Goal: Task Accomplishment & Management: Manage account settings

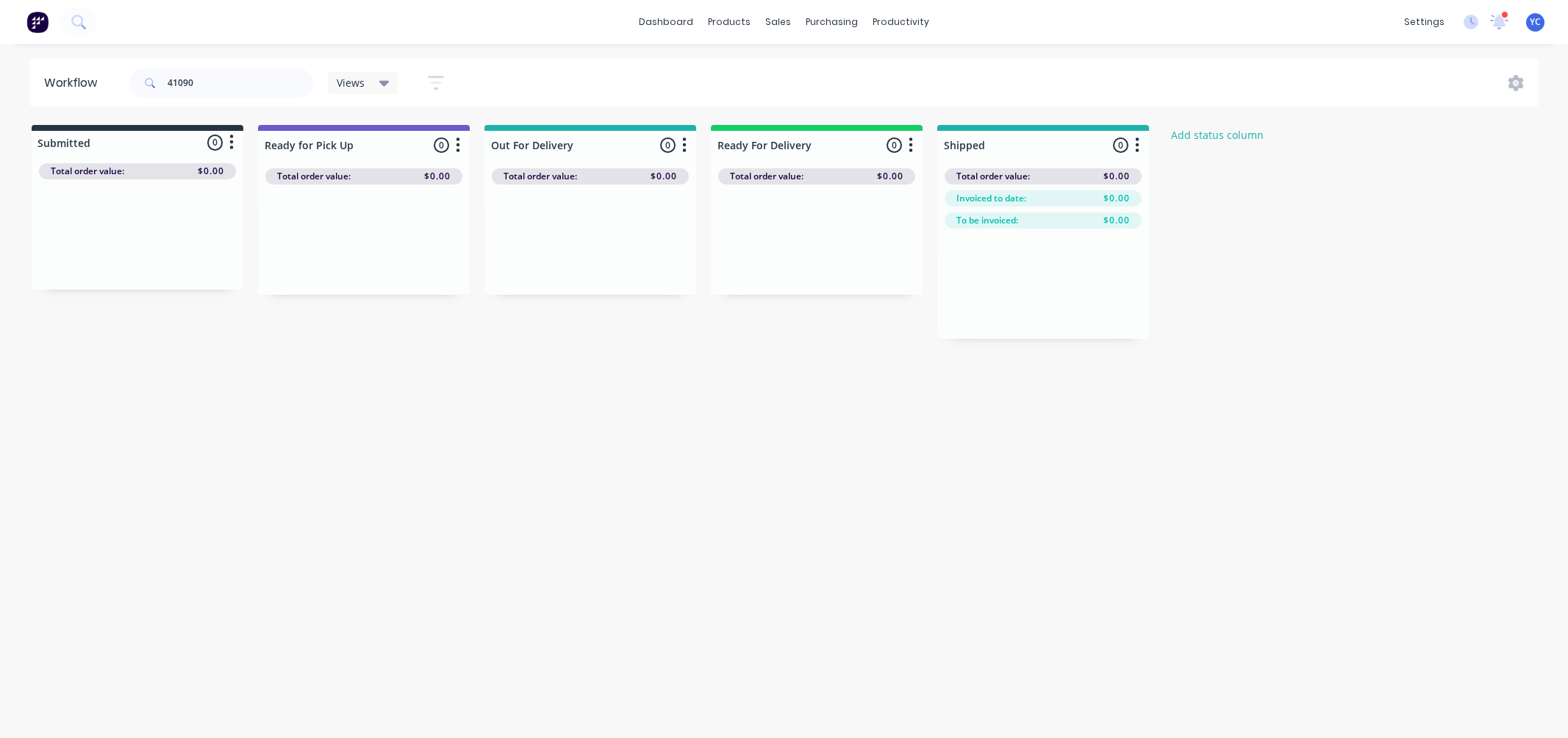
click at [322, 89] on div "41090 Views Save new view None (Default) edit ALL edit BB & TH edit NCG edit RA…" at bounding box center [293, 83] width 334 height 44
click at [253, 77] on input "41090" at bounding box center [241, 83] width 146 height 29
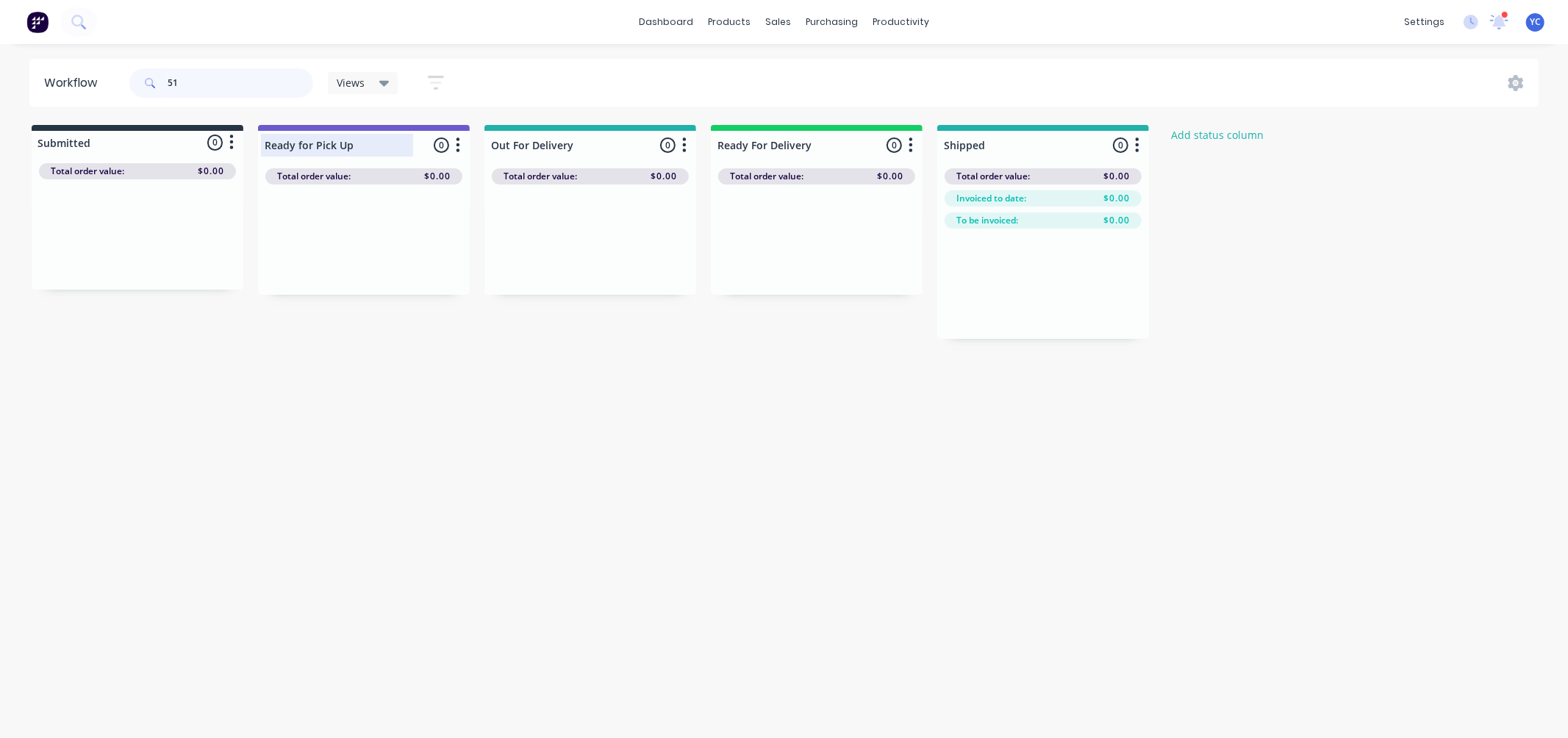
type input "5"
type input "41157"
click at [769, 337] on div "Submitted 0 Status colour #273444 hex #273444 Save Cancel Summaries Total order…" at bounding box center [788, 232] width 1599 height 214
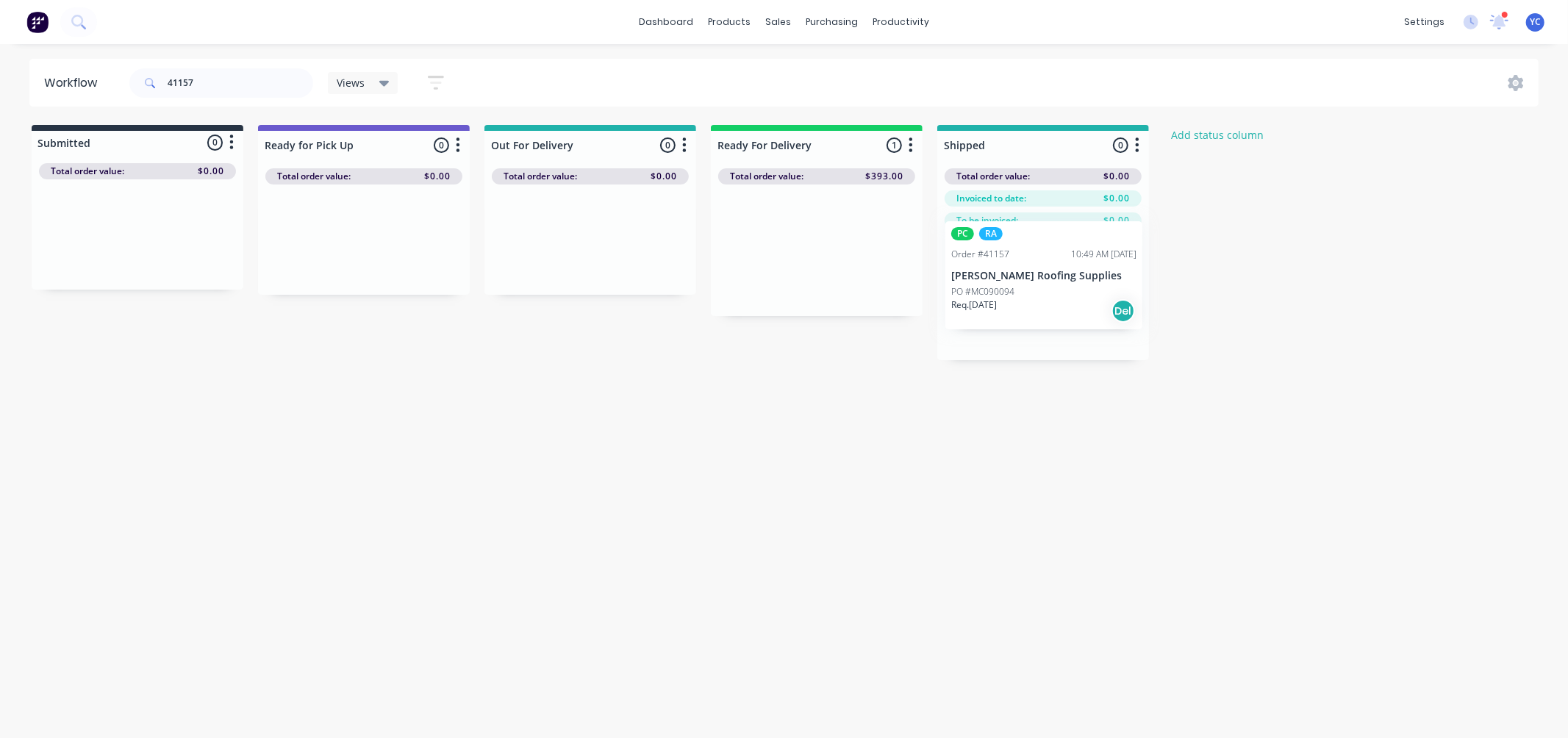
drag, startPoint x: 772, startPoint y: 256, endPoint x: 1009, endPoint y: 281, distance: 238.3
click at [1009, 281] on div "Submitted 0 Status colour #273444 hex #273444 Save Cancel Summaries Total order…" at bounding box center [788, 242] width 1599 height 235
click at [244, 91] on input "41157" at bounding box center [241, 83] width 146 height 29
click at [246, 90] on input "41157" at bounding box center [241, 83] width 146 height 29
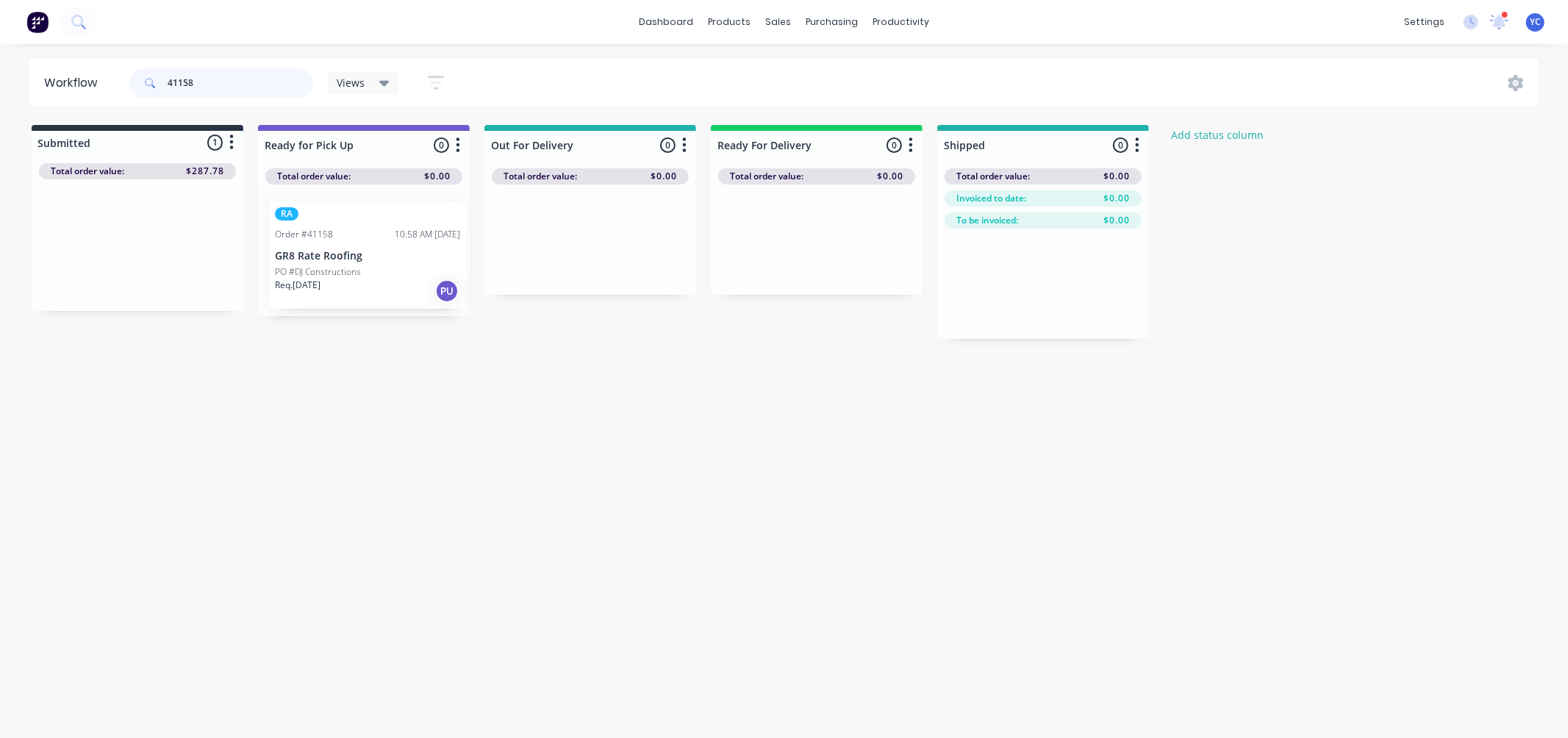
drag, startPoint x: 99, startPoint y: 261, endPoint x: 341, endPoint y: 272, distance: 242.2
click at [341, 272] on div "Submitted 1 Status colour #273444 hex #273444 Save Cancel Summaries Total order…" at bounding box center [788, 232] width 1599 height 214
type input "41158"
click at [326, 87] on div "41158 Views Save new view None (Default) edit ALL edit BB & TH edit NCG edit RA…" at bounding box center [293, 83] width 334 height 44
click at [241, 90] on input "41158" at bounding box center [241, 83] width 146 height 29
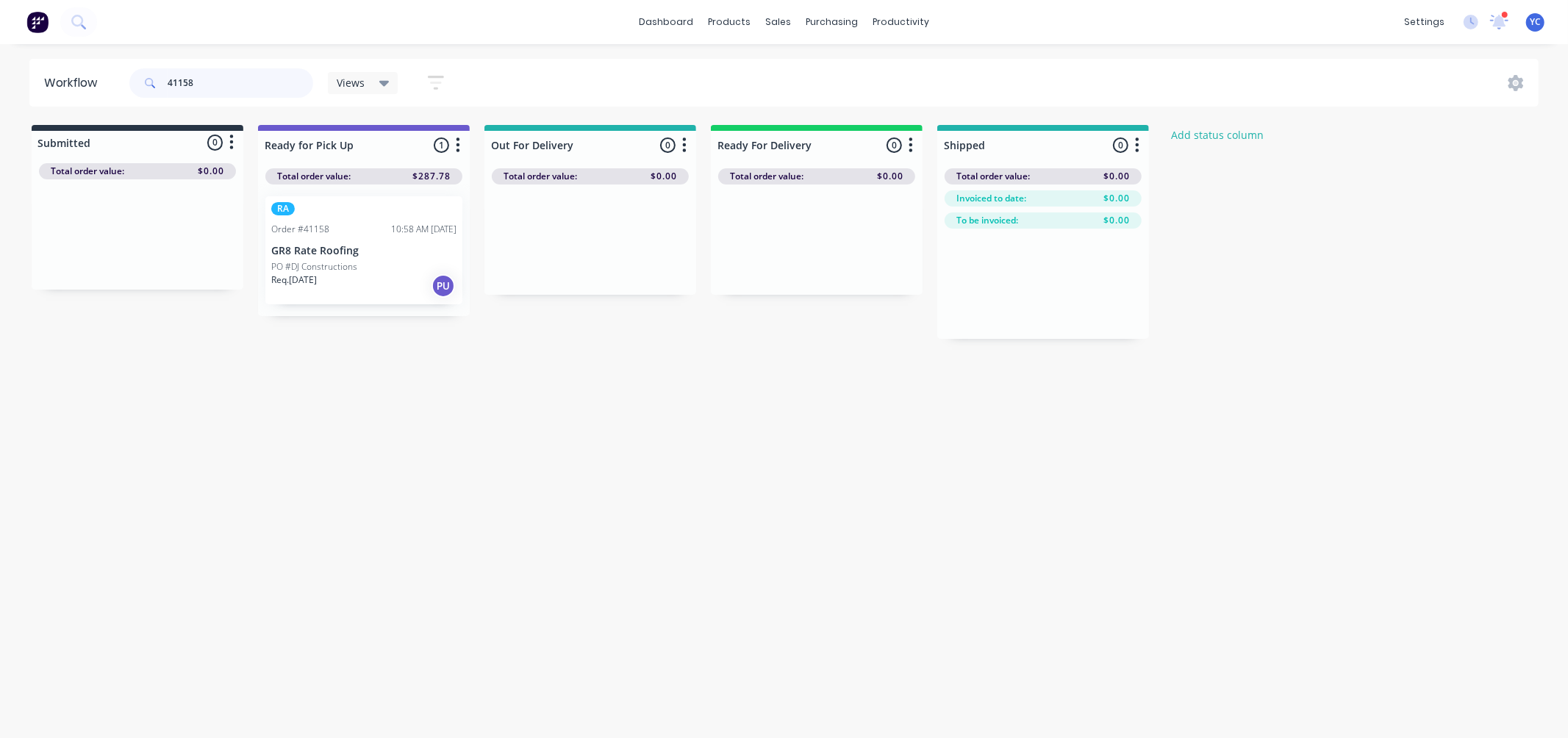
click at [241, 90] on input "41158" at bounding box center [241, 83] width 146 height 29
click at [41, 29] on img at bounding box center [37, 22] width 22 height 22
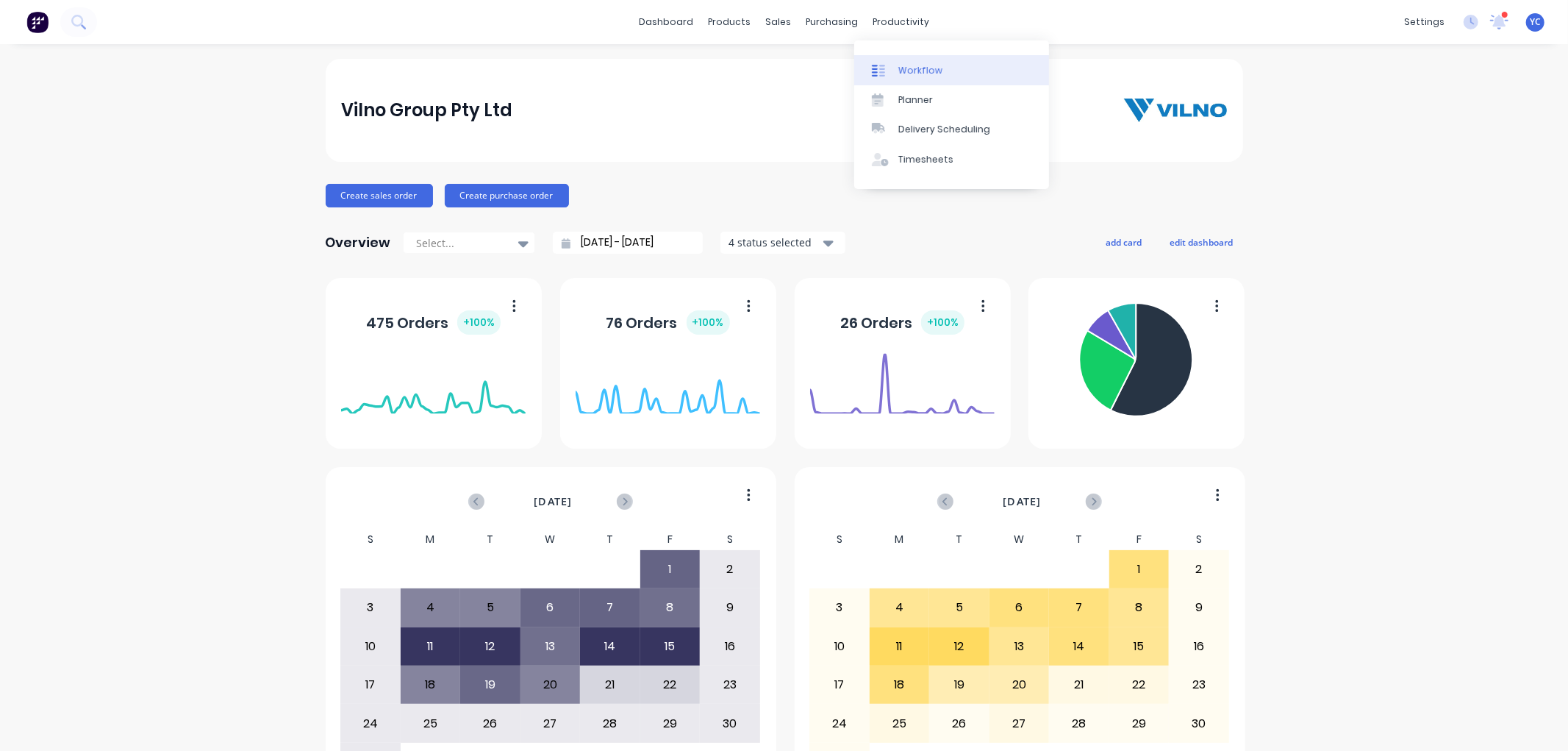
click at [928, 68] on div "Workflow" at bounding box center [920, 71] width 44 height 14
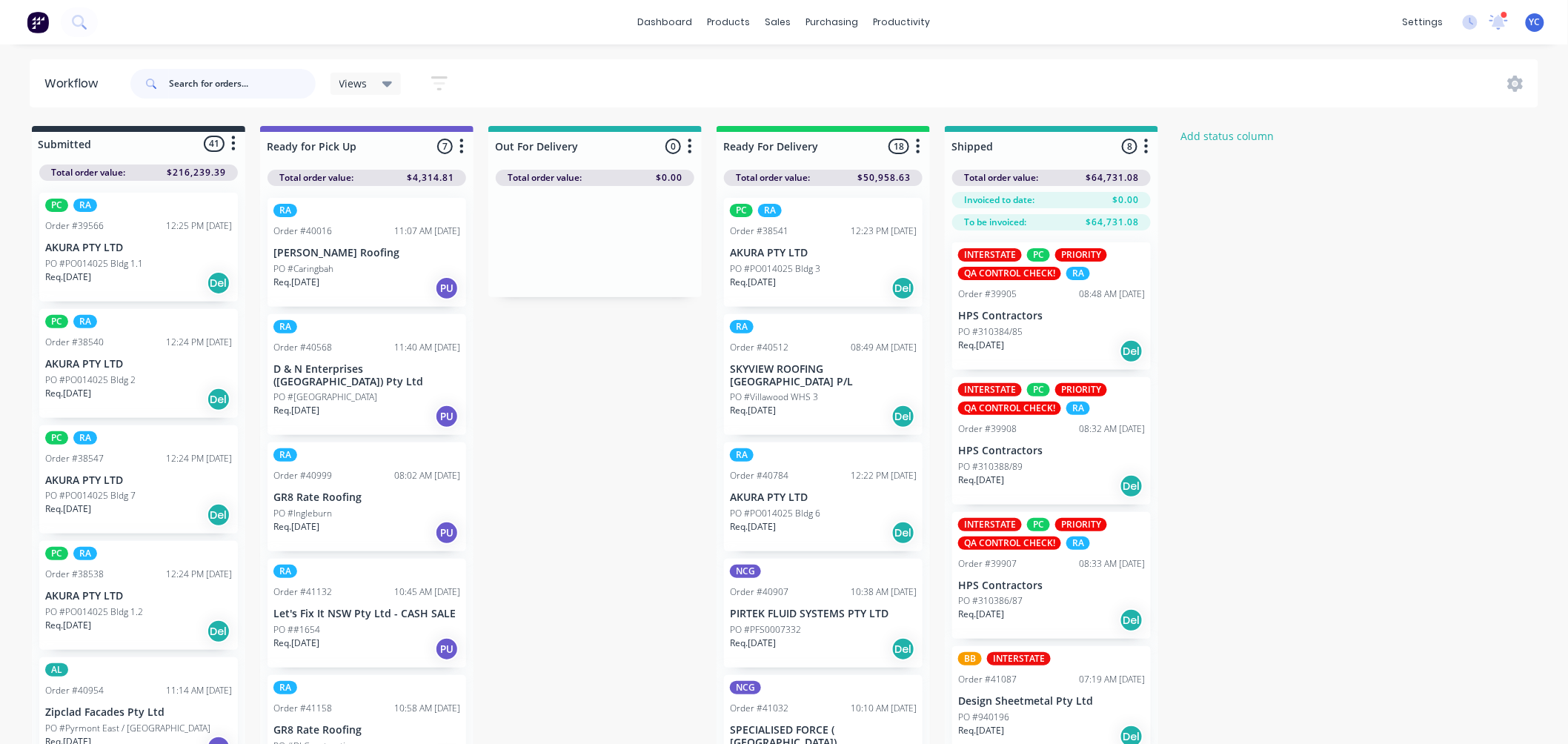
click at [258, 93] on input "text" at bounding box center [243, 83] width 147 height 30
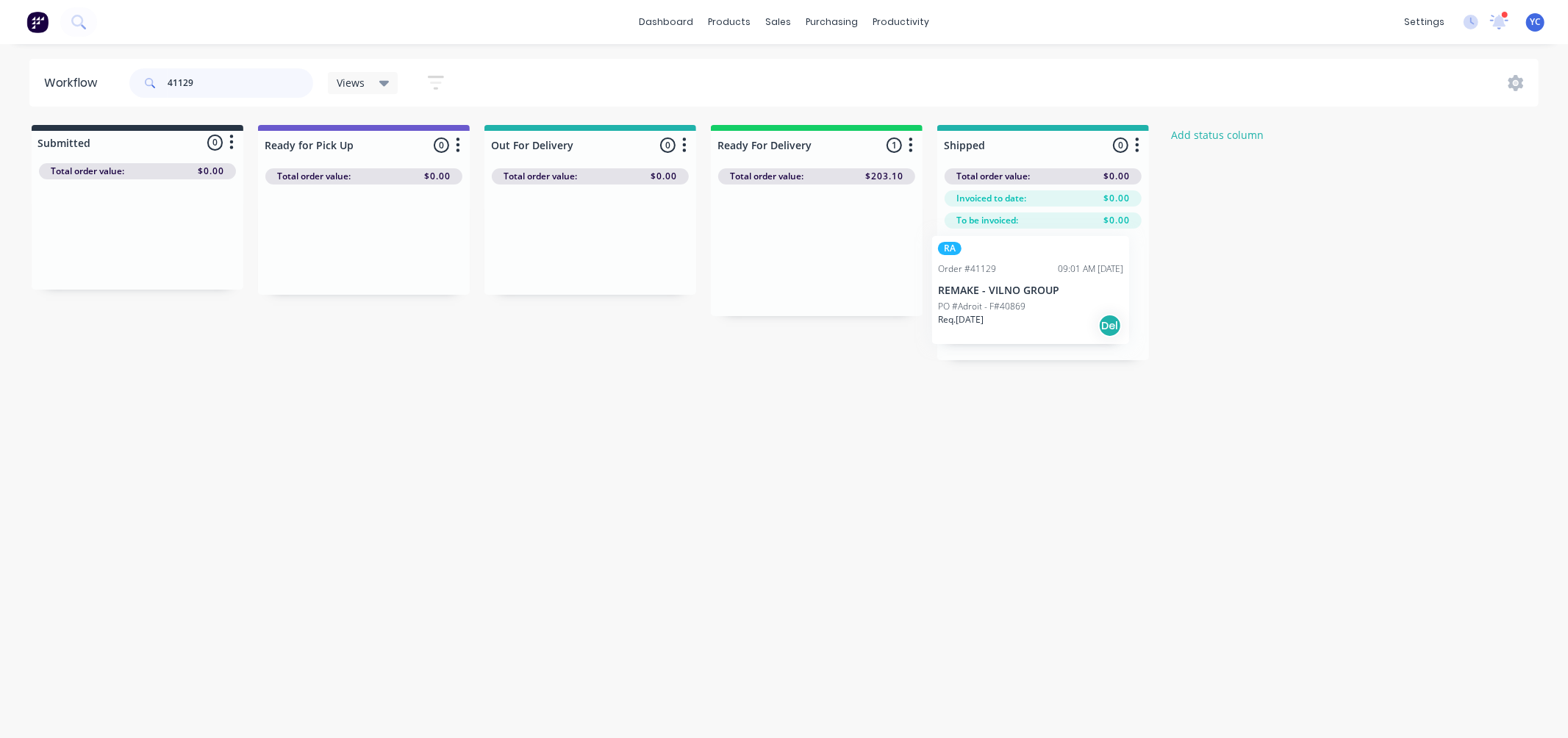
drag, startPoint x: 798, startPoint y: 257, endPoint x: 1019, endPoint y: 293, distance: 223.9
click at [1018, 296] on div "Submitted 0 Status colour #273444 hex #273444 Save Cancel Summaries Total order…" at bounding box center [788, 242] width 1599 height 235
type input "41129"
click at [256, 77] on input "41129" at bounding box center [241, 83] width 146 height 29
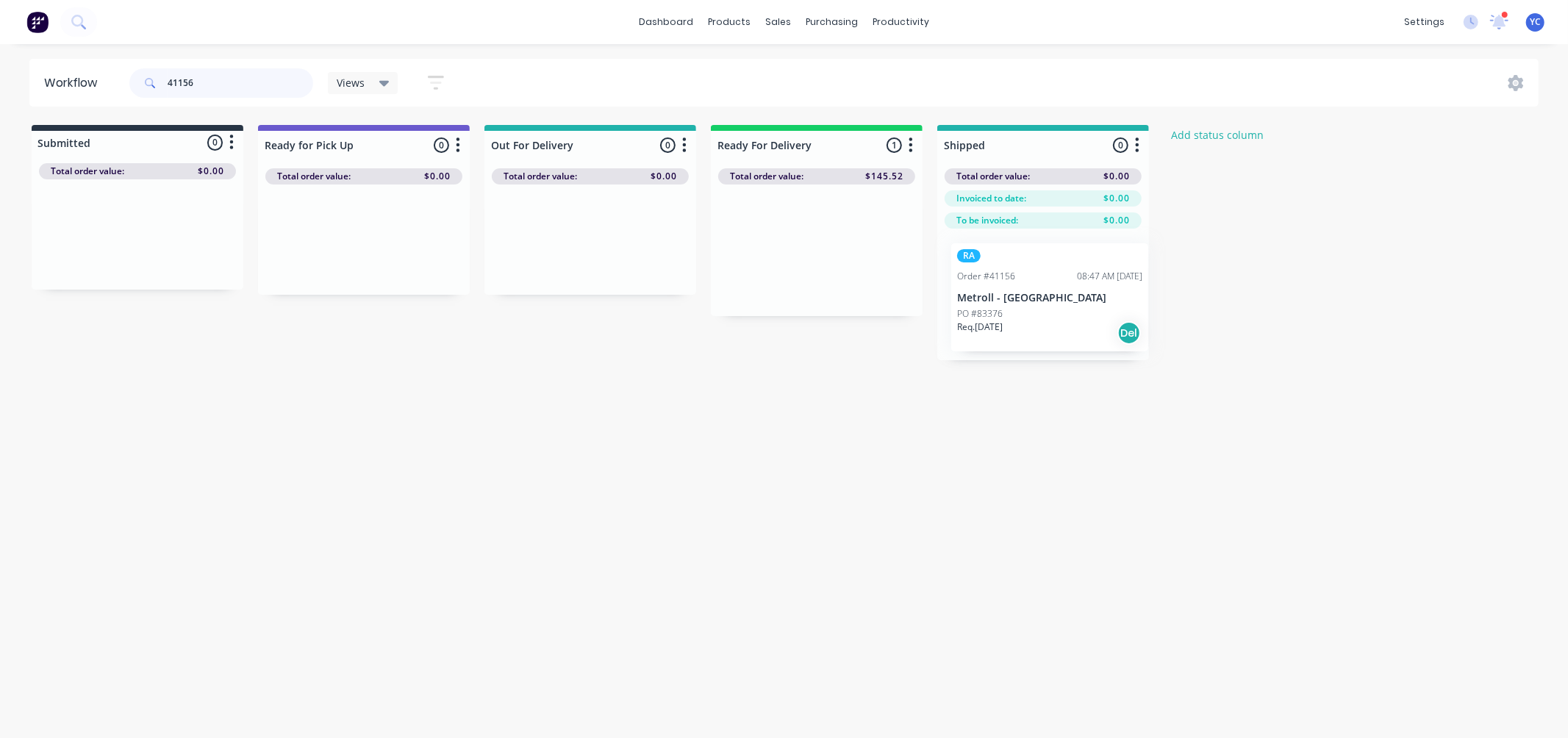
drag, startPoint x: 790, startPoint y: 272, endPoint x: 1027, endPoint y: 310, distance: 240.0
click at [1027, 312] on div "Submitted 0 Status colour #273444 hex #273444 Save Cancel Summaries Total order…" at bounding box center [788, 242] width 1599 height 235
type input "41156"
click at [951, 135] on div "Delivery Scheduling" at bounding box center [951, 129] width 92 height 14
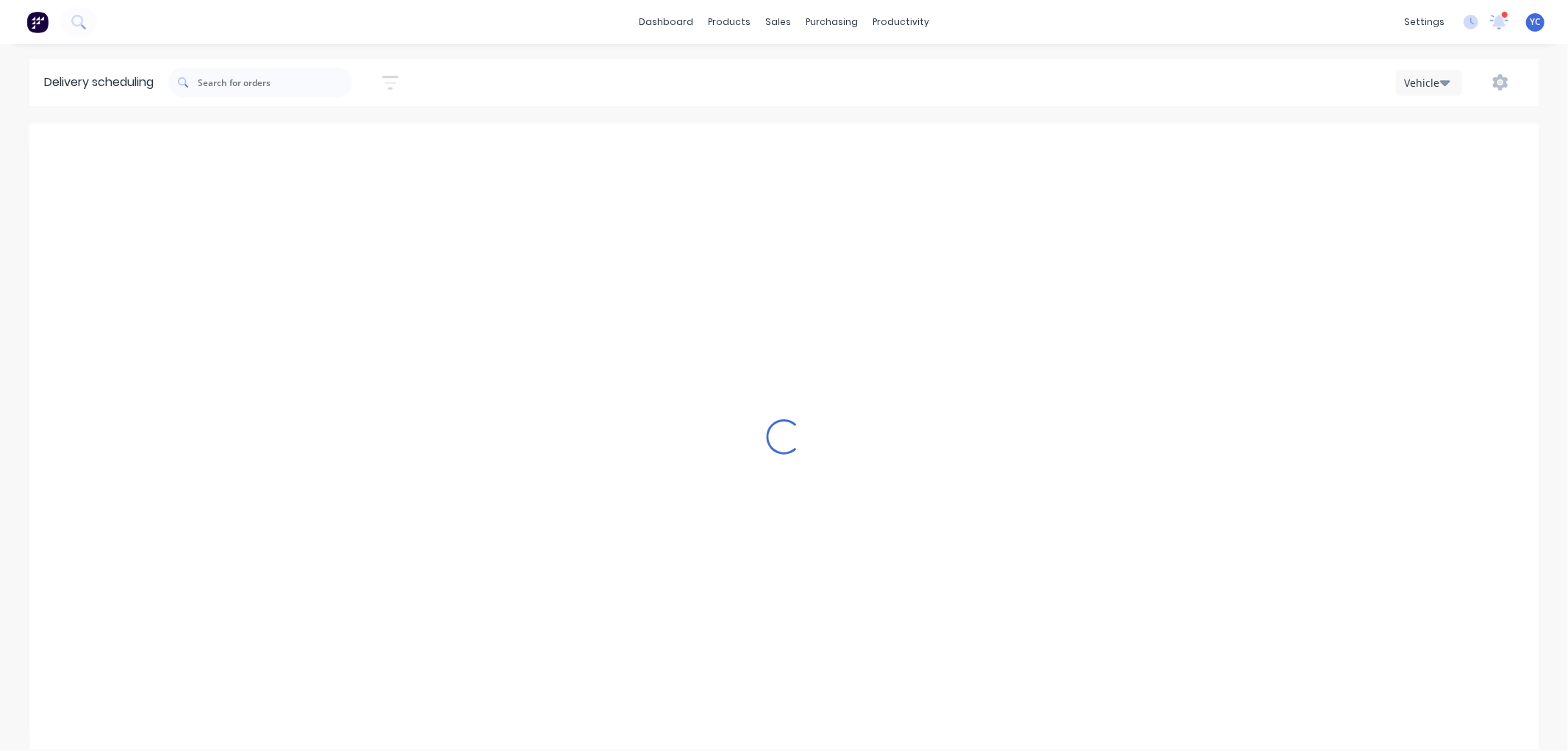
type input "Monday - 18/08/25"
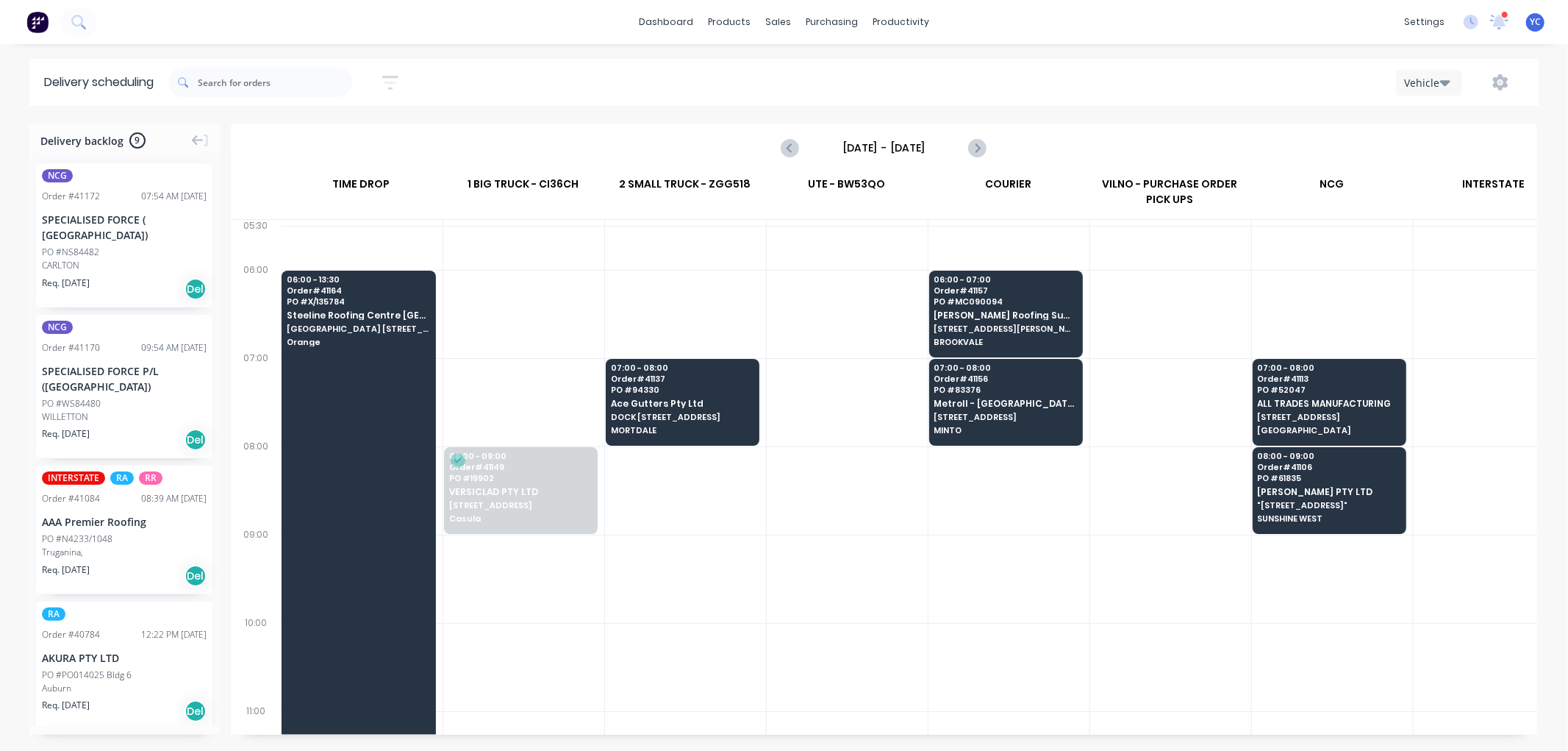
scroll to position [0, 1]
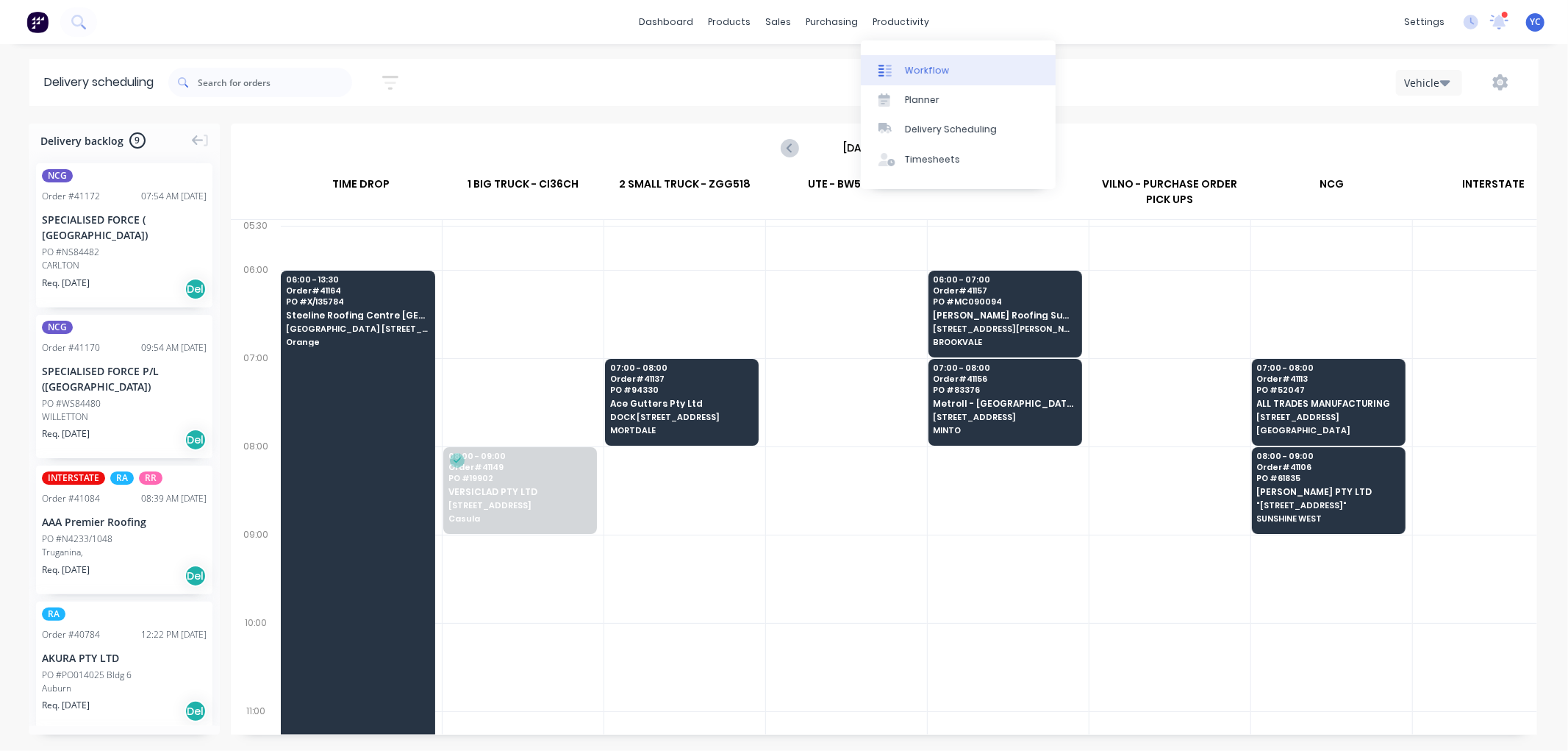
click at [908, 75] on div "Workflow" at bounding box center [927, 71] width 44 height 14
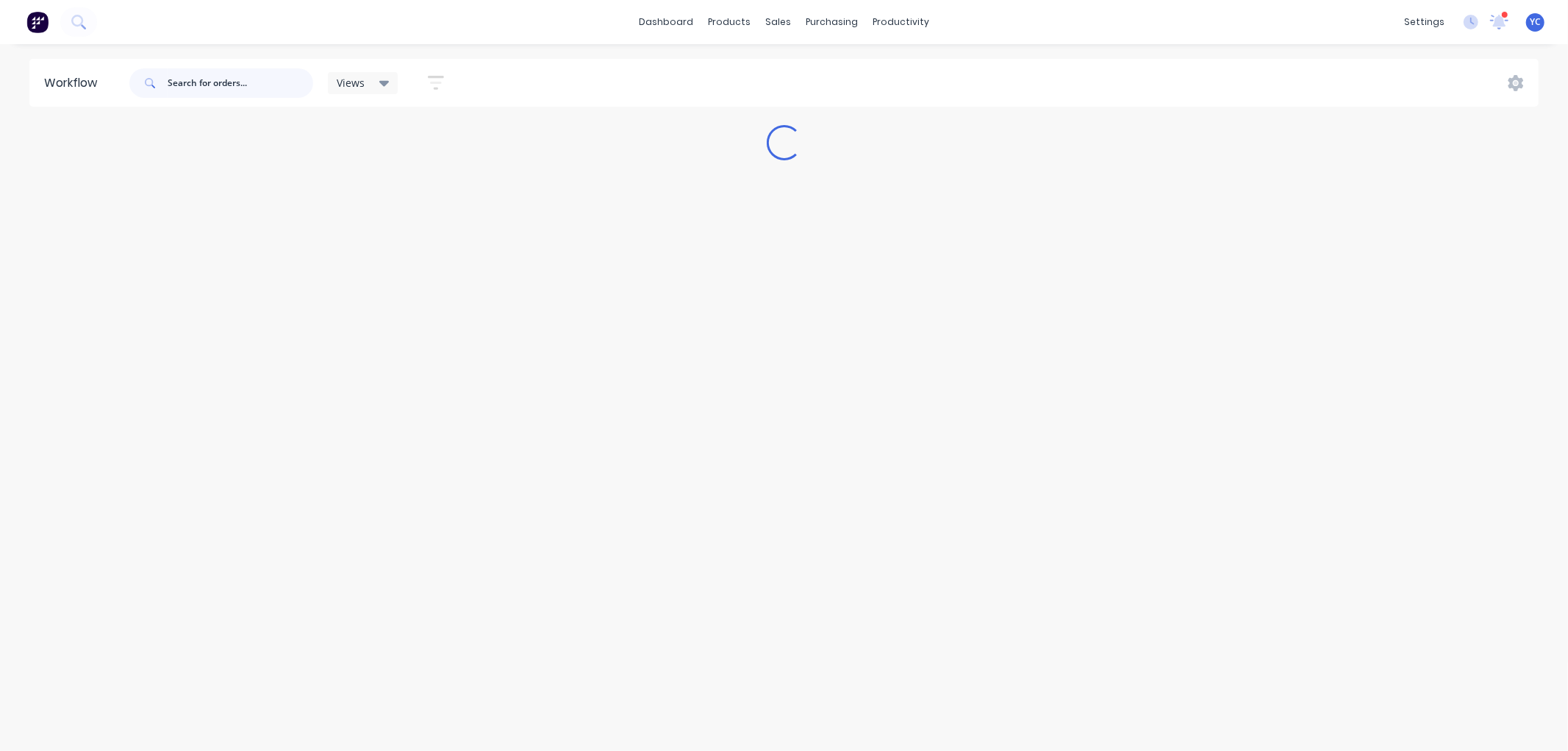
click at [222, 84] on input "text" at bounding box center [241, 83] width 146 height 29
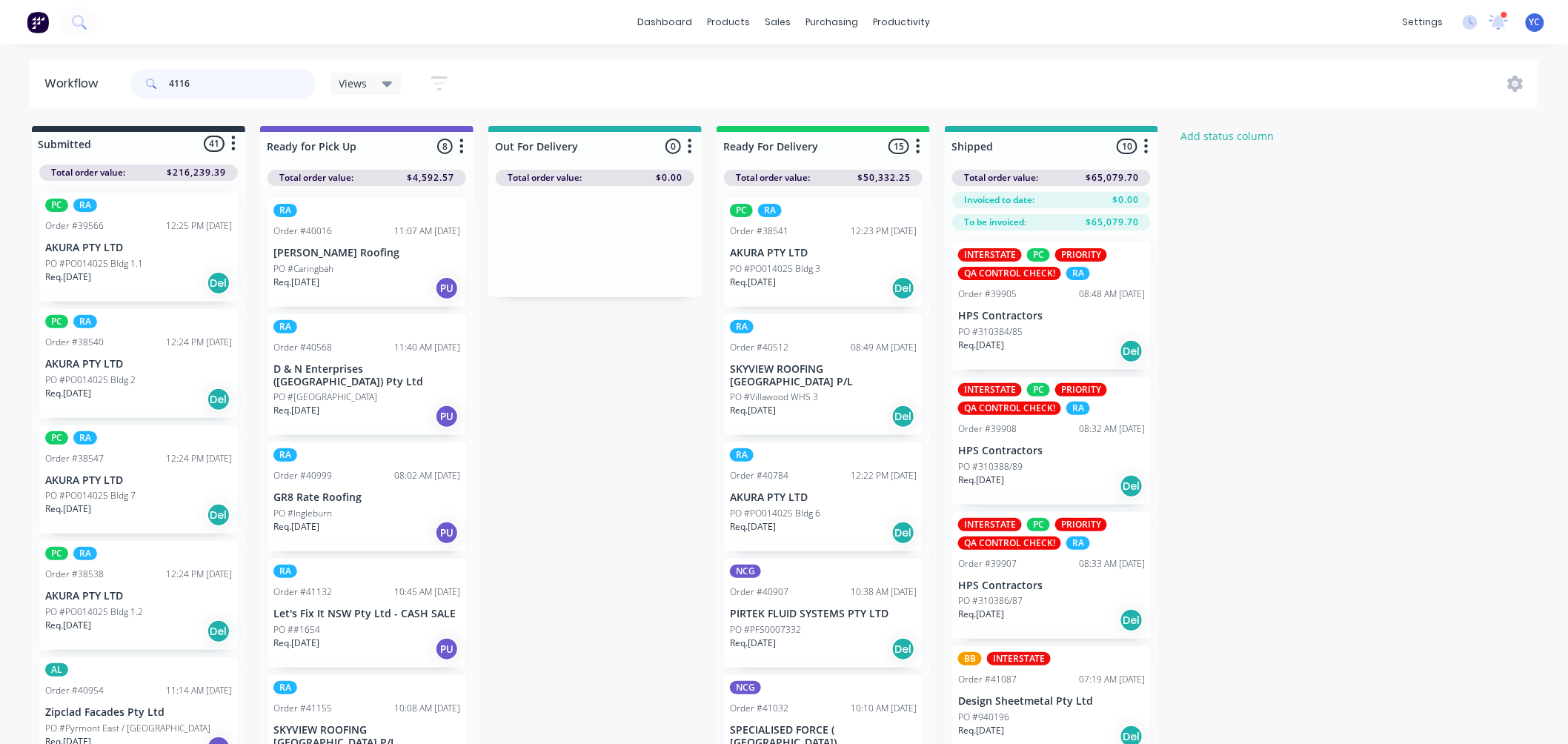
type input "41161"
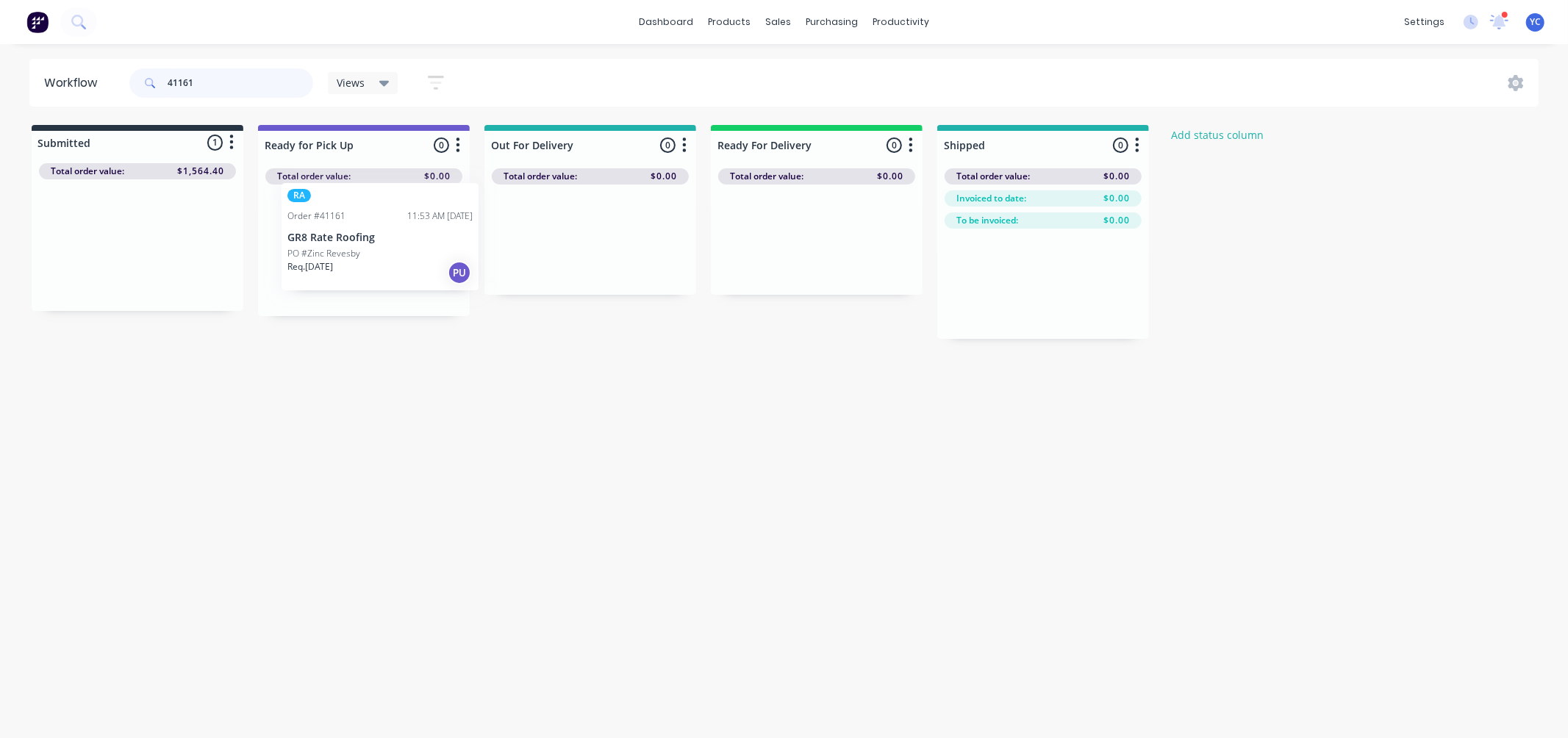
drag, startPoint x: 130, startPoint y: 256, endPoint x: 378, endPoint y: 248, distance: 248.1
click at [378, 248] on div "Submitted 1 Status colour #273444 hex #273444 Save Cancel Summaries Total order…" at bounding box center [788, 232] width 1599 height 214
click at [238, 86] on input "41161" at bounding box center [241, 83] width 146 height 29
drag, startPoint x: 81, startPoint y: 254, endPoint x: 320, endPoint y: 248, distance: 239.1
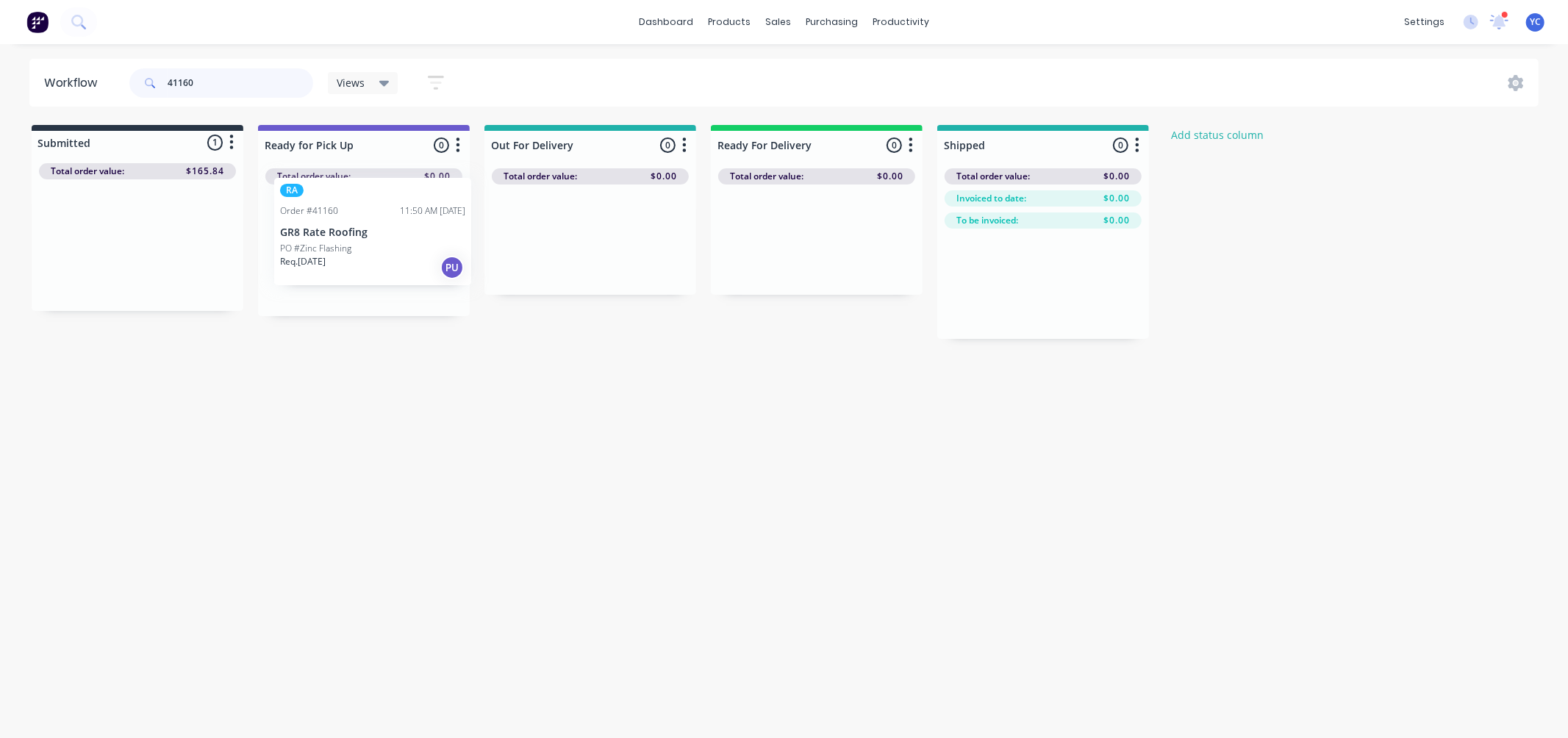
click at [320, 248] on div "Submitted 1 Status colour #273444 hex #273444 Save Cancel Summaries Total order…" at bounding box center [788, 232] width 1599 height 214
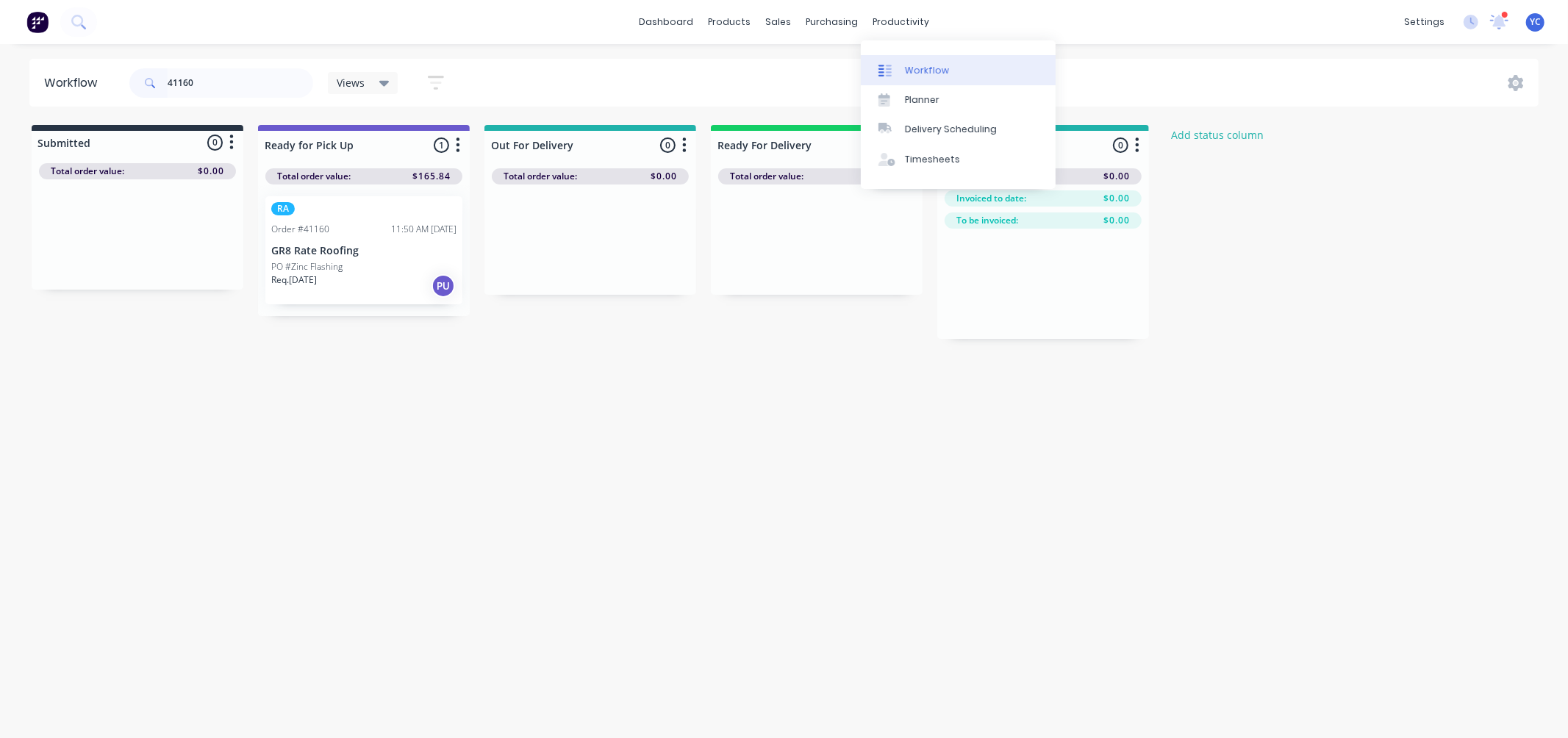
click at [922, 67] on div "Workflow" at bounding box center [927, 71] width 44 height 14
click at [203, 80] on input "41160" at bounding box center [241, 83] width 146 height 29
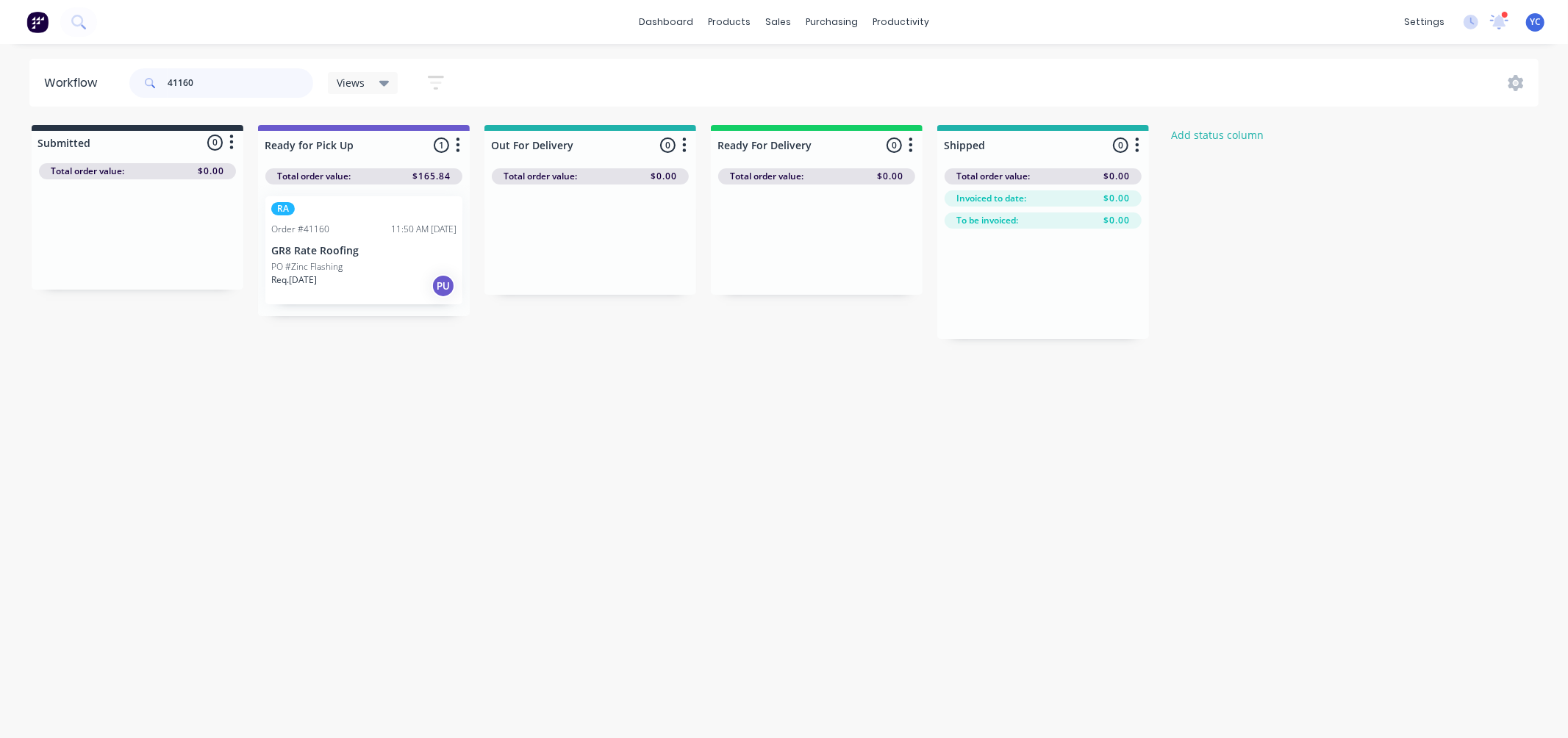
click at [203, 80] on input "41160" at bounding box center [241, 83] width 146 height 29
type input "41160"
drag, startPoint x: 316, startPoint y: 266, endPoint x: 278, endPoint y: 258, distance: 38.8
click at [278, 258] on div "RA Order #41160 11:50 AM 15/08/25 GR8 Rate Roofing PO #Zinc Flashing Req. 18/08…" at bounding box center [363, 250] width 211 height 132
click at [321, 252] on p "GR8 Rate Roofing" at bounding box center [364, 251] width 185 height 13
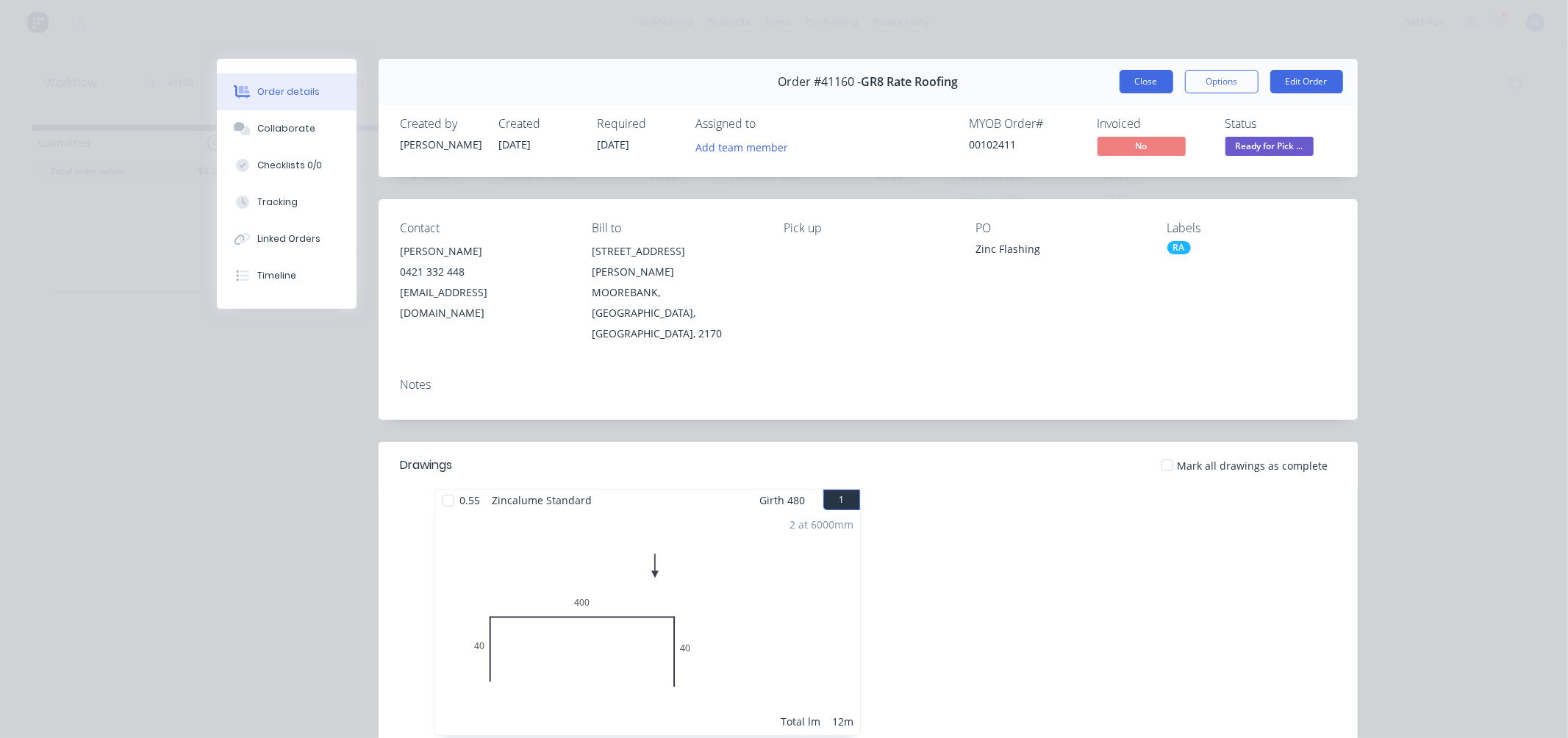
click at [1142, 77] on button "Close" at bounding box center [1145, 81] width 53 height 23
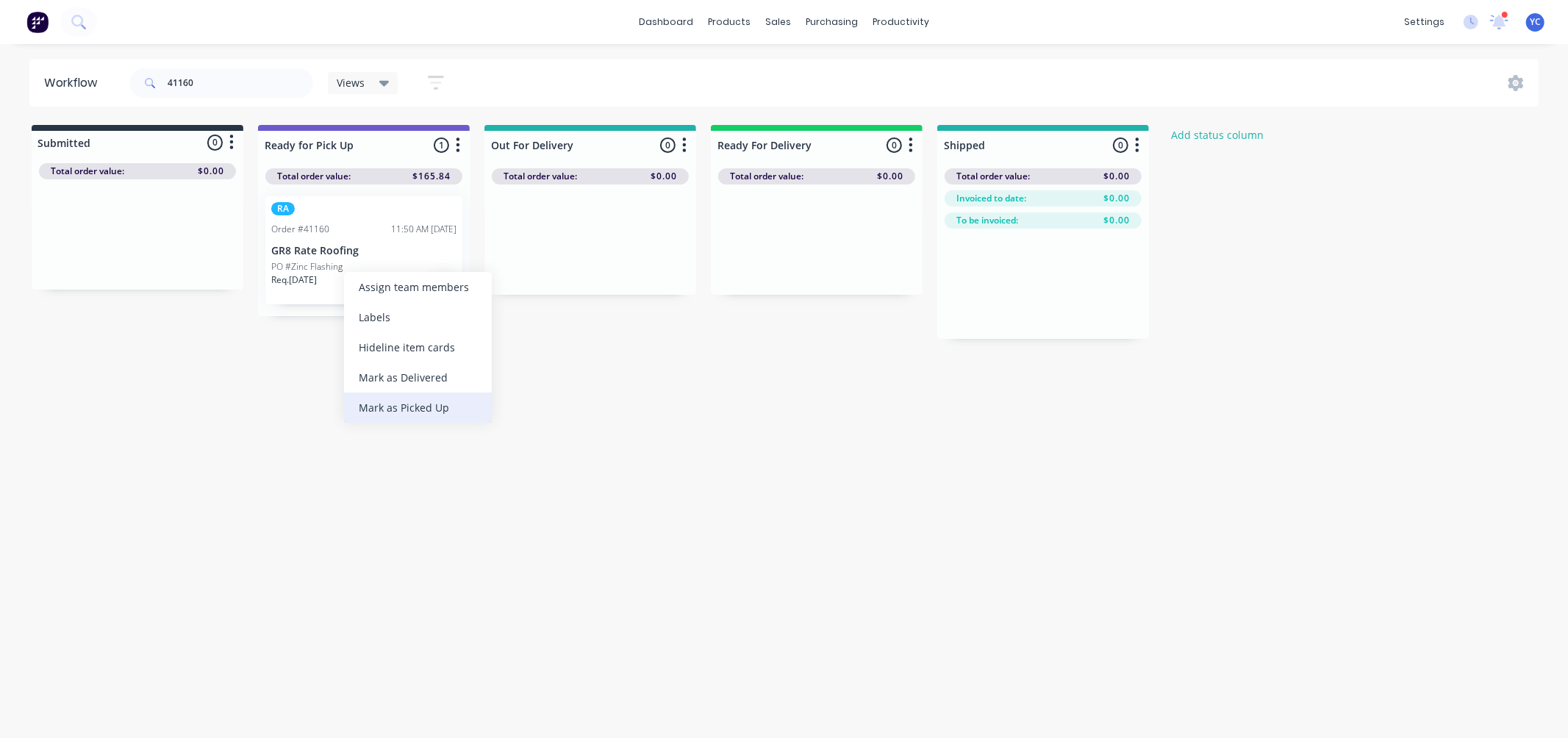
click at [447, 401] on div "Mark as Picked Up" at bounding box center [417, 408] width 147 height 30
click at [211, 83] on input "41160" at bounding box center [241, 83] width 146 height 29
type input "51155"
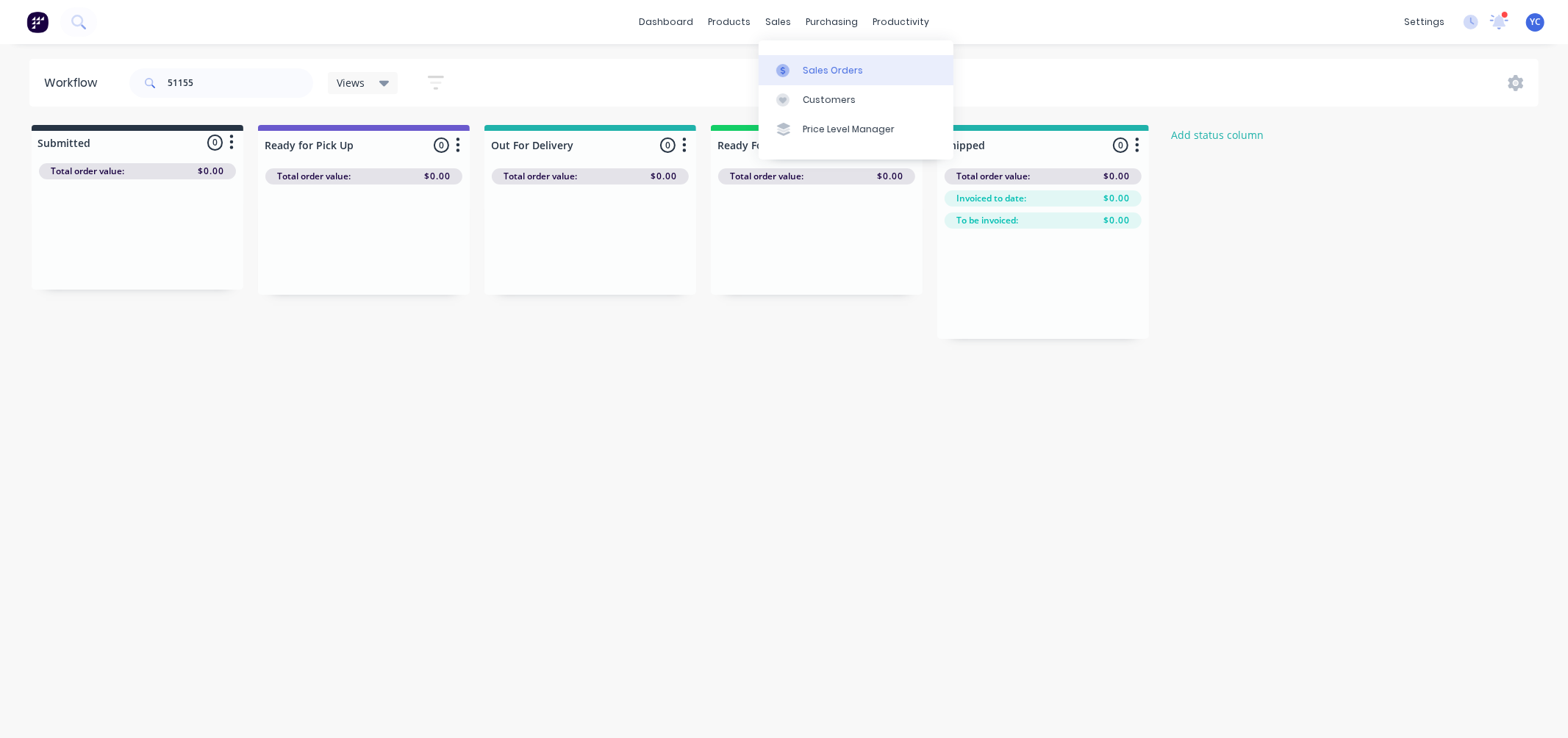
click at [813, 70] on div "Sales Orders" at bounding box center [833, 71] width 60 height 14
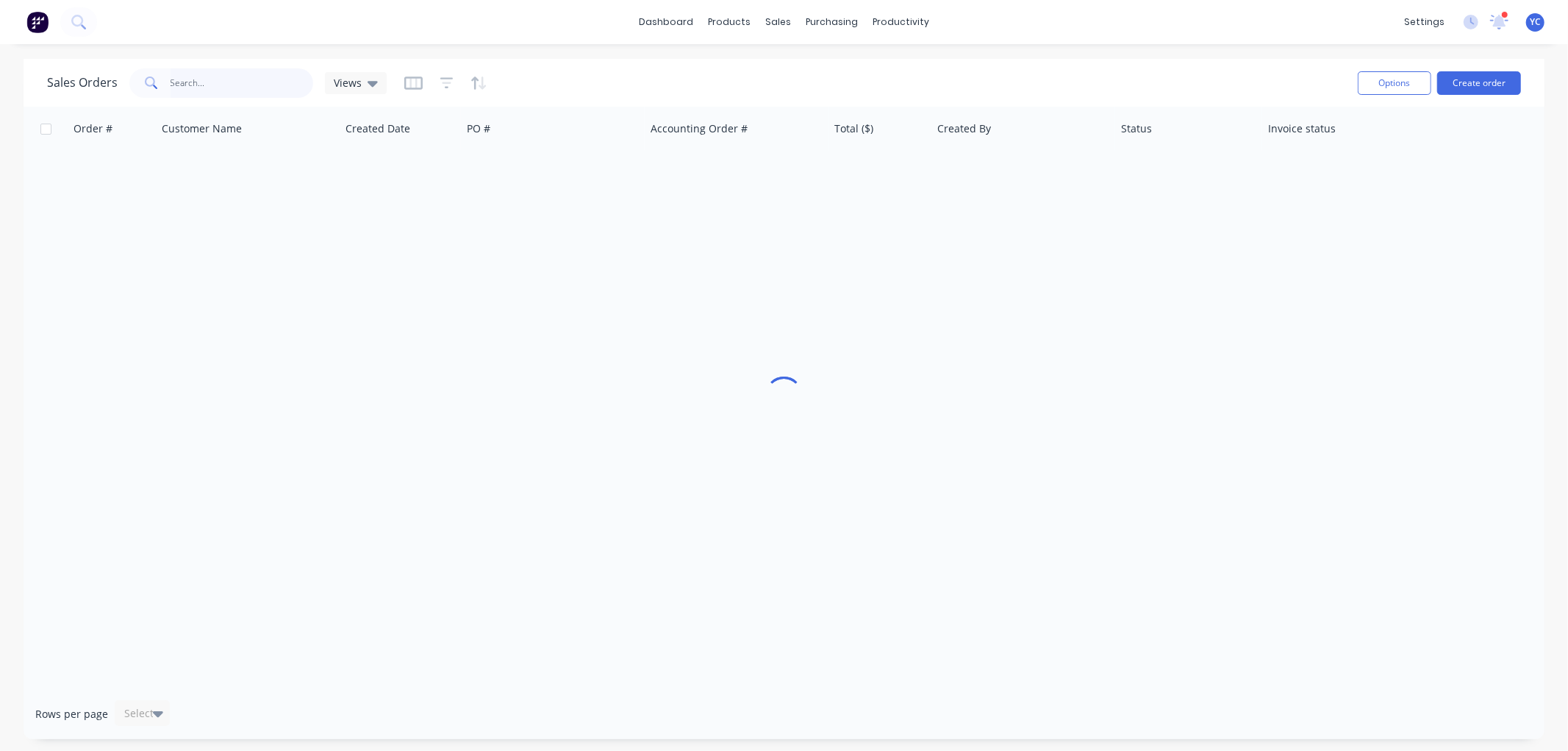
click at [250, 78] on input "text" at bounding box center [242, 83] width 144 height 29
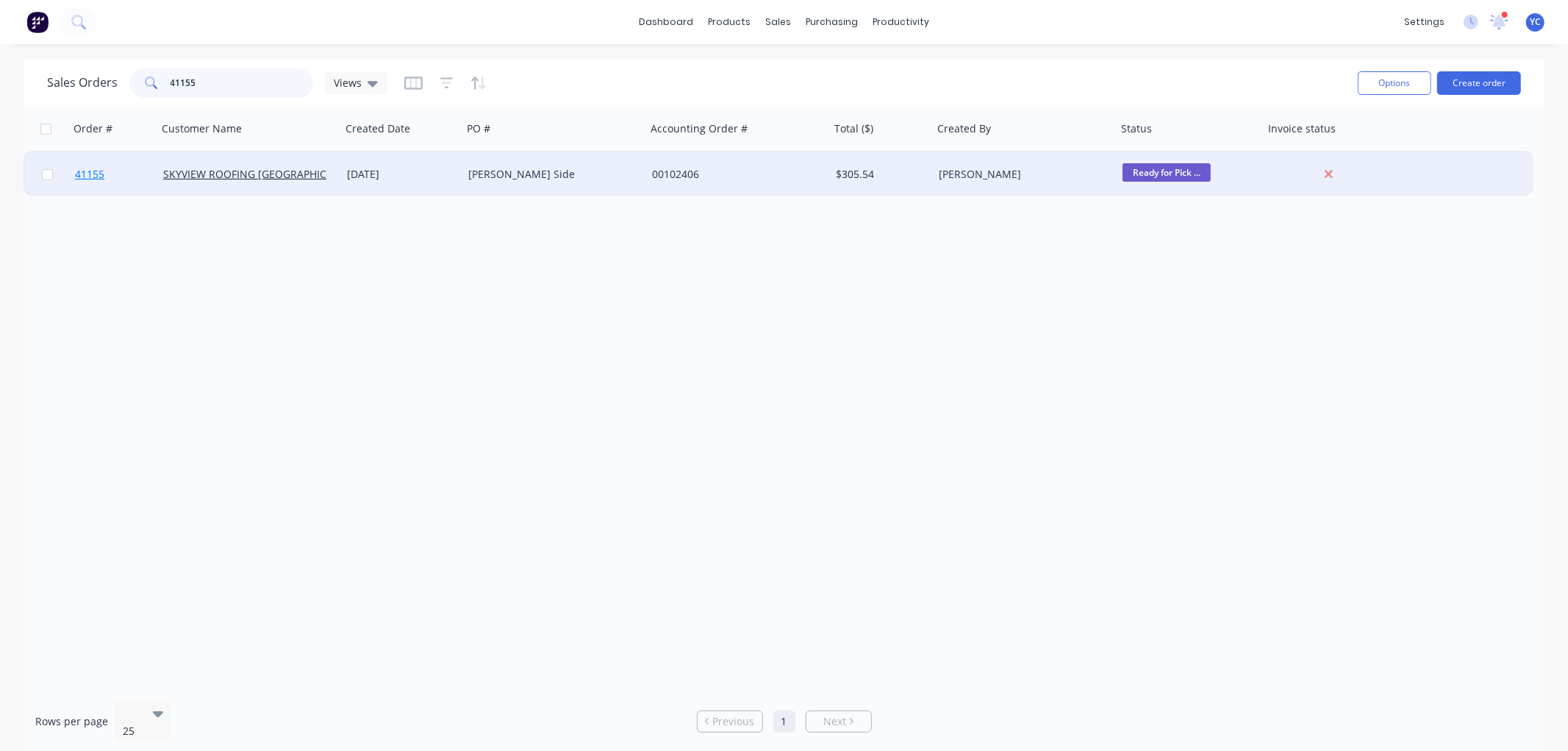
type input "41155"
click at [86, 172] on span "41155" at bounding box center [89, 175] width 29 height 15
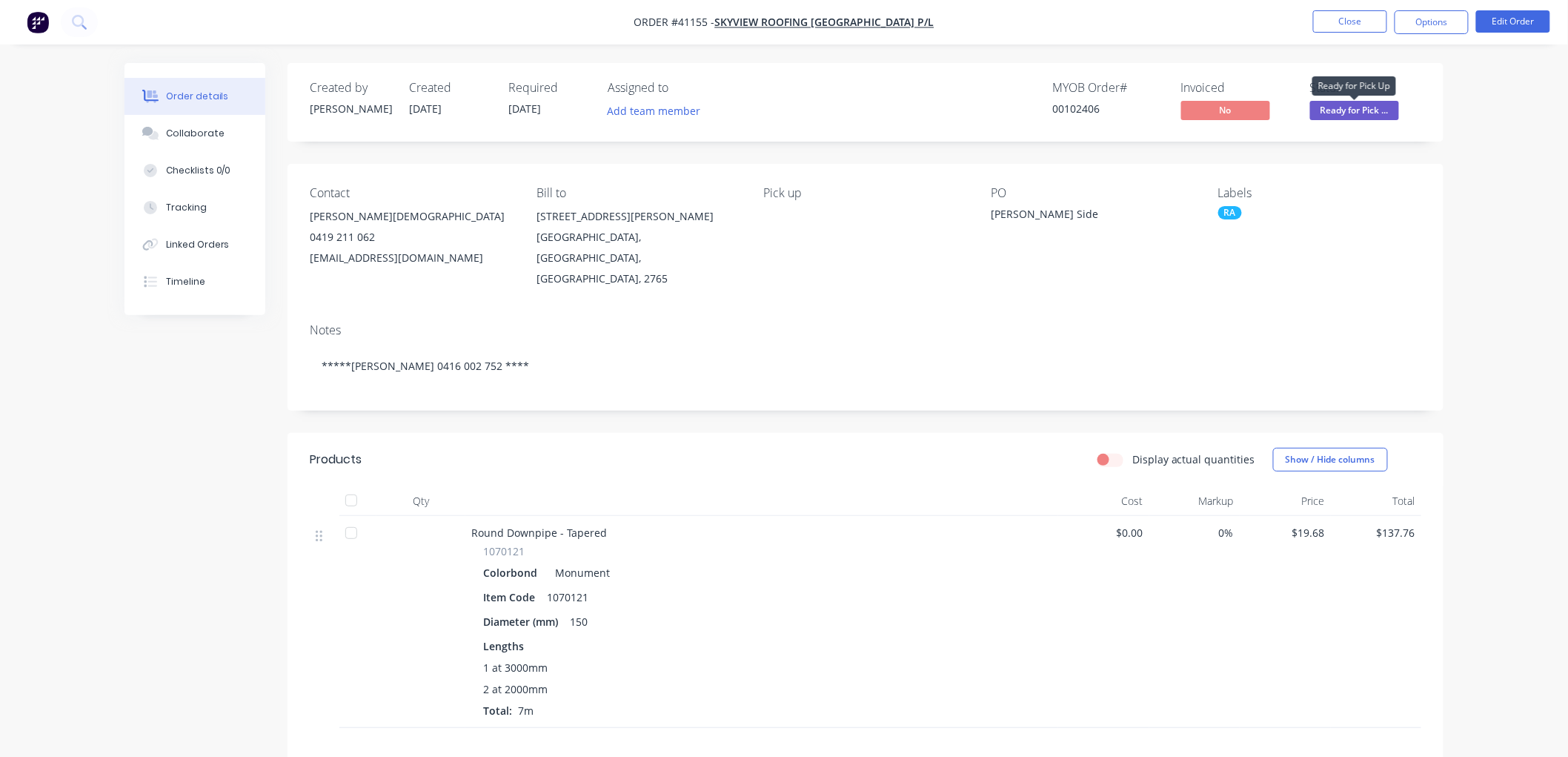
click at [1345, 102] on span "Ready for Pick ..." at bounding box center [1354, 110] width 89 height 18
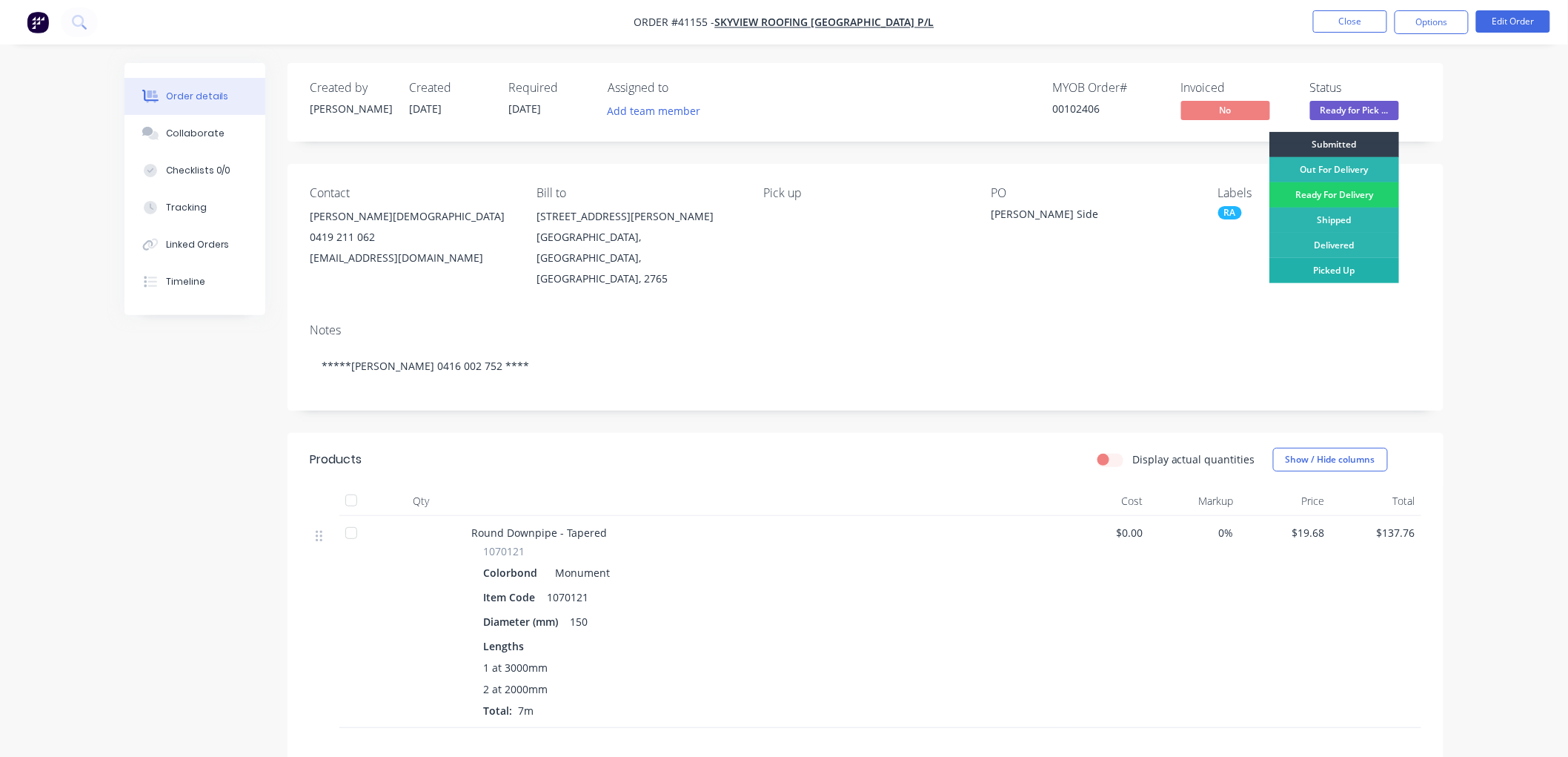
click at [1368, 267] on div "Picked Up" at bounding box center [1334, 270] width 130 height 25
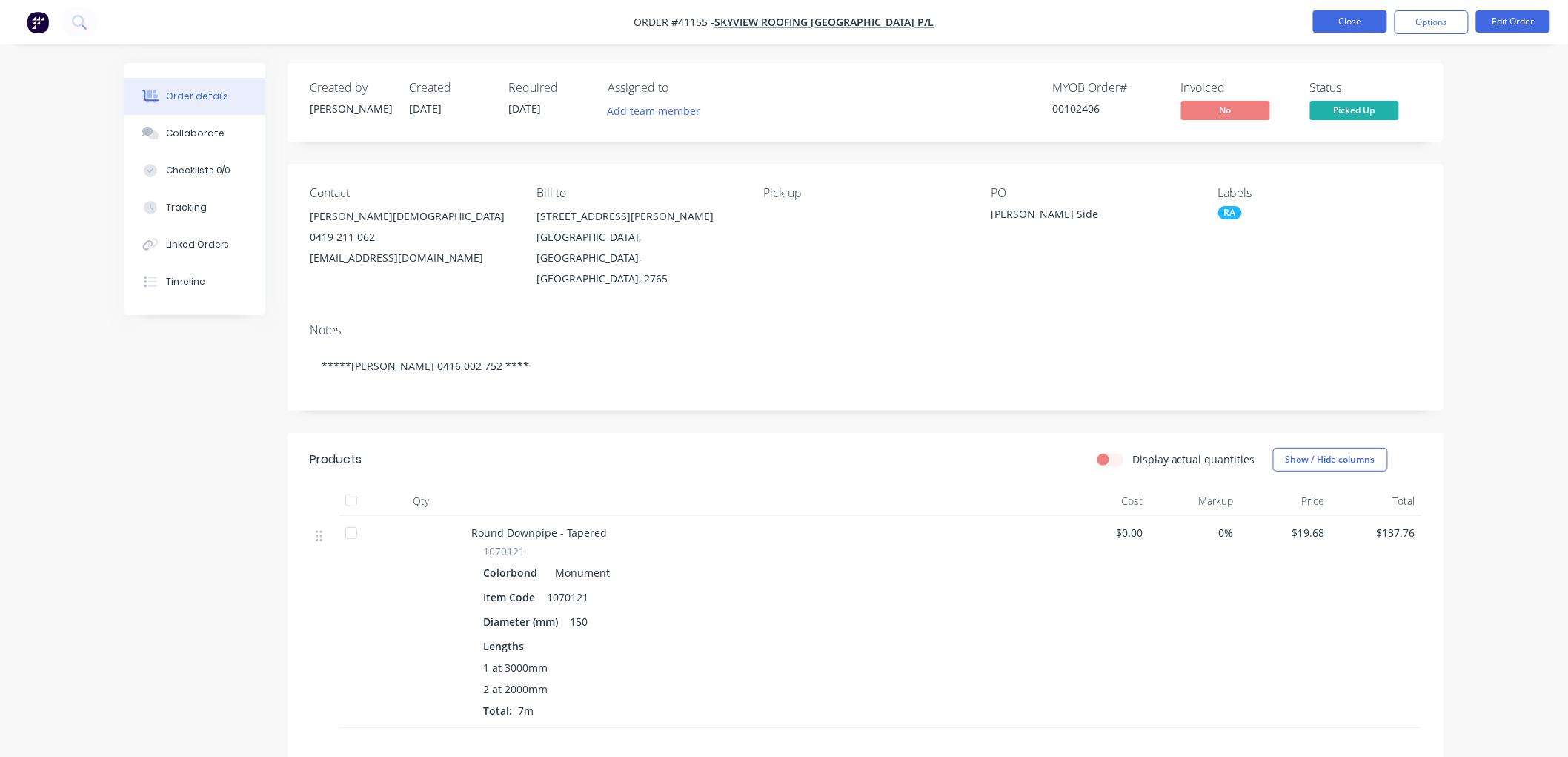
click at [1349, 22] on button "Close" at bounding box center [1350, 21] width 74 height 22
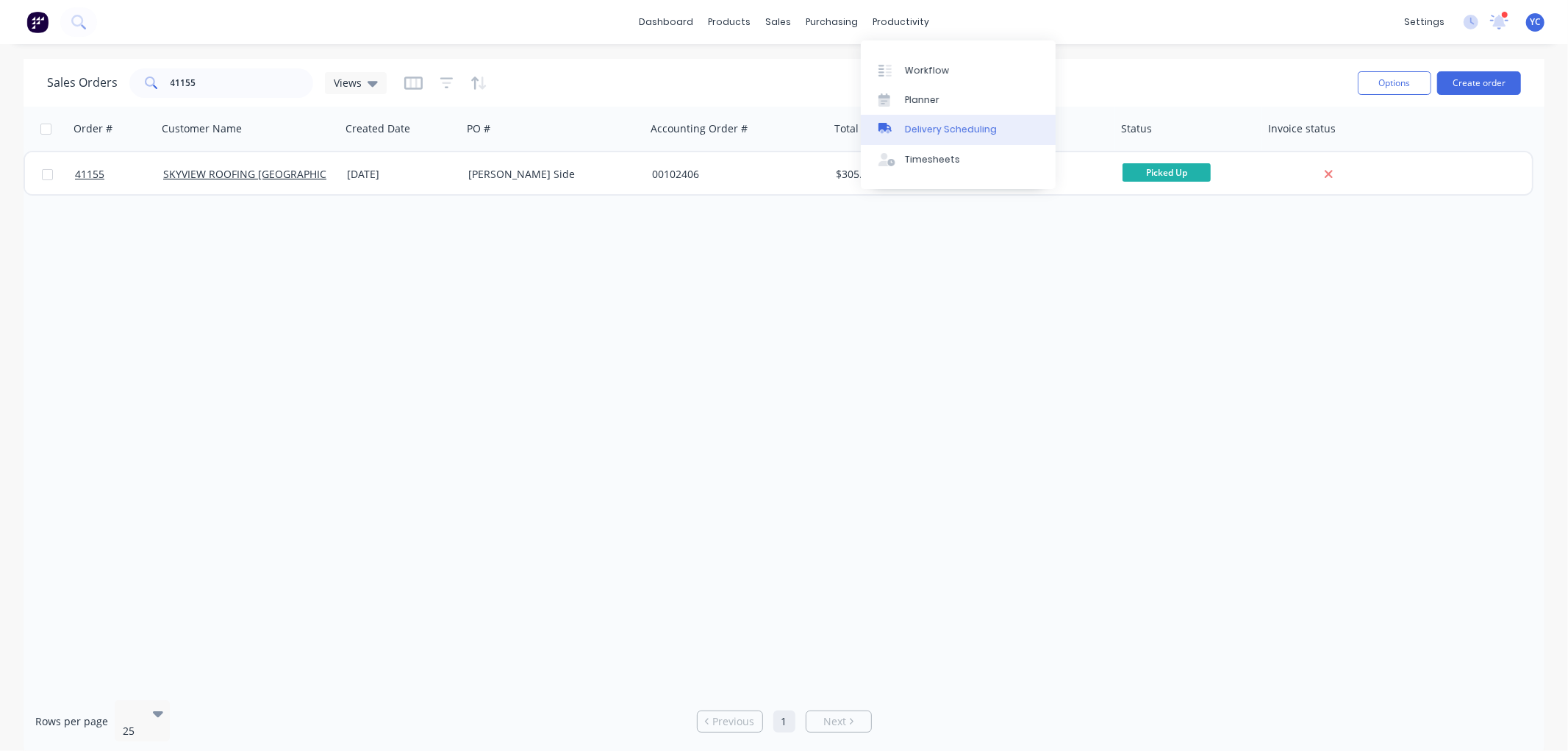
click at [921, 126] on div "Delivery Scheduling" at bounding box center [951, 129] width 92 height 14
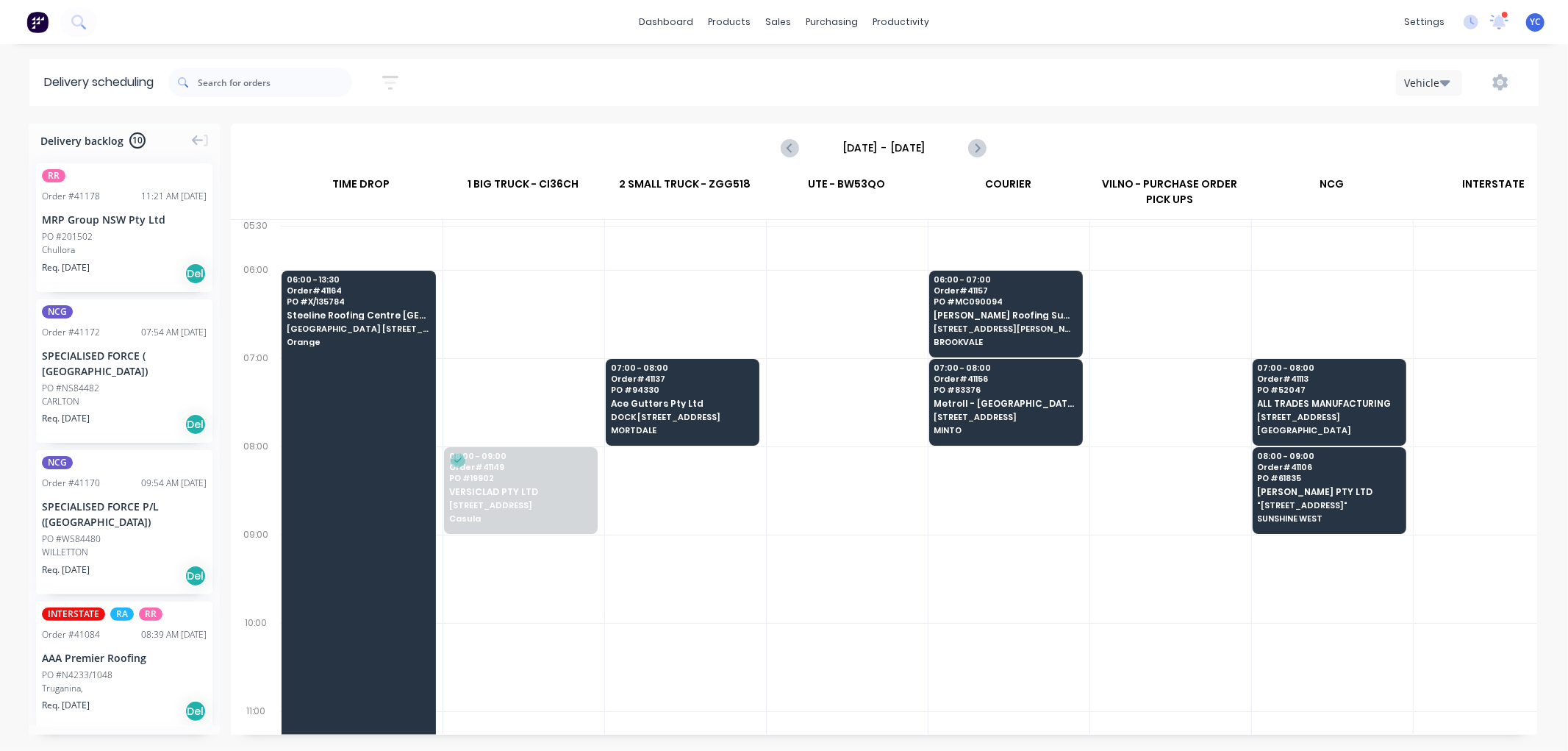
scroll to position [0, 1]
click at [979, 145] on icon "Next page" at bounding box center [976, 147] width 17 height 17
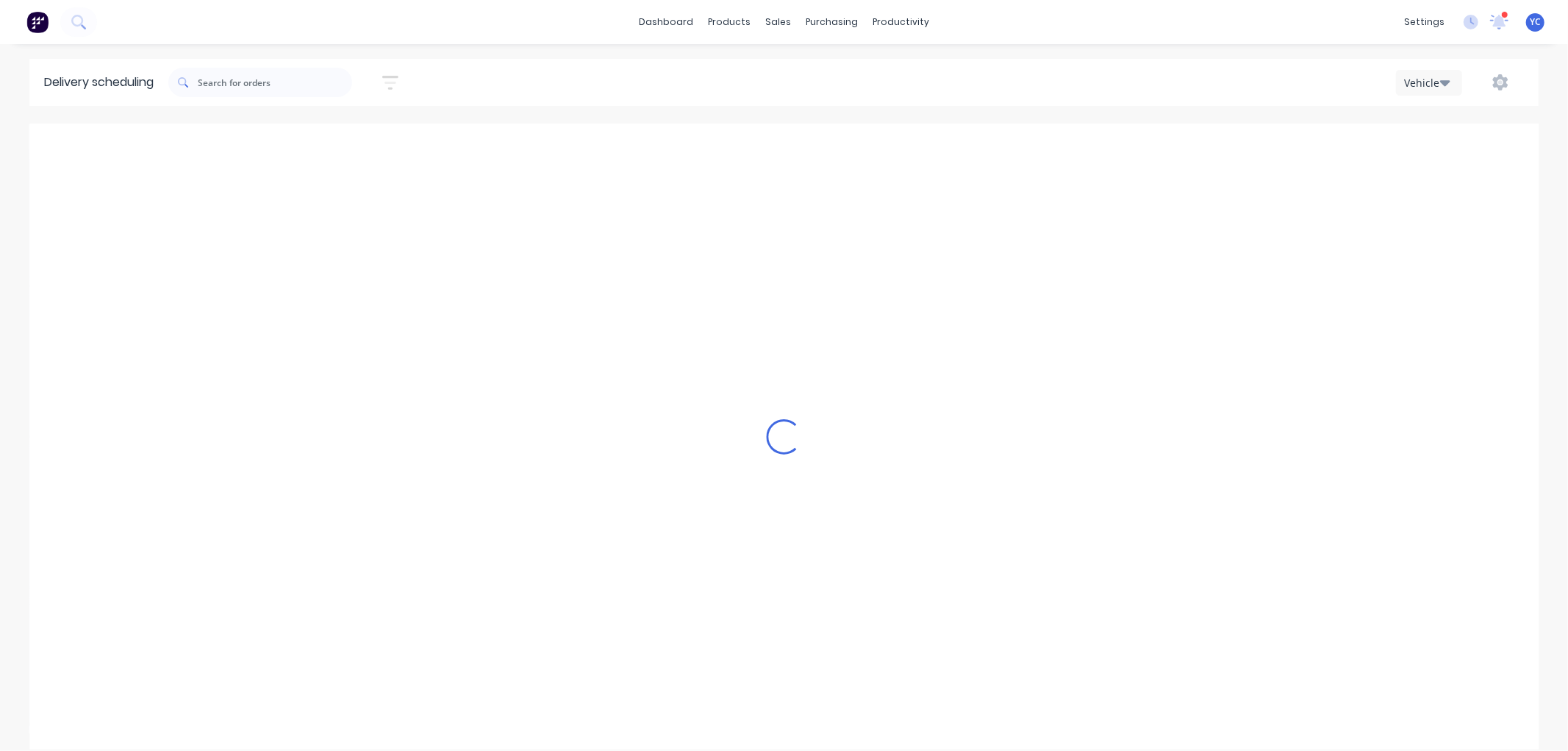
type input "Tuesday - 19/08/25"
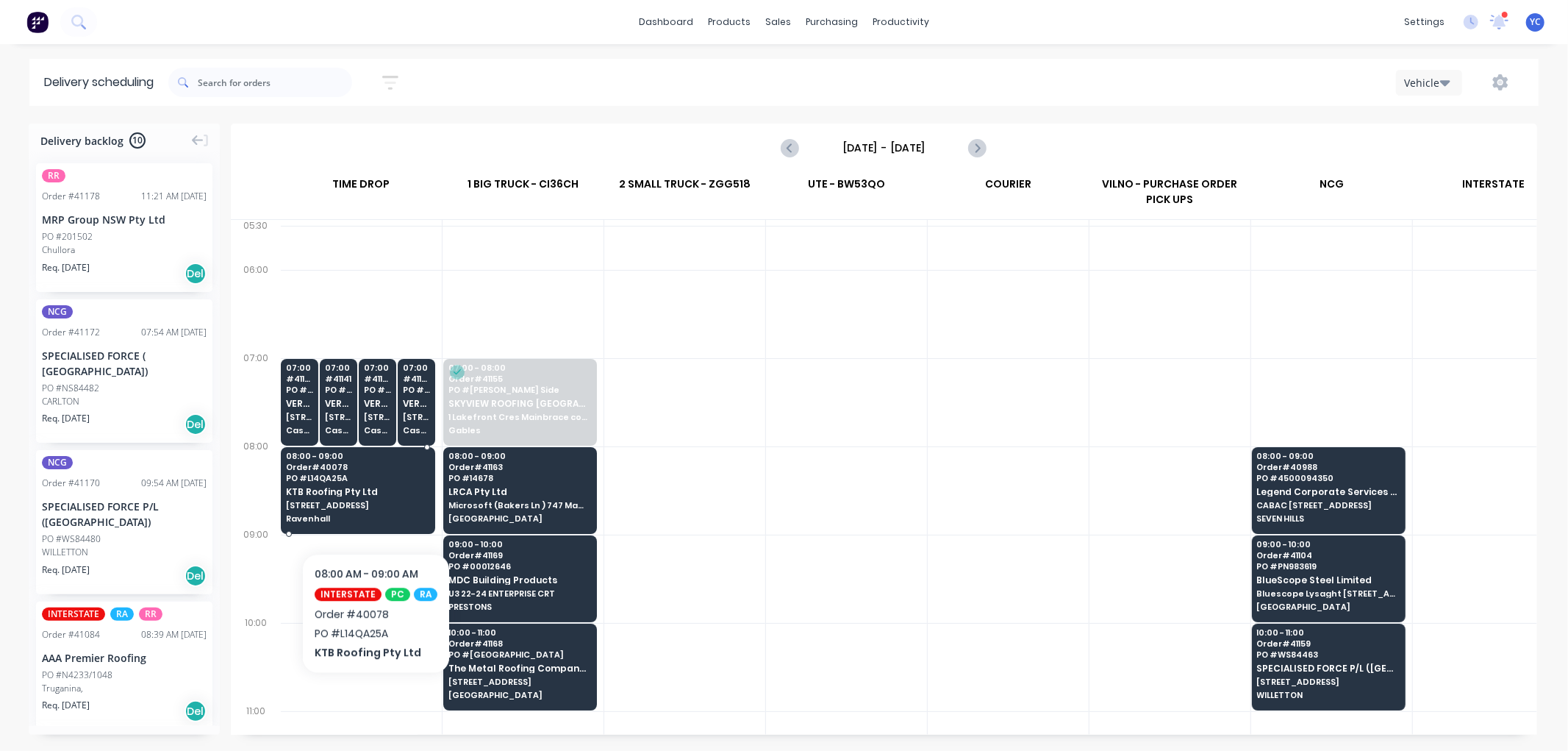
click at [372, 508] on span "Lot 14 Momentum Way" at bounding box center [357, 506] width 144 height 9
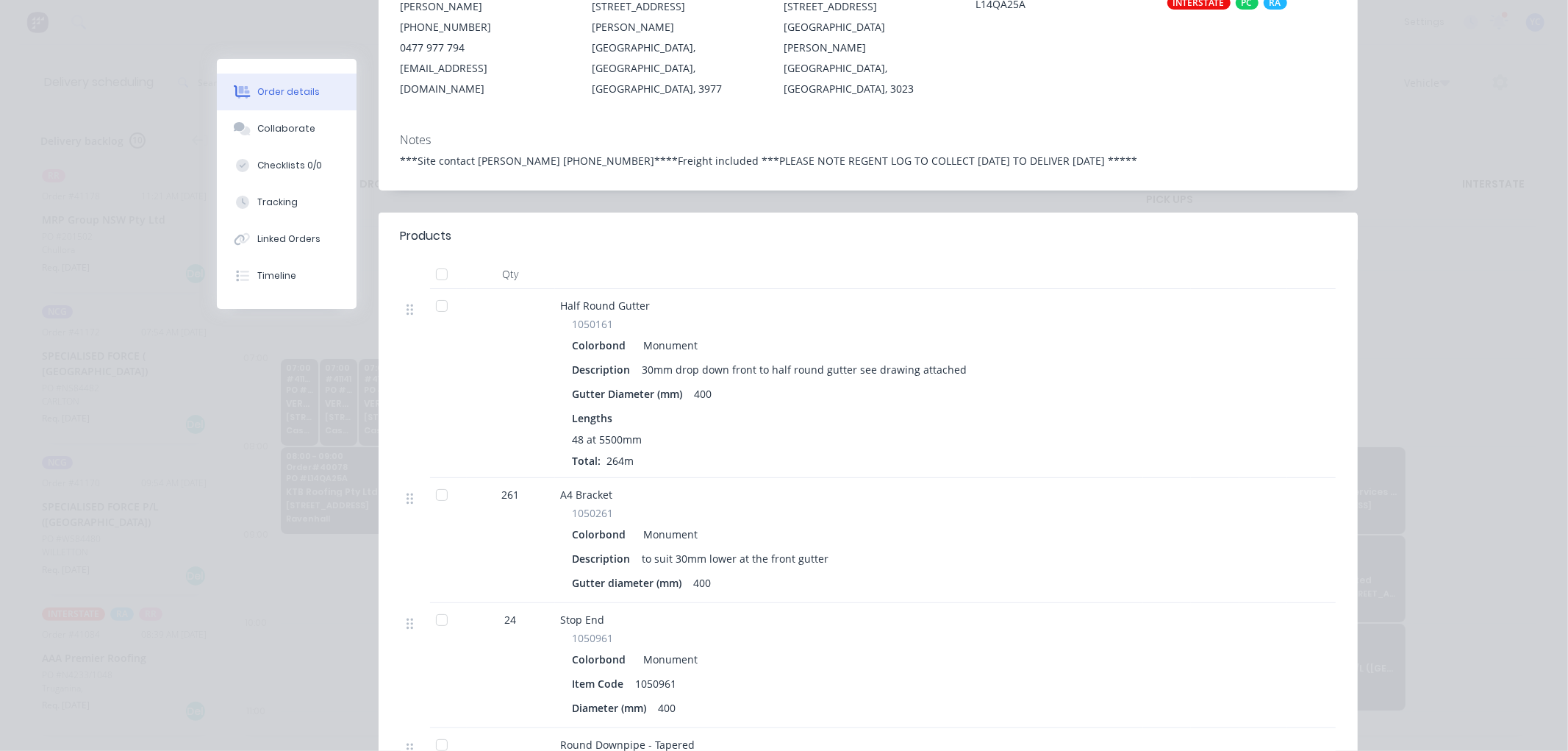
scroll to position [0, 0]
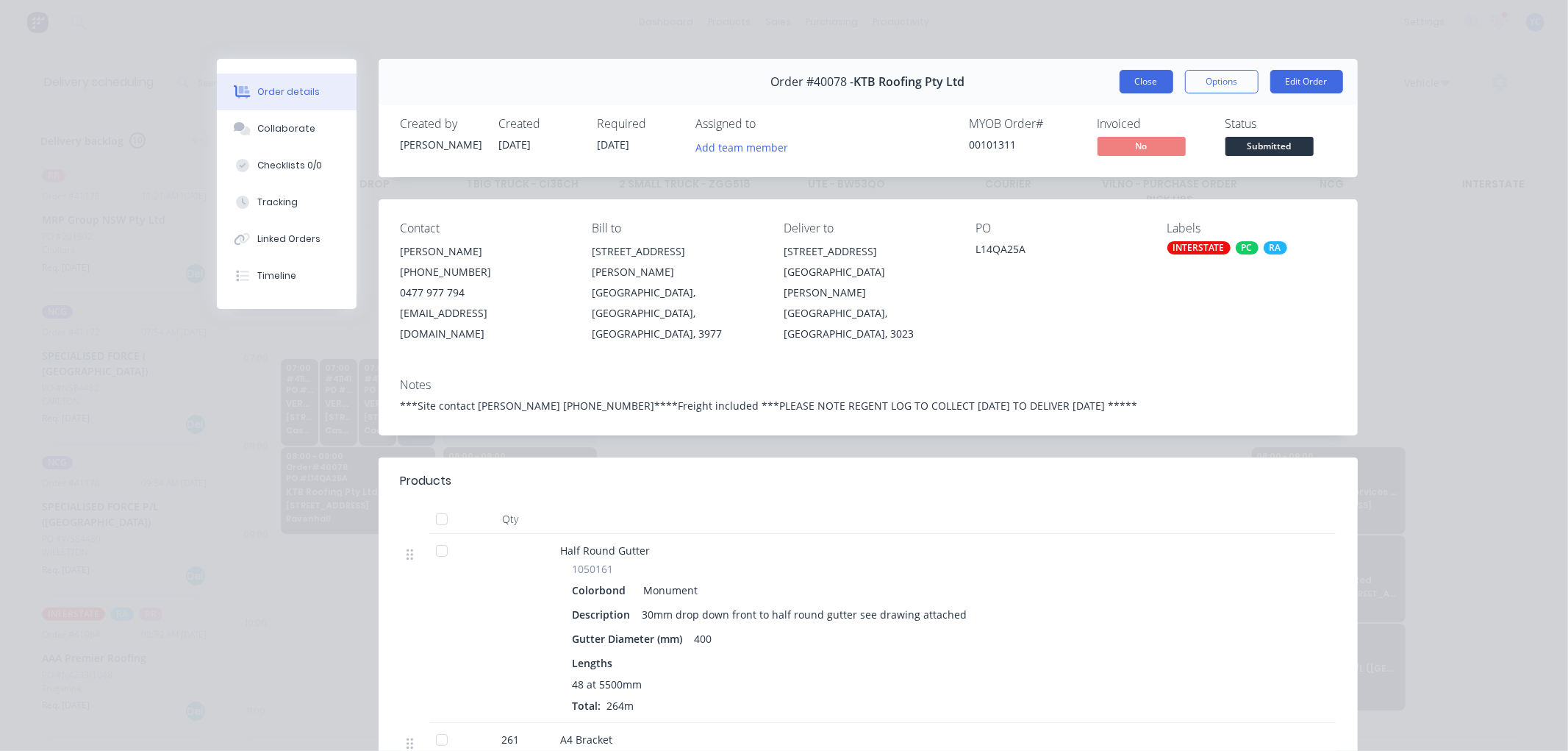
click at [1127, 80] on button "Close" at bounding box center [1145, 81] width 53 height 23
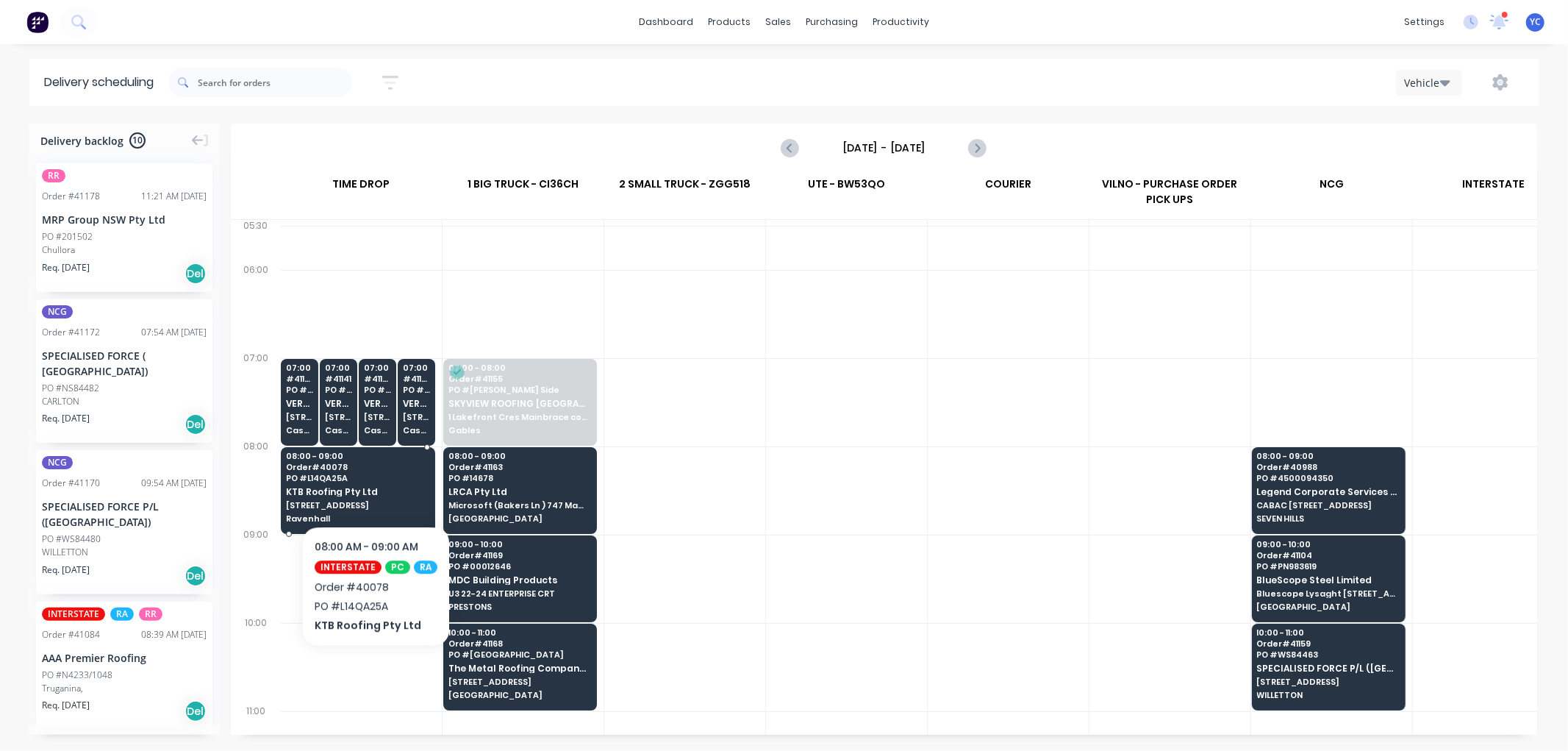
click at [372, 481] on span "PO # L14QA25A" at bounding box center [357, 478] width 144 height 9
click at [372, 481] on body "dashboard products sales purchasing productivity dashboard products Product Cat…" at bounding box center [784, 376] width 1568 height 751
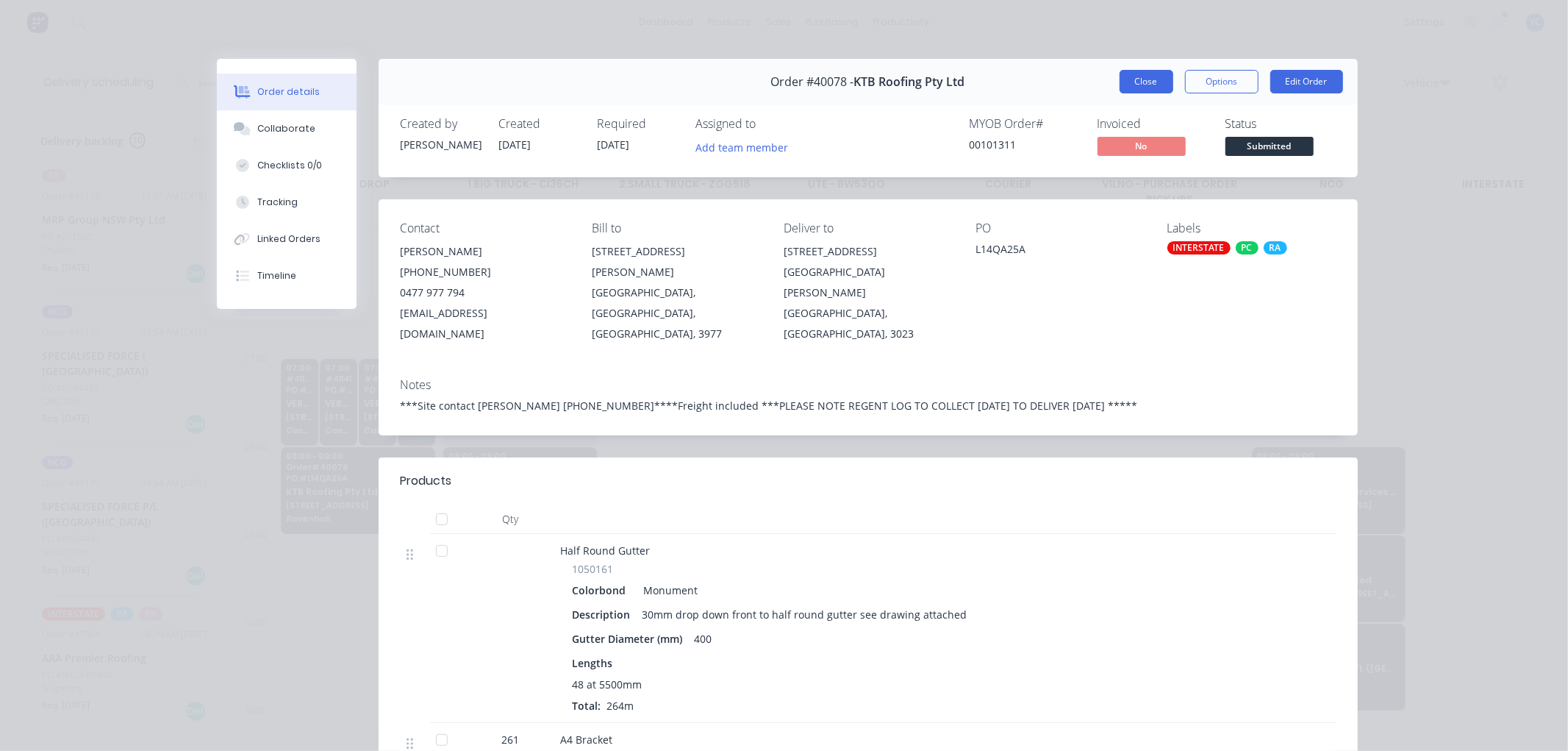
click at [1133, 77] on button "Close" at bounding box center [1145, 81] width 53 height 23
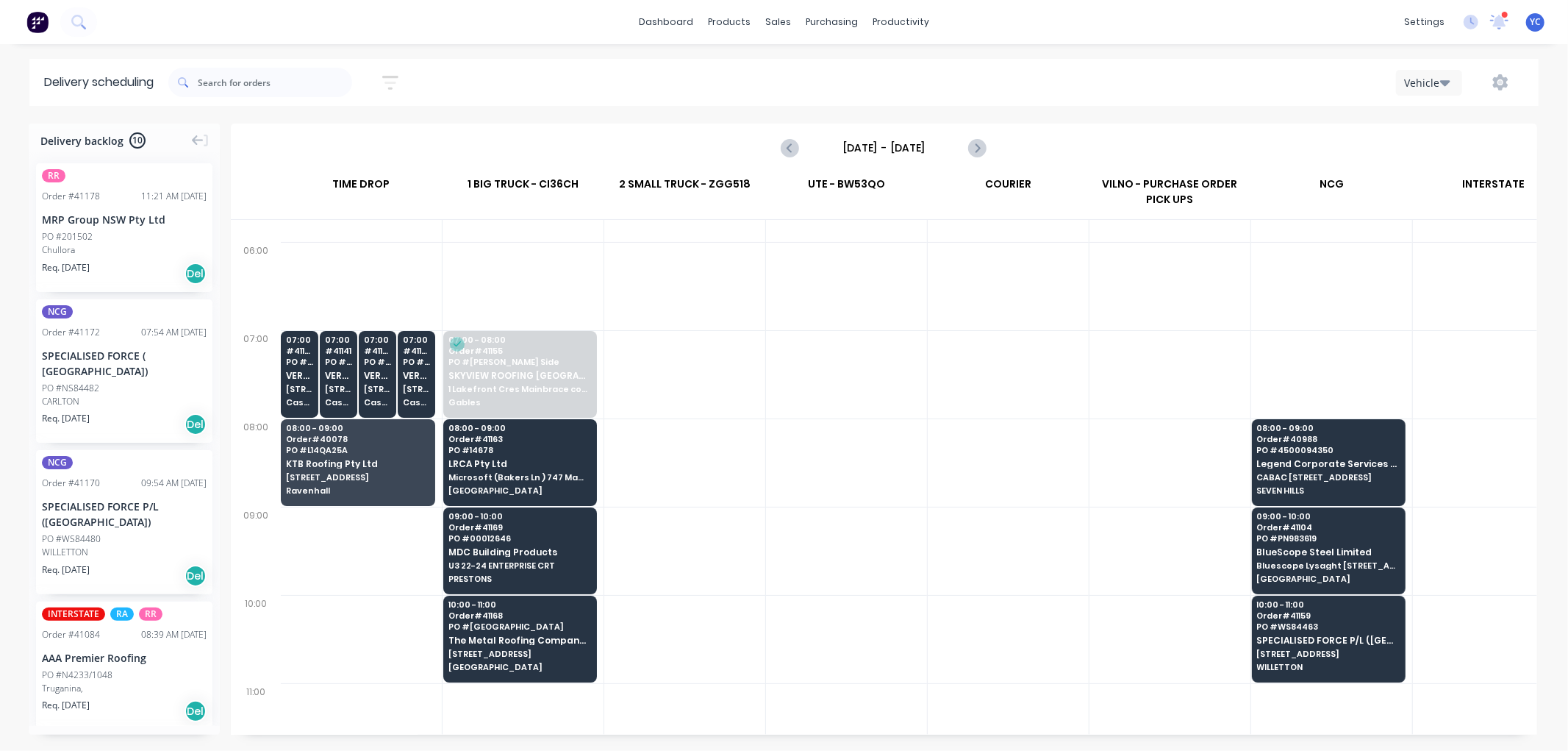
scroll to position [0, 1]
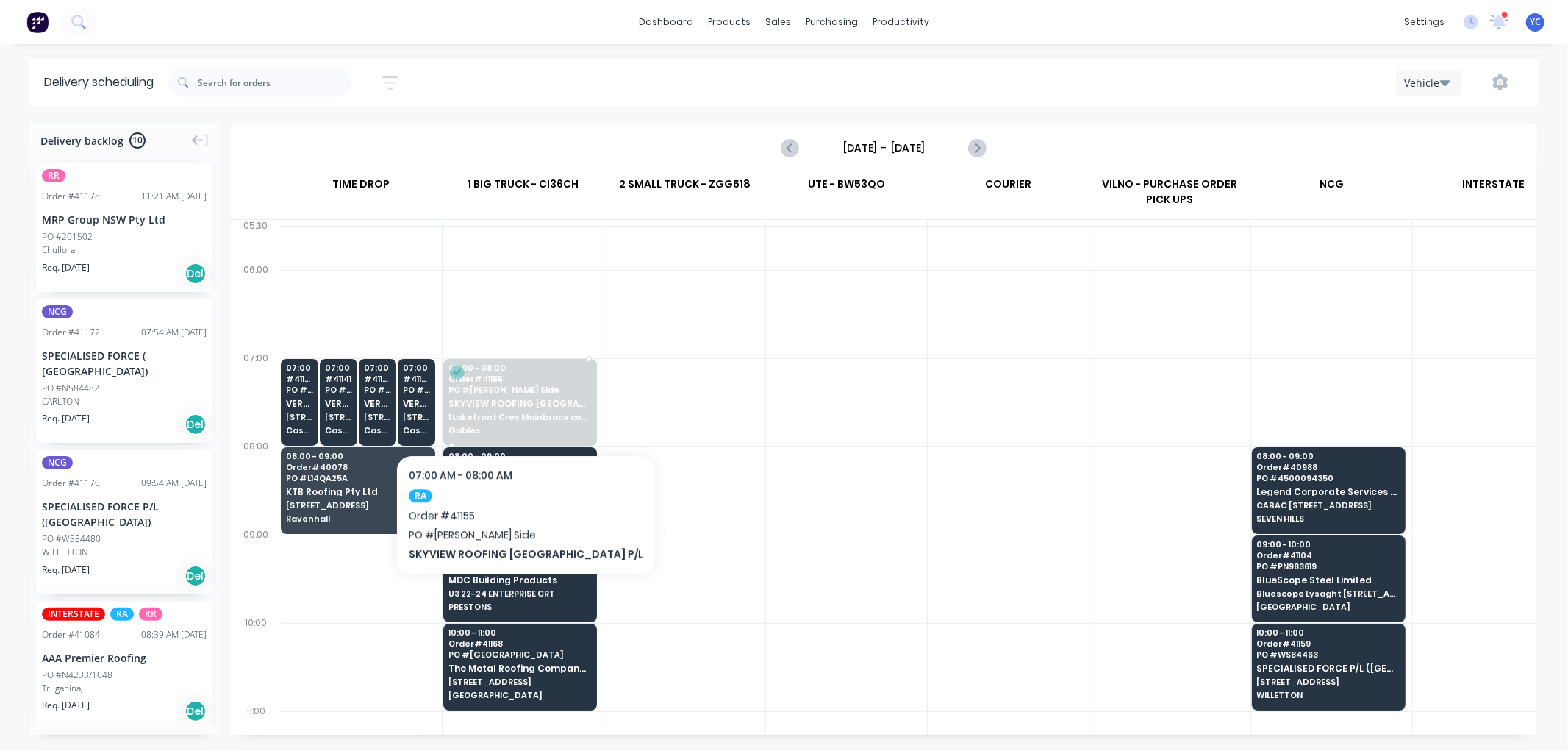
click at [493, 409] on div "07:00 - 08:00 Order # 41155 PO # Gable Brad Side SKYVIEW ROOFING AUSTRALIA P/L …" at bounding box center [520, 400] width 152 height 82
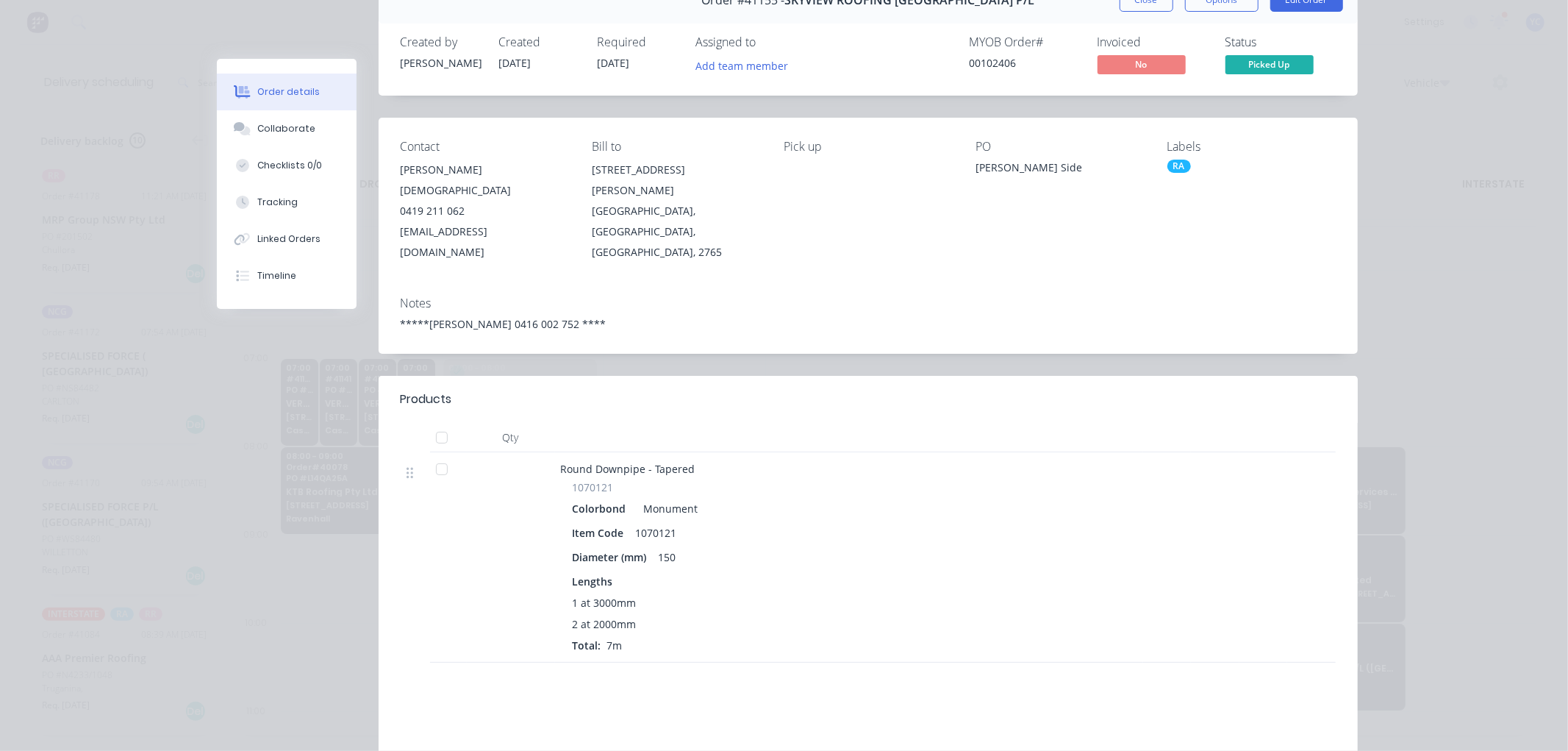
scroll to position [0, 0]
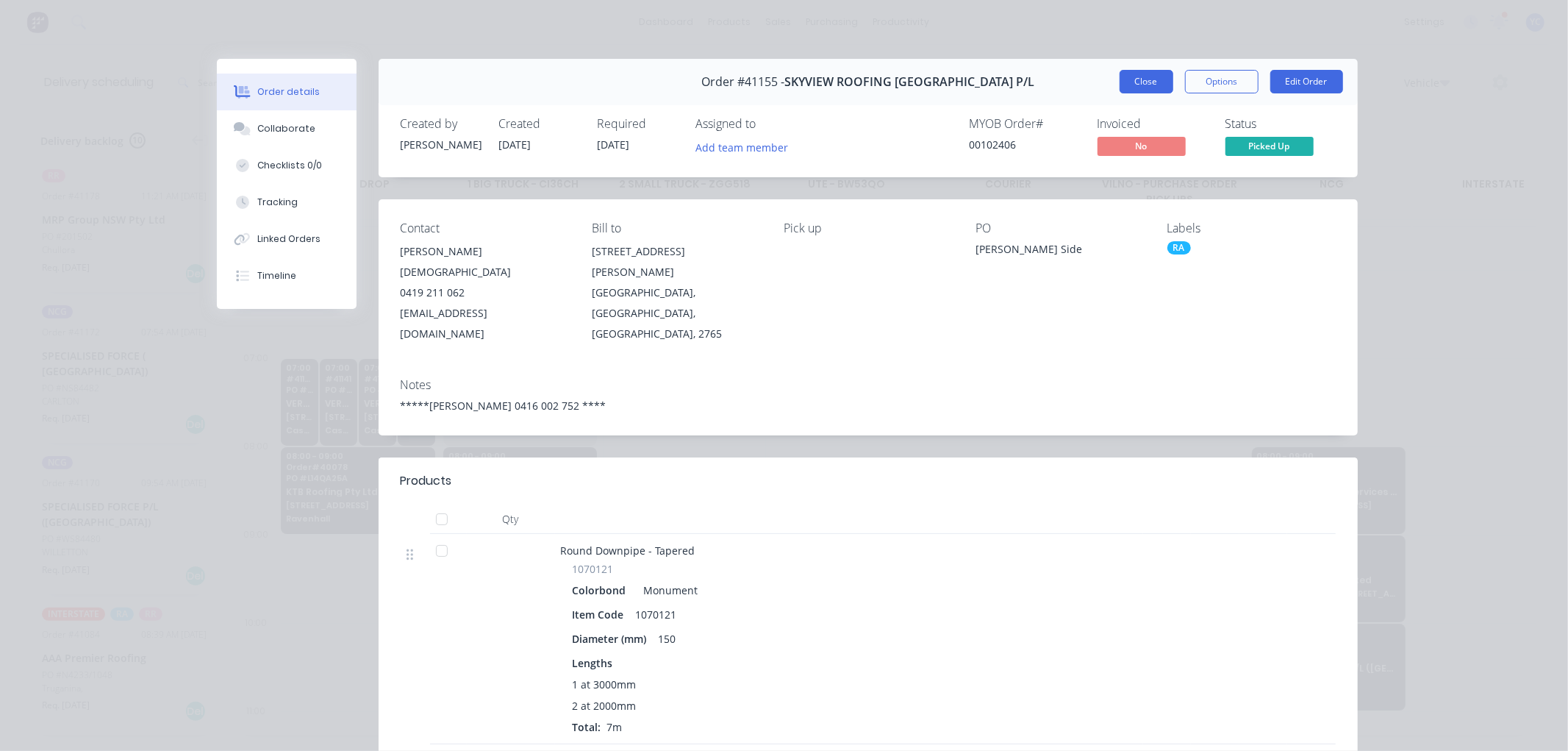
click at [1142, 80] on button "Close" at bounding box center [1145, 81] width 53 height 23
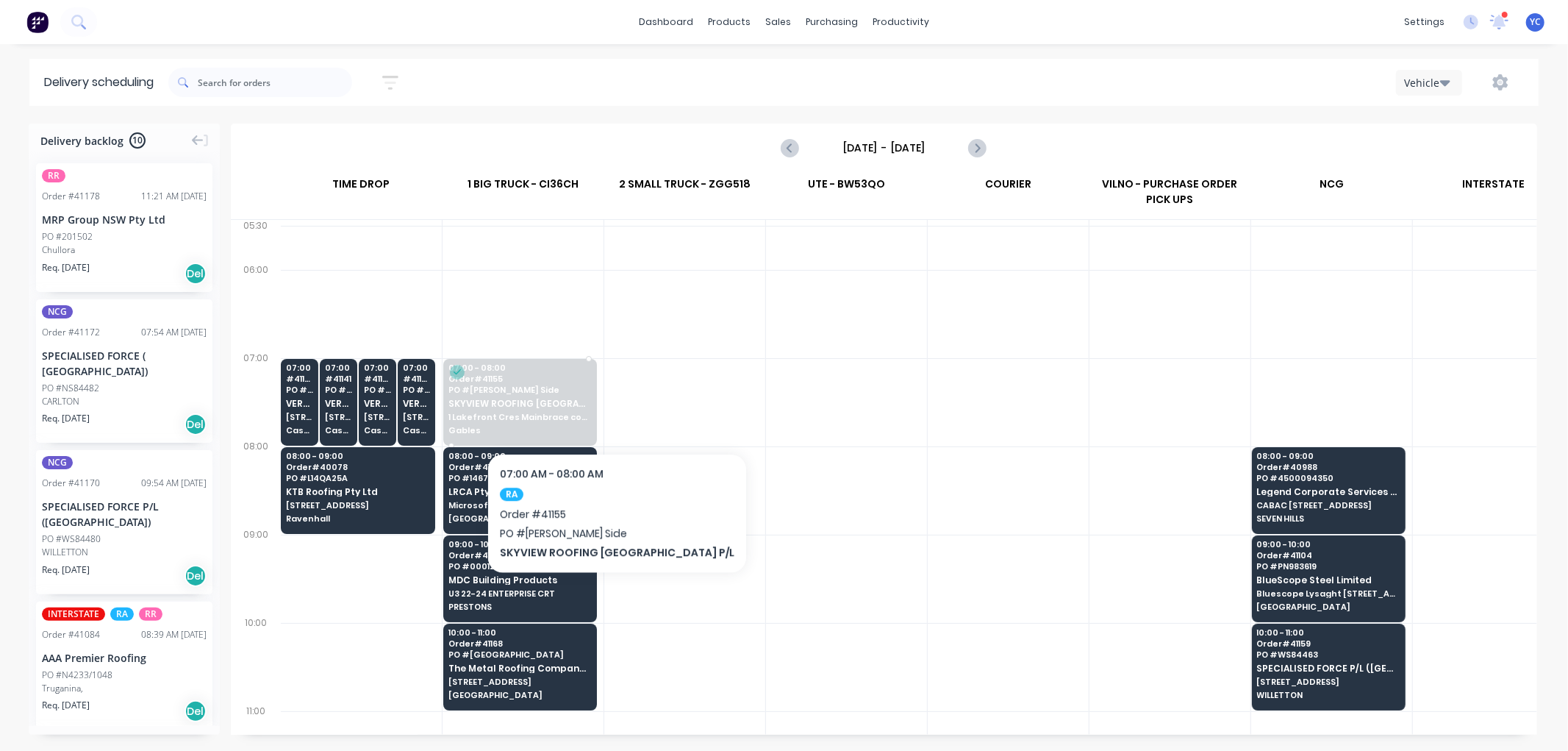
click at [584, 408] on div "07:00 - 08:00 Order # 41155 PO # Gable Brad Side SKYVIEW ROOFING AUSTRALIA P/L …" at bounding box center [520, 400] width 152 height 82
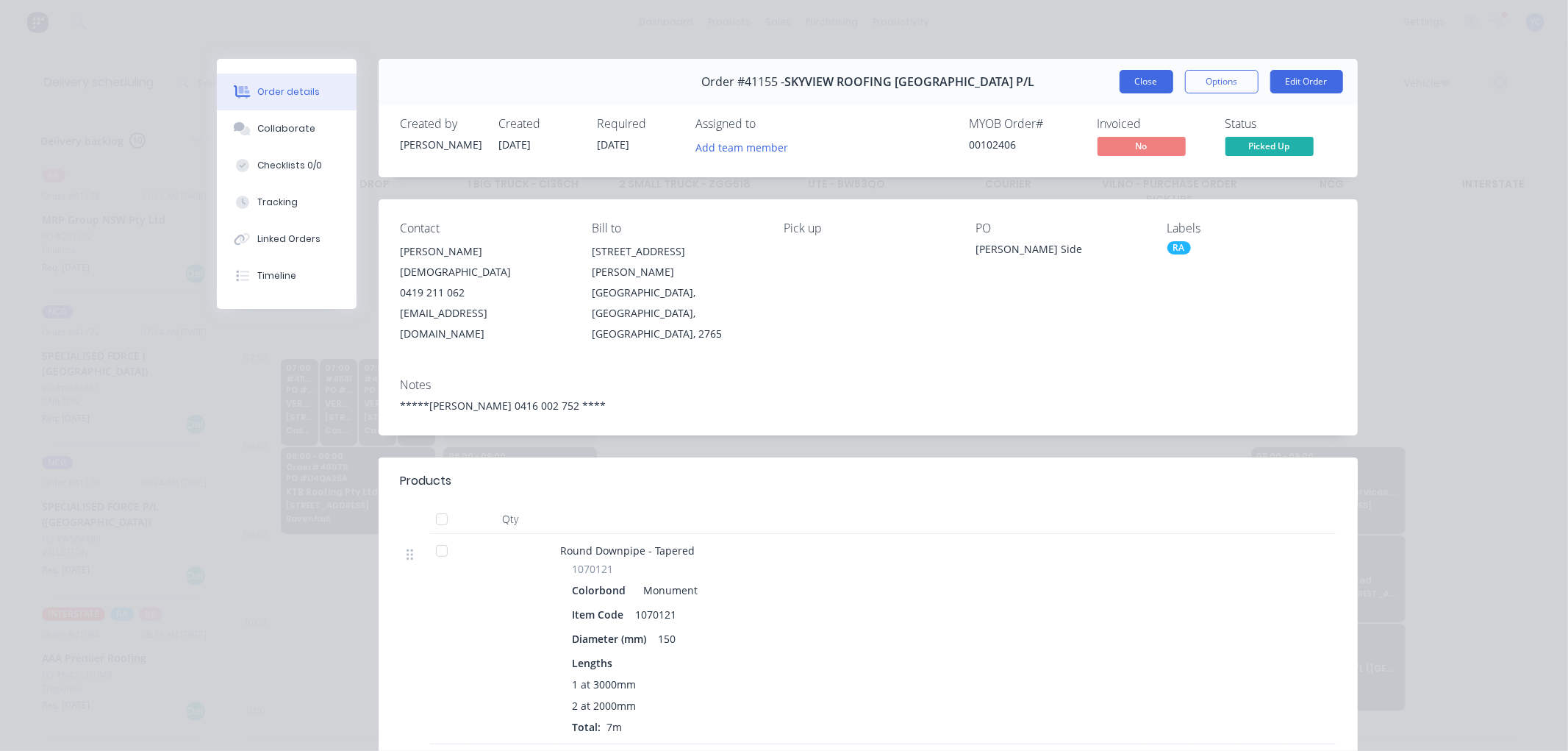
click at [1148, 85] on button "Close" at bounding box center [1145, 81] width 53 height 23
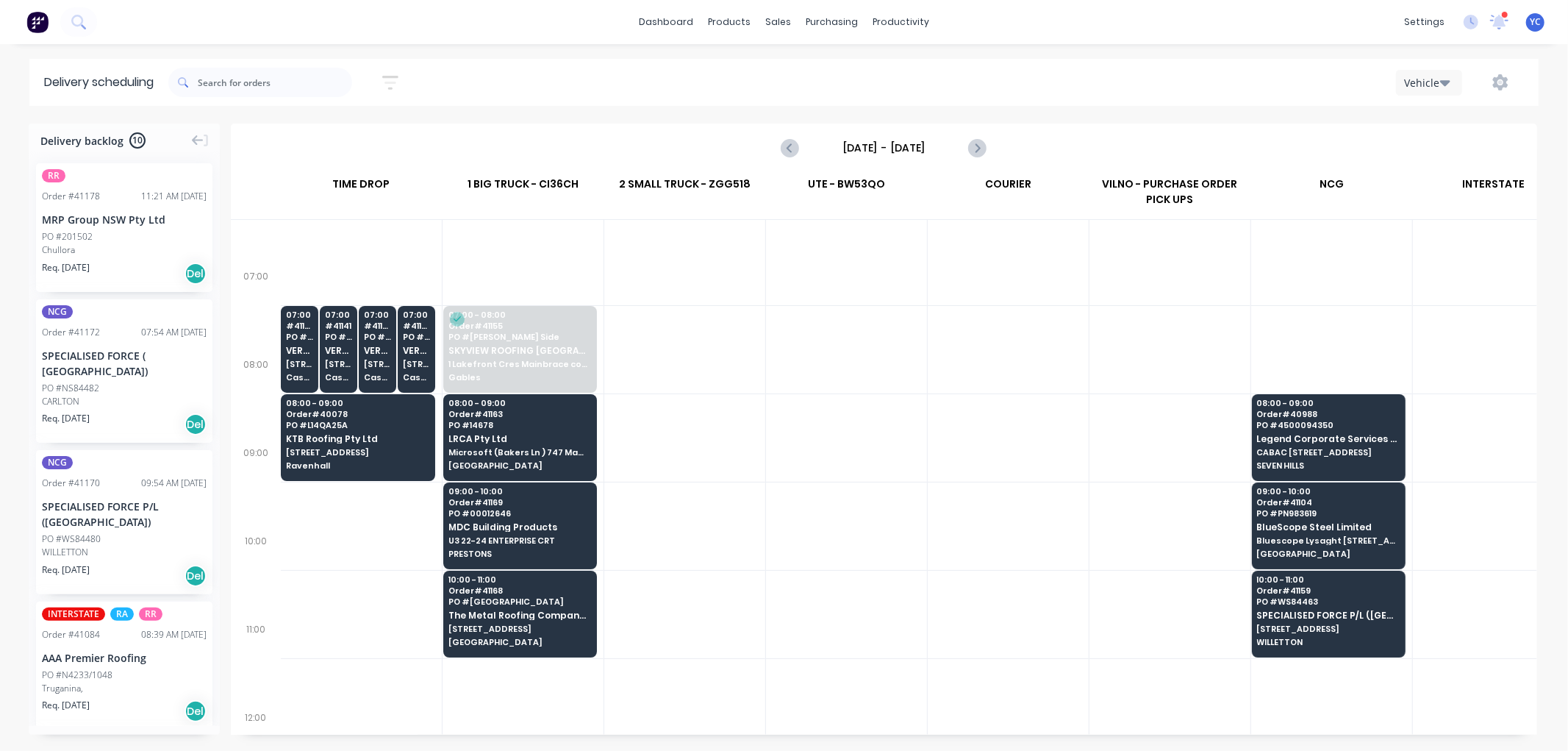
scroll to position [81, 1]
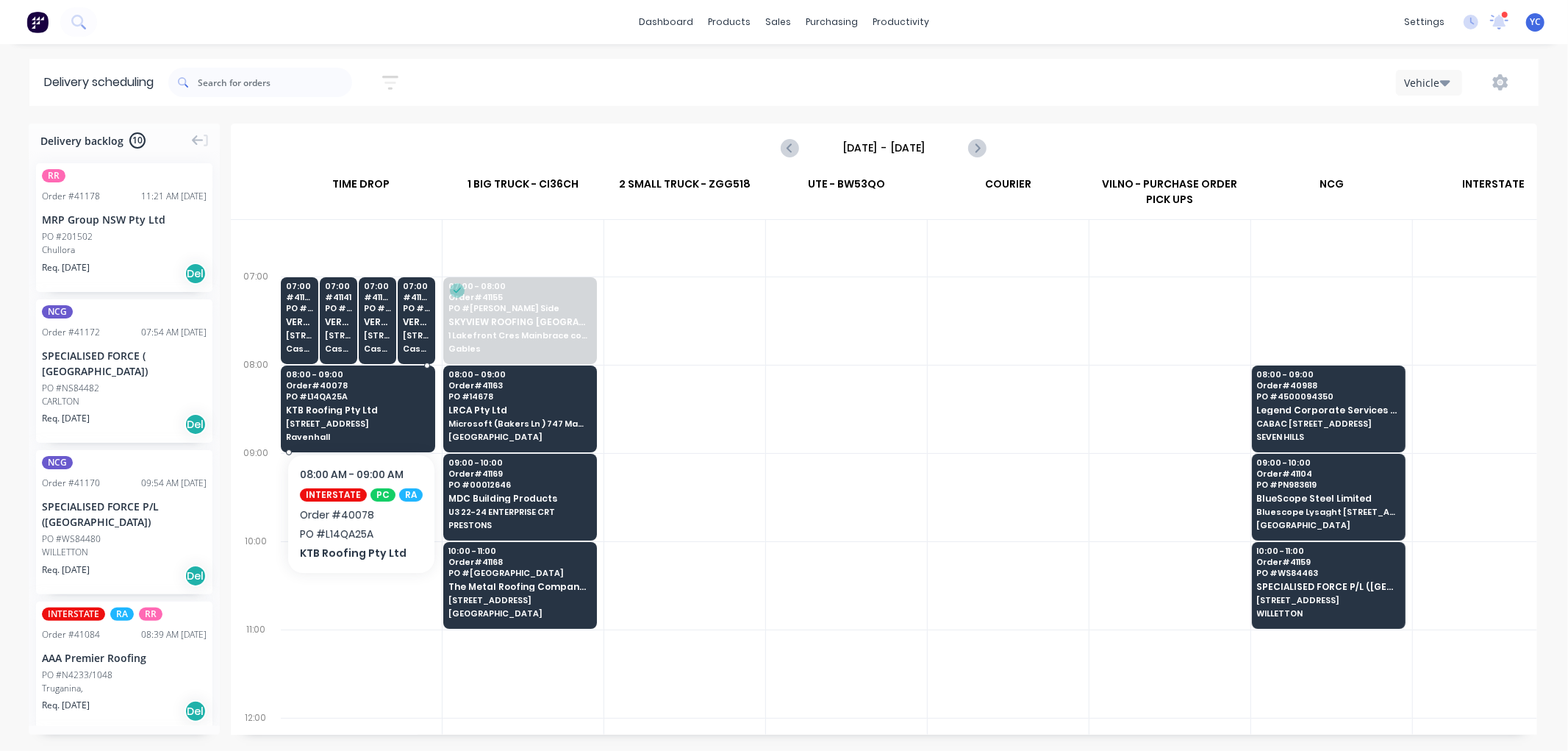
click at [356, 433] on span "Ravenhall" at bounding box center [357, 437] width 144 height 9
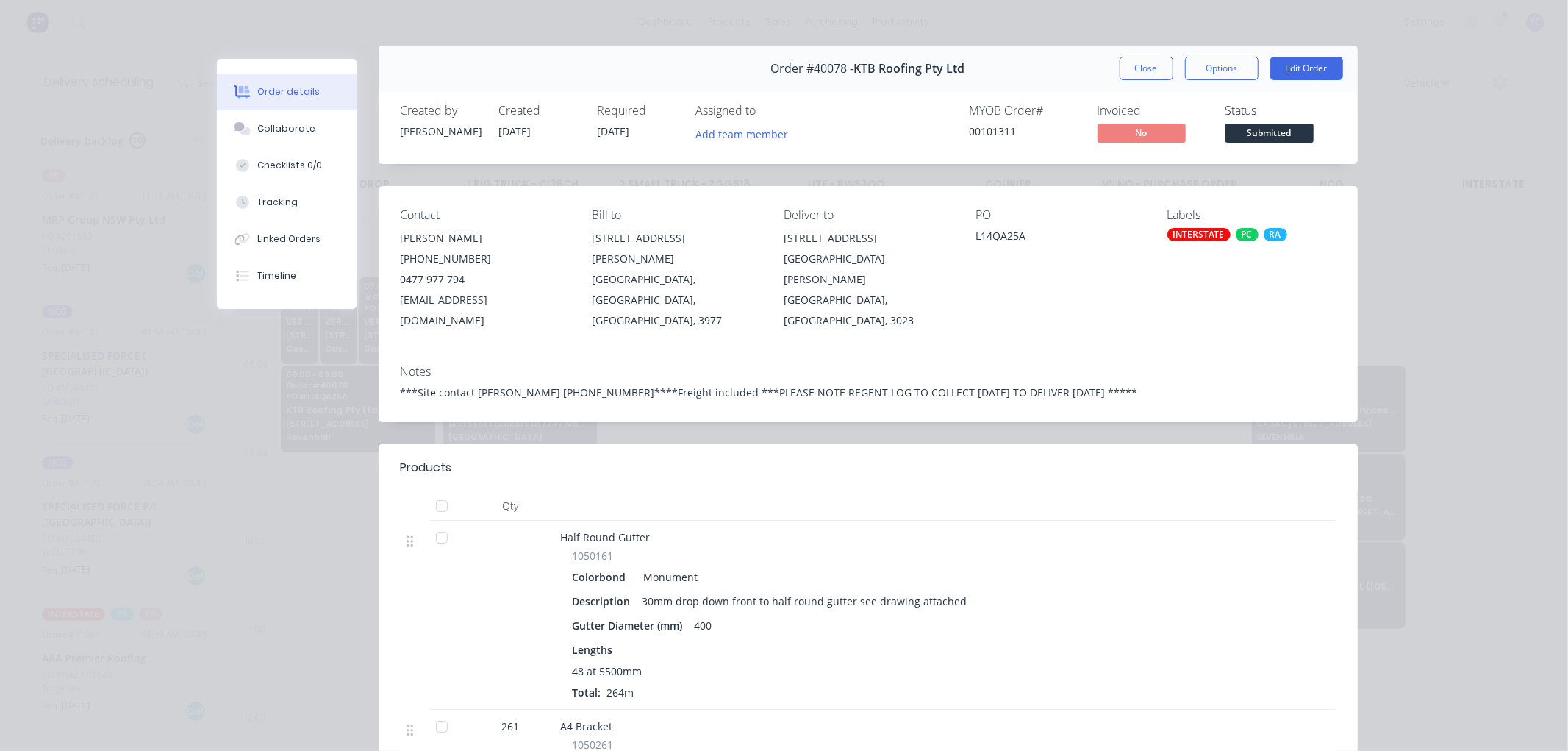
scroll to position [0, 0]
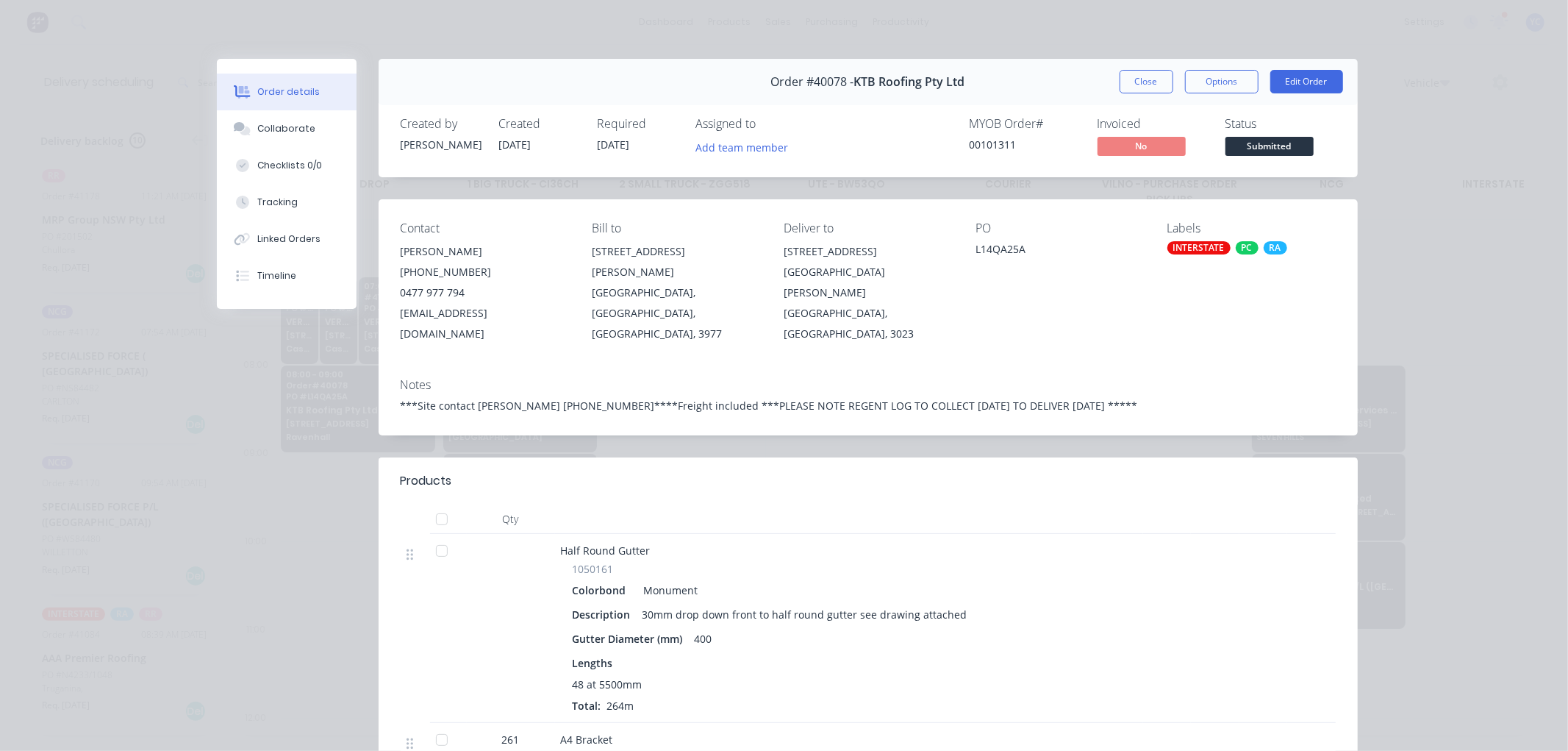
drag, startPoint x: 592, startPoint y: 147, endPoint x: 649, endPoint y: 146, distance: 57.0
click at [649, 146] on div "Required 25/08/25" at bounding box center [638, 138] width 81 height 43
click at [651, 151] on div "Required 25/08/25" at bounding box center [638, 138] width 81 height 43
click at [1151, 82] on button "Close" at bounding box center [1145, 81] width 53 height 23
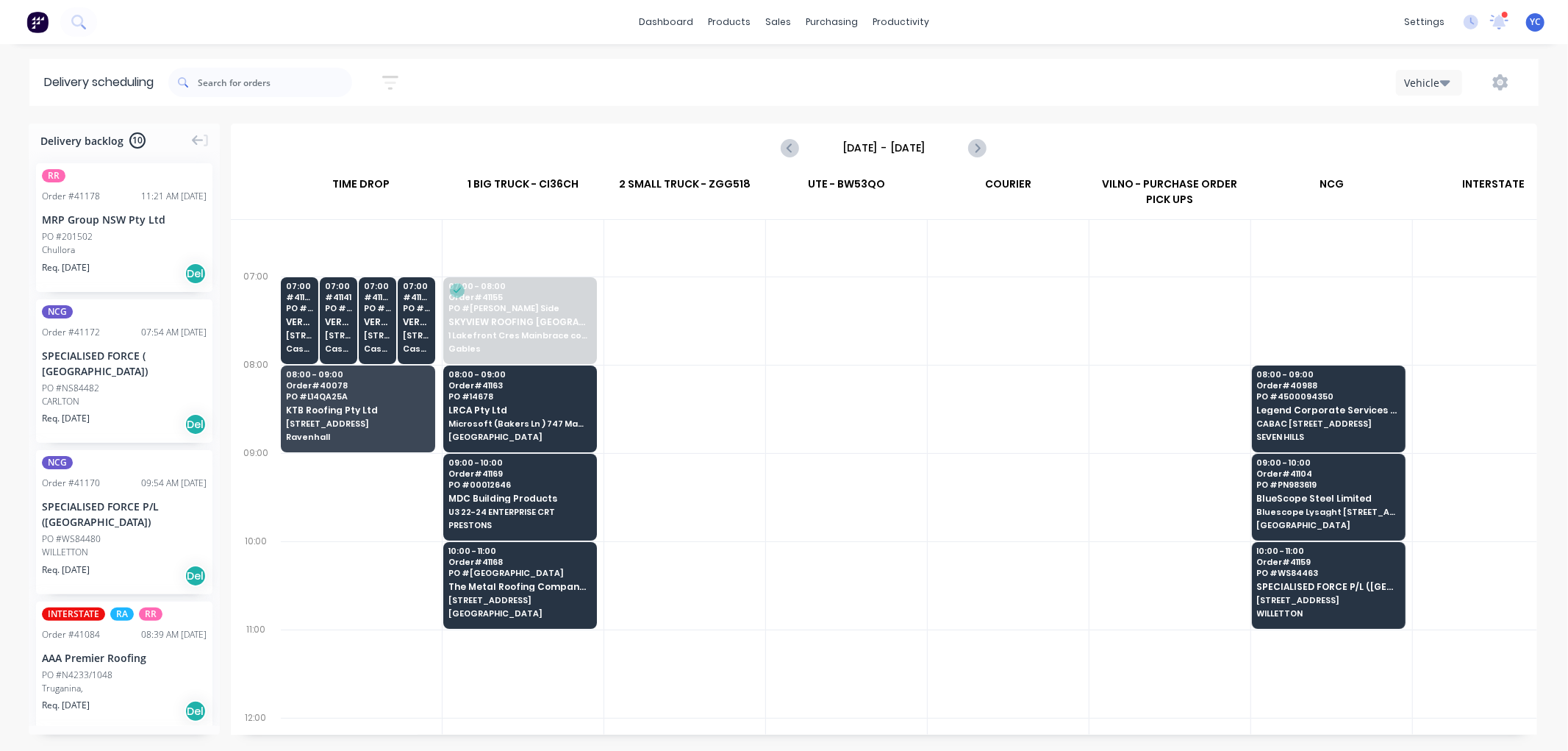
click at [1412, 75] on div "Vehicle" at bounding box center [1425, 83] width 43 height 16
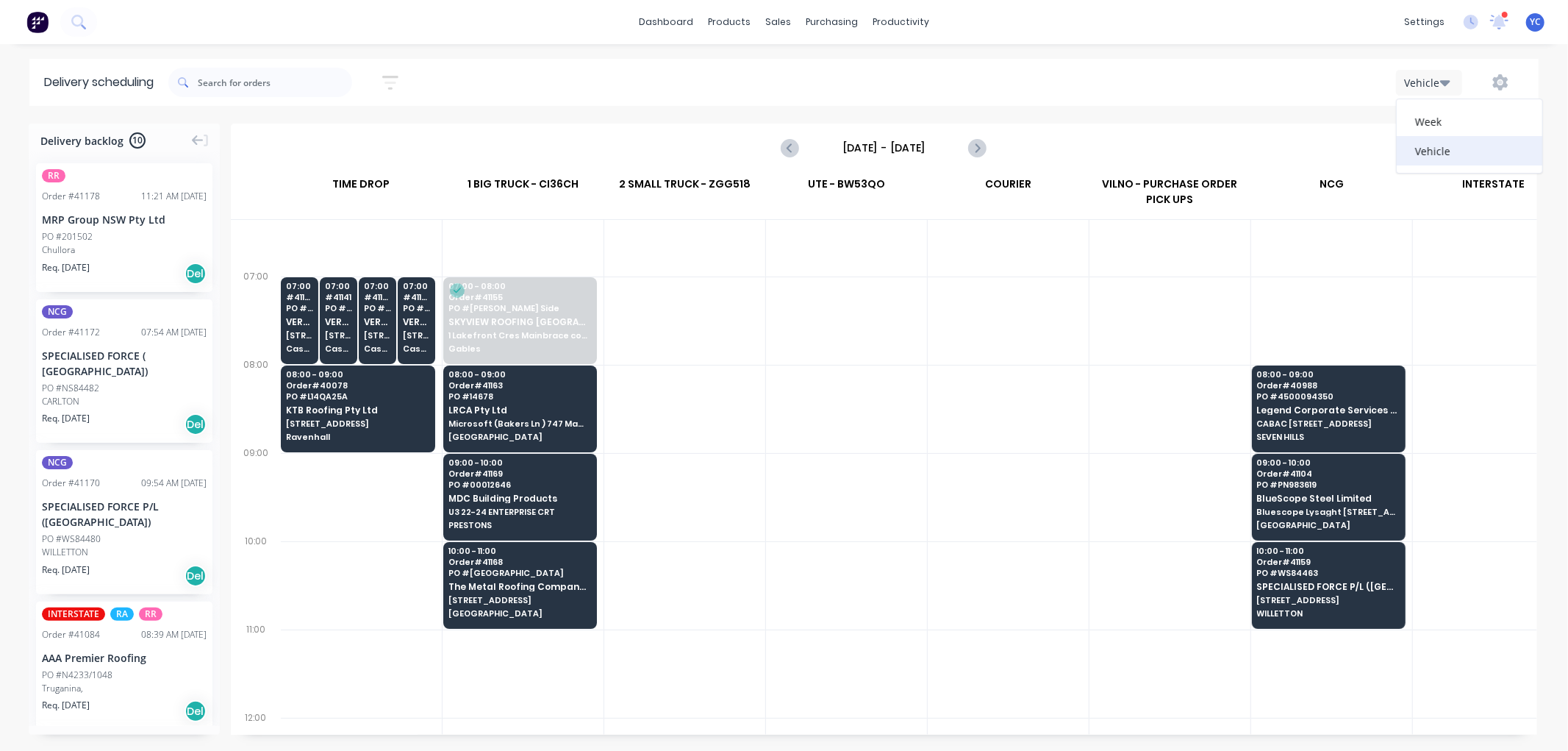
click at [1446, 144] on div "Vehicle" at bounding box center [1469, 151] width 146 height 29
click at [1497, 84] on icon "button" at bounding box center [1500, 83] width 16 height 17
click at [1321, 118] on div "Delivery scheduling Sort by Most recent Created date Required date Order number…" at bounding box center [784, 405] width 1568 height 692
click at [1510, 87] on button "button" at bounding box center [1500, 82] width 47 height 26
click at [1440, 118] on div "Run Sheet" at bounding box center [1454, 122] width 114 height 21
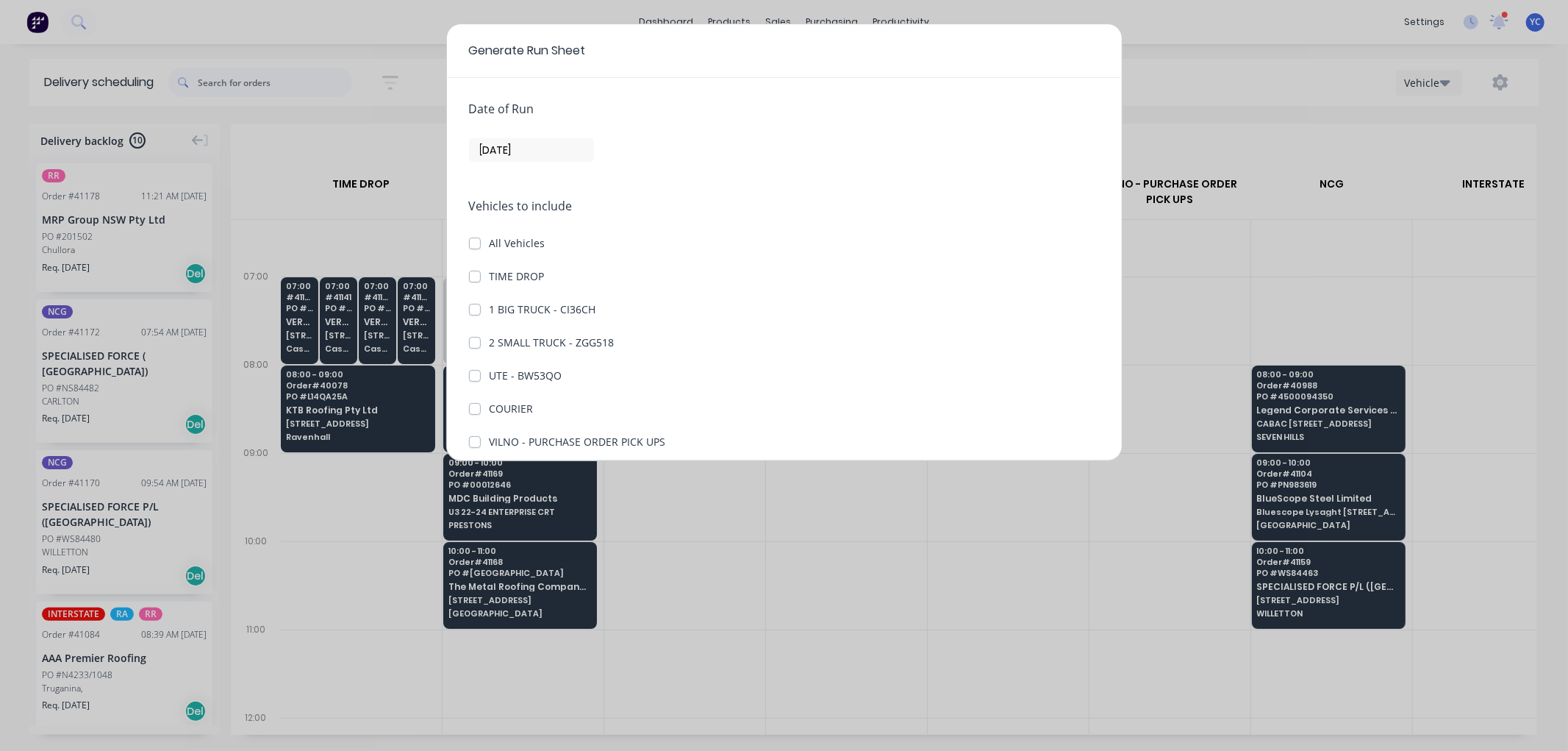
click at [490, 311] on label "1 BIG TRUCK - CI36CH" at bounding box center [543, 309] width 107 height 16
click at [472, 311] on CI36CH "1 BIG TRUCK - CI36CH" at bounding box center [475, 309] width 12 height 14
checkbox CI36CH "true"
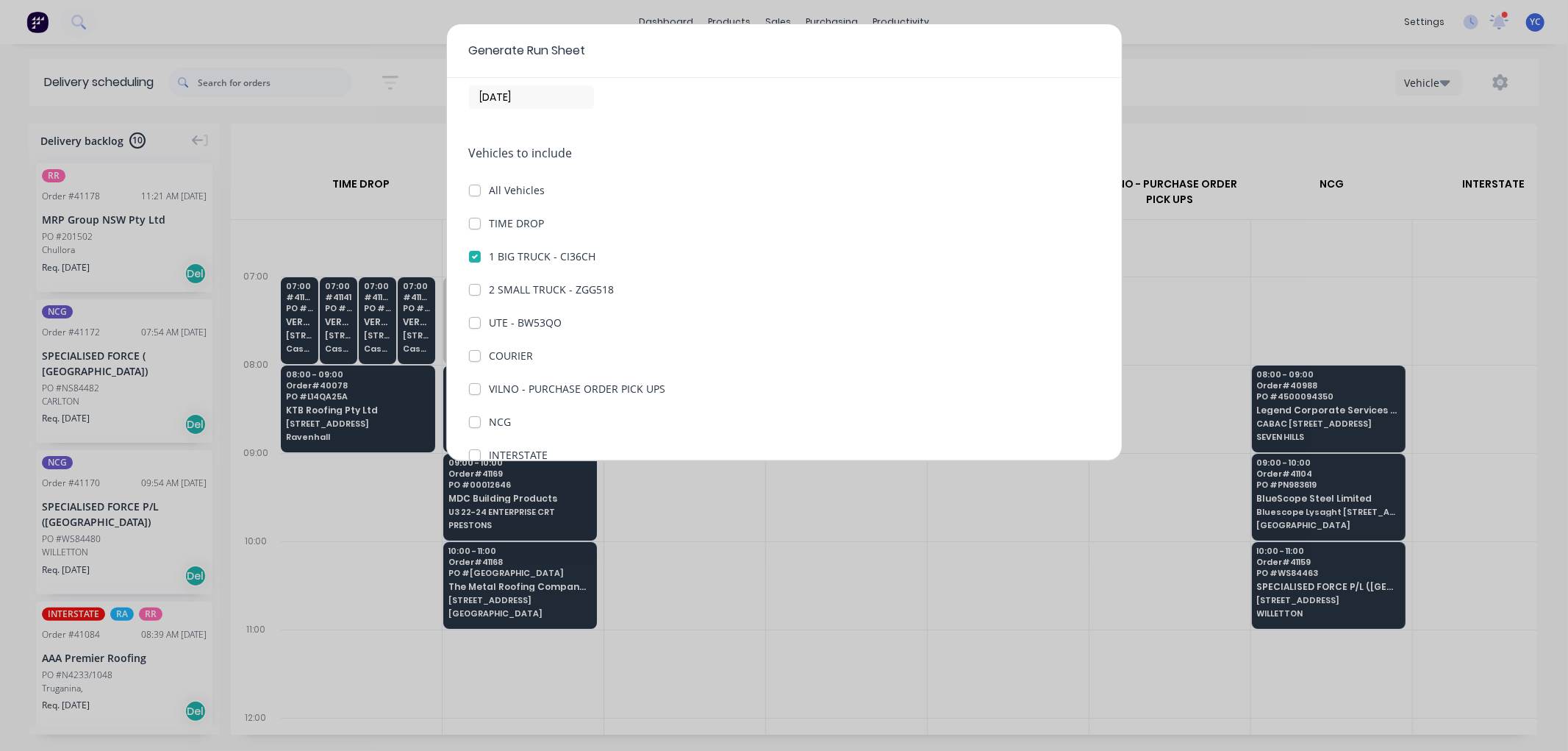
scroll to position [135, 0]
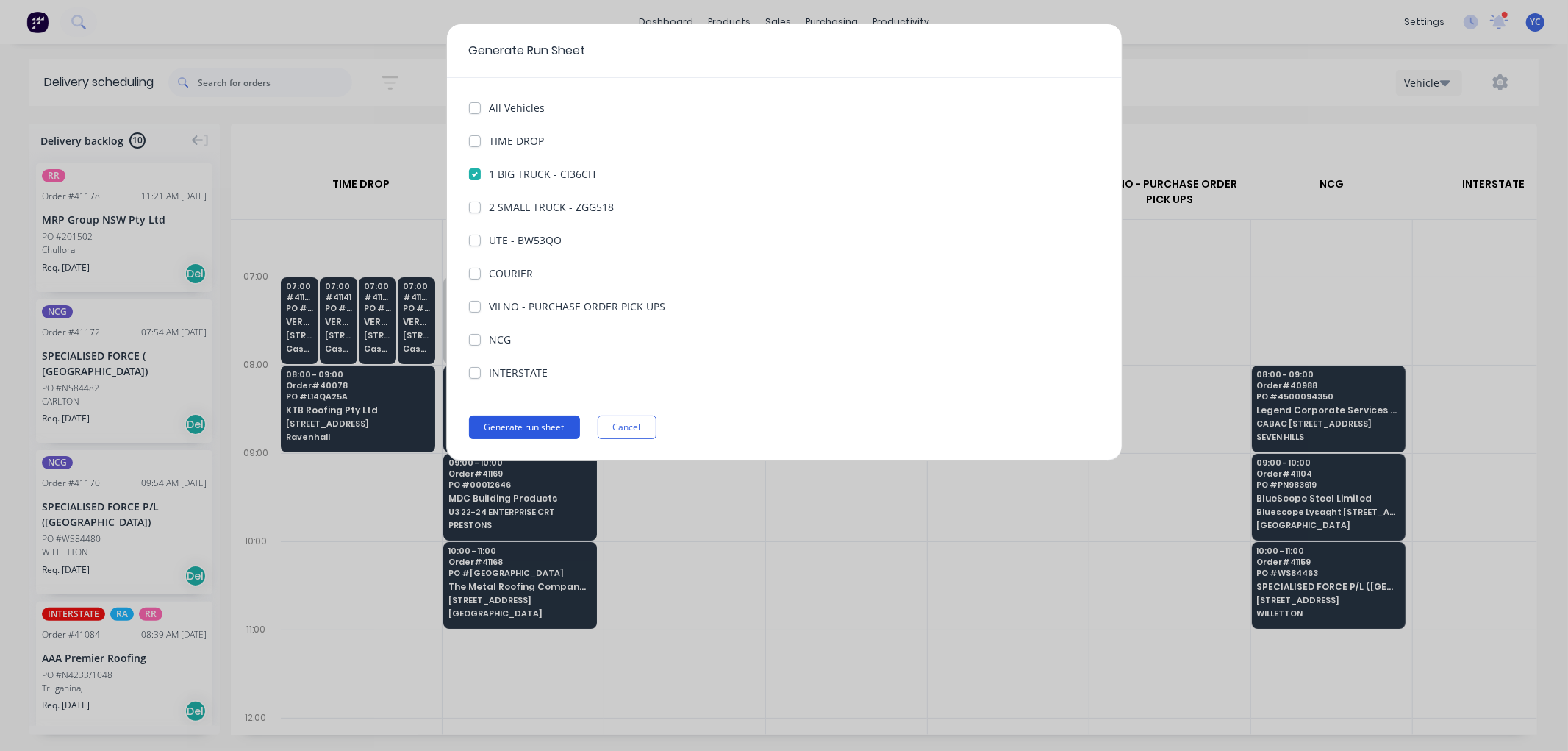
click at [532, 422] on button "Generate run sheet" at bounding box center [525, 427] width 111 height 23
click at [538, 428] on button "Generate run sheet" at bounding box center [525, 427] width 111 height 23
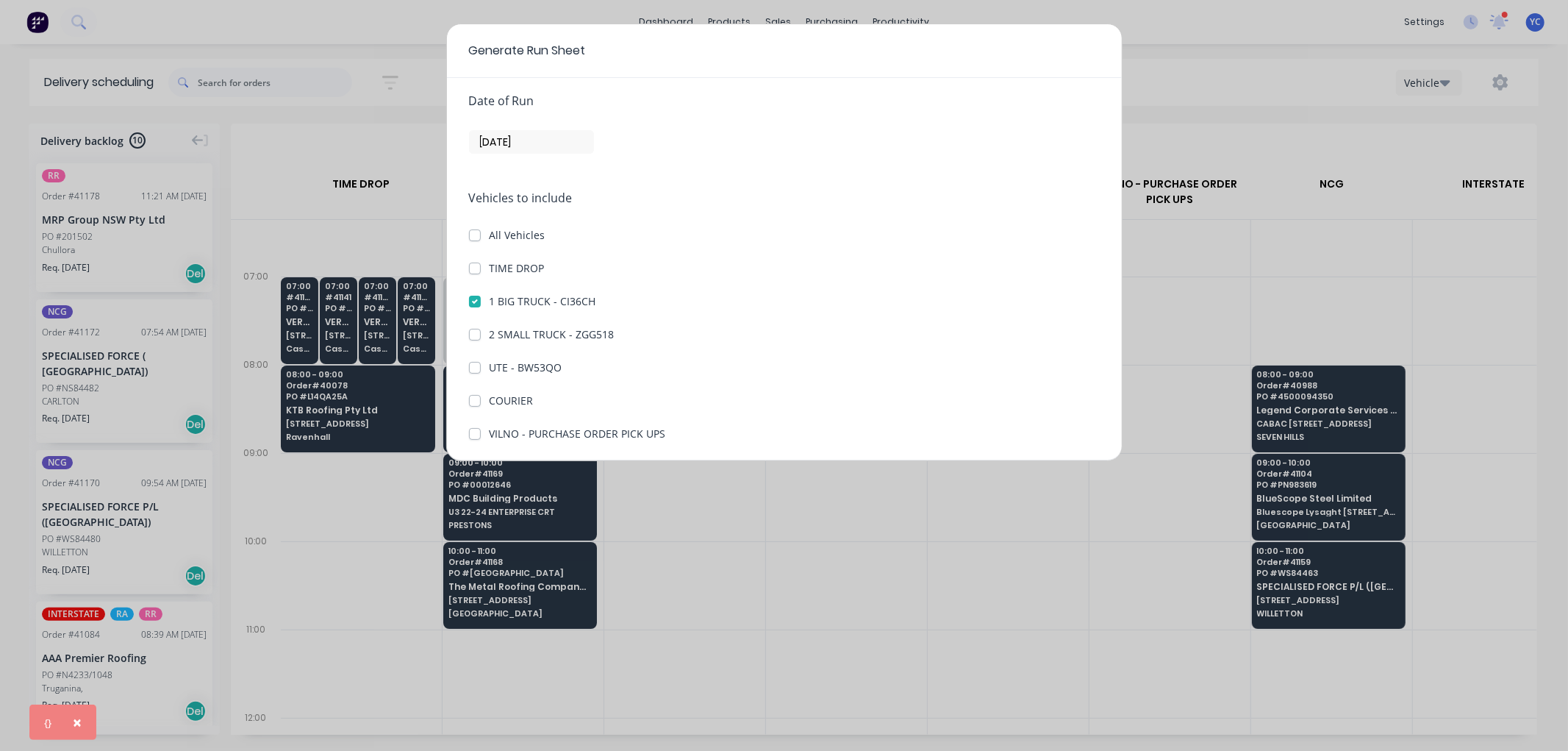
scroll to position [0, 0]
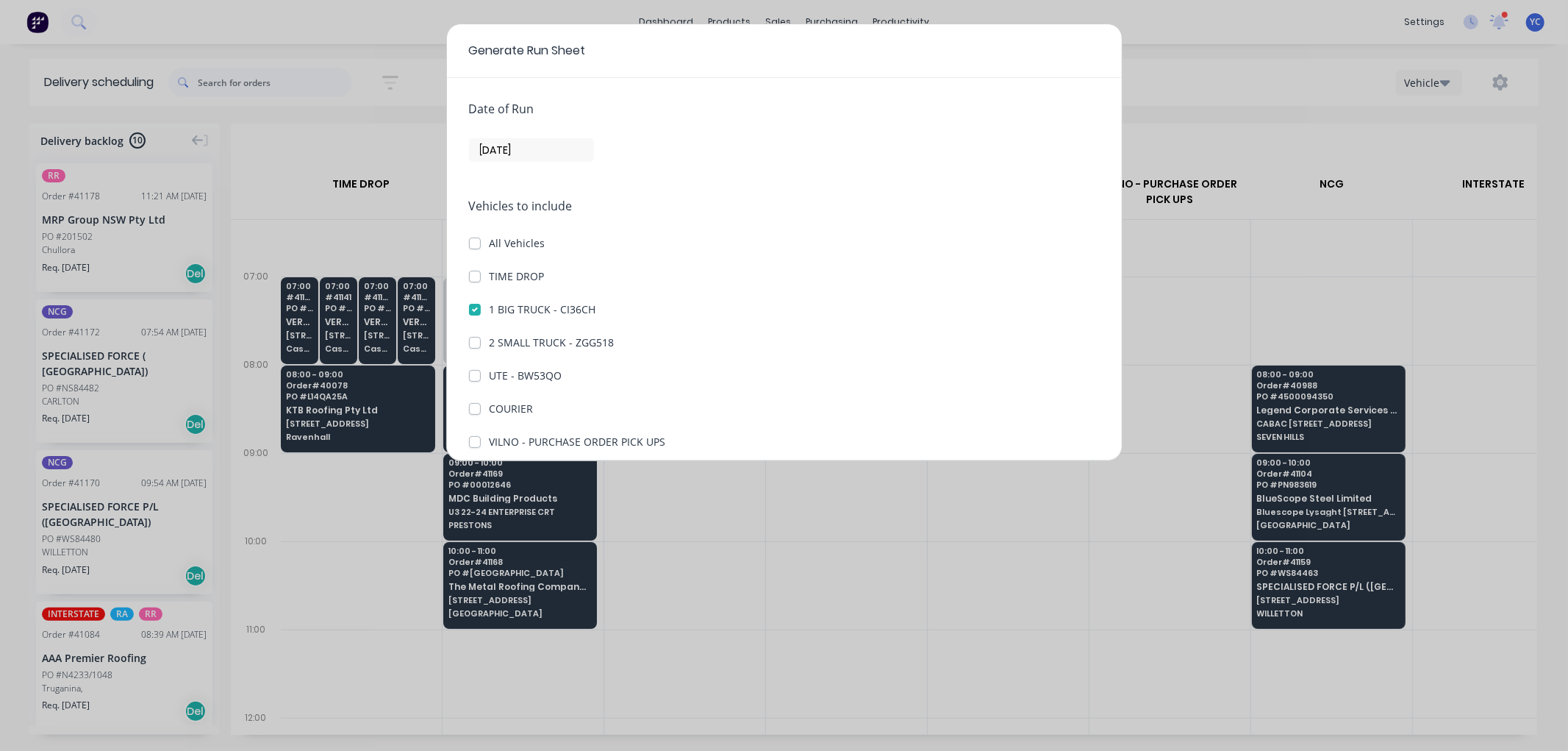
click at [523, 154] on input "[DATE]" at bounding box center [531, 150] width 123 height 22
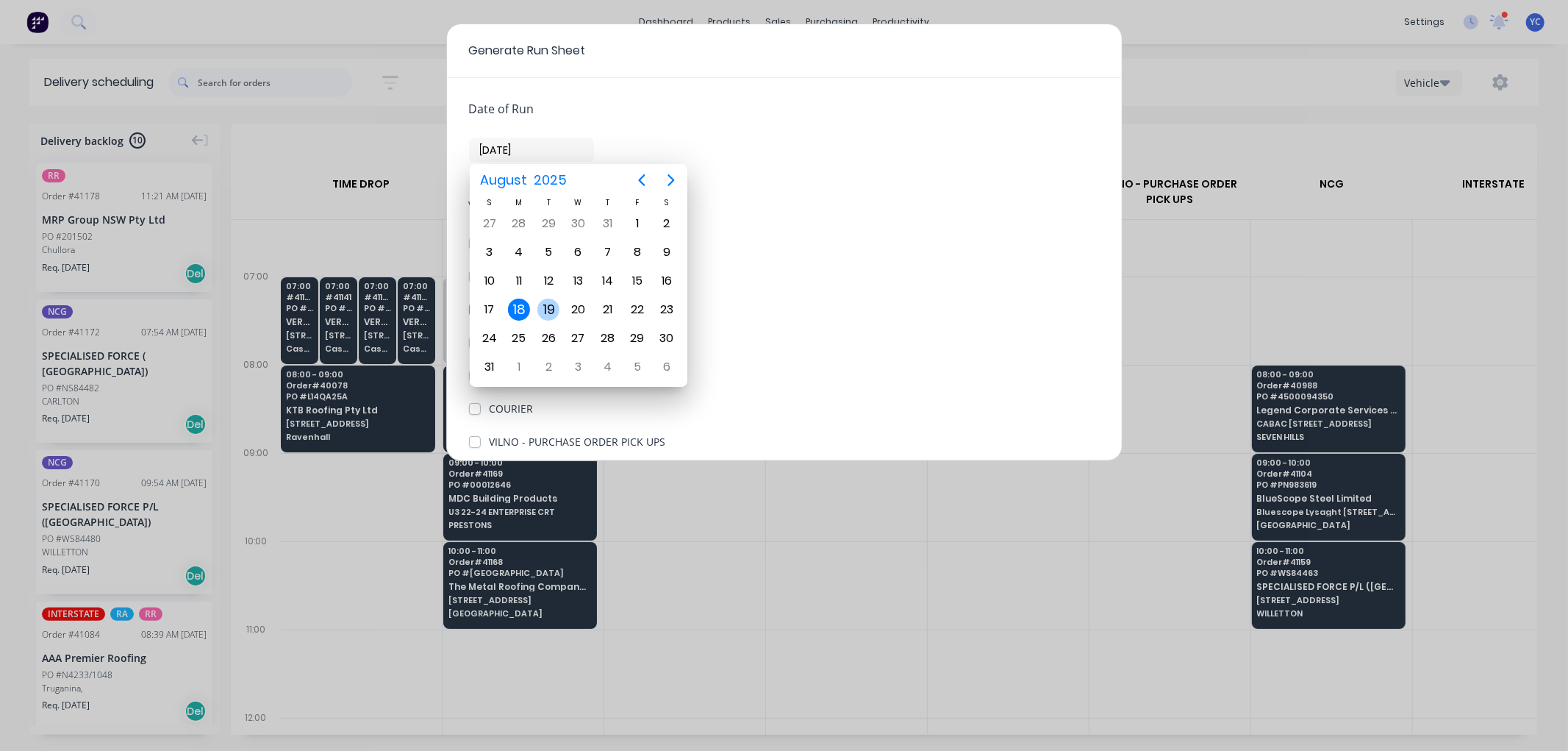
click at [554, 299] on div "19" at bounding box center [547, 309] width 22 height 22
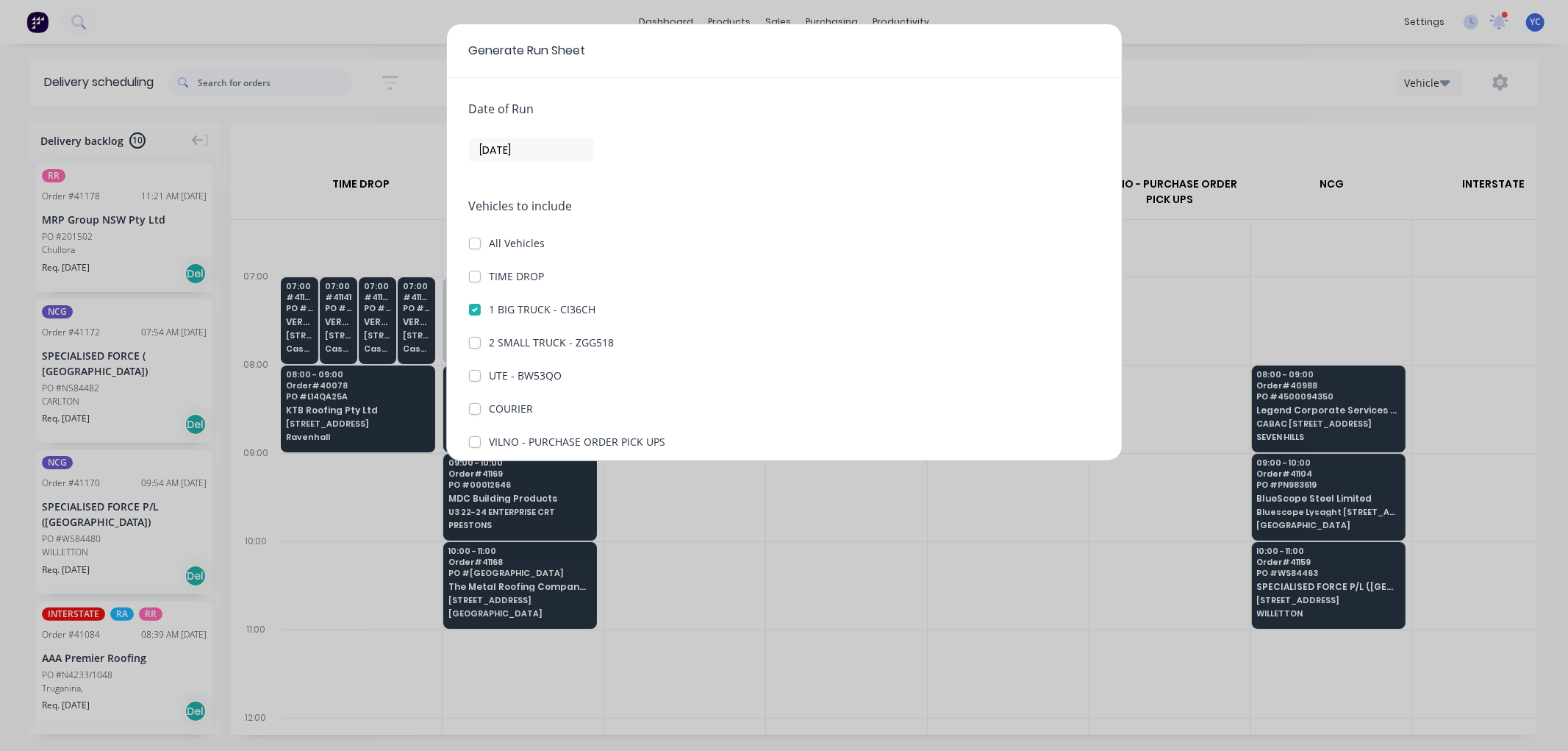
type input "19/08/25"
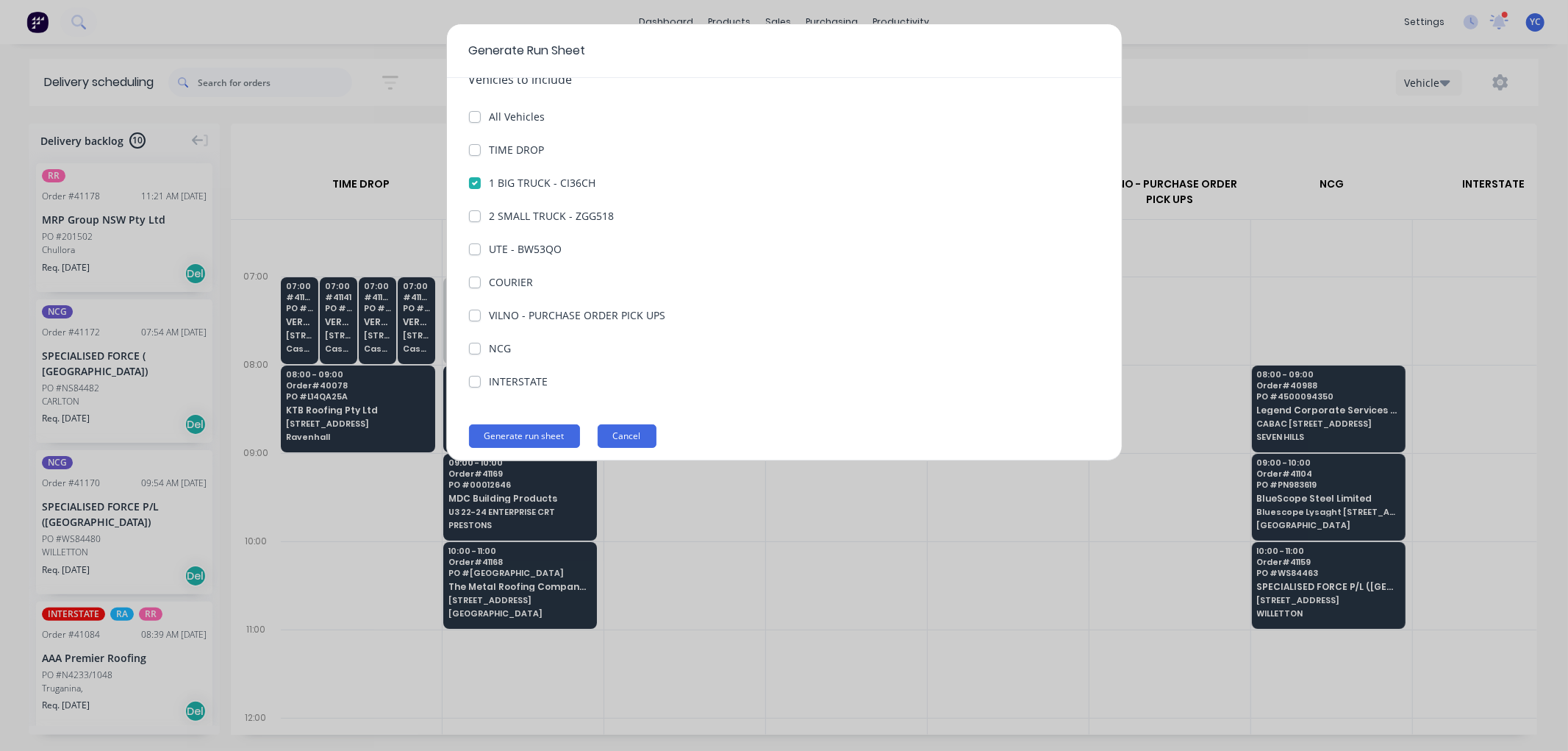
scroll to position [135, 0]
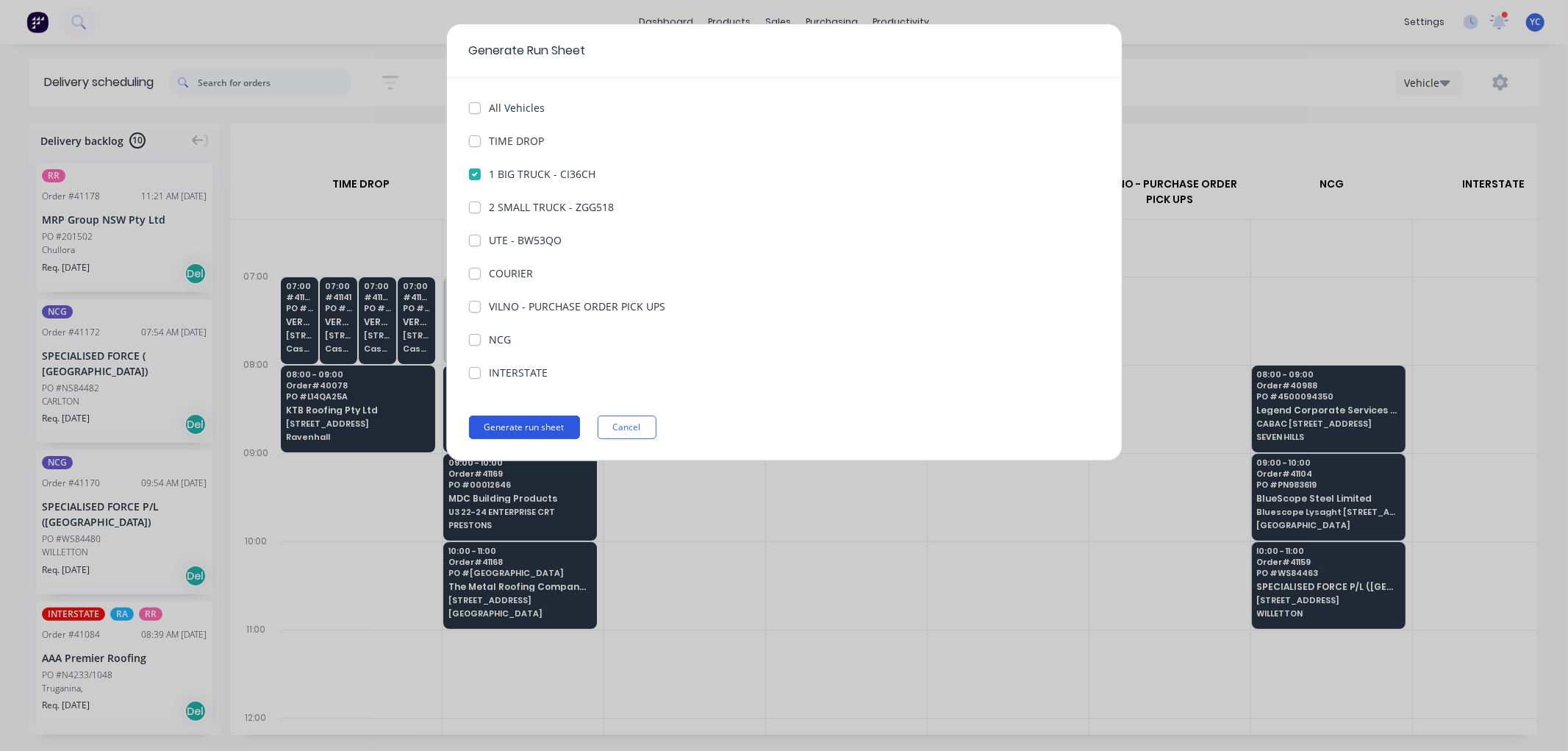
click at [511, 421] on button "Generate run sheet" at bounding box center [525, 427] width 111 height 23
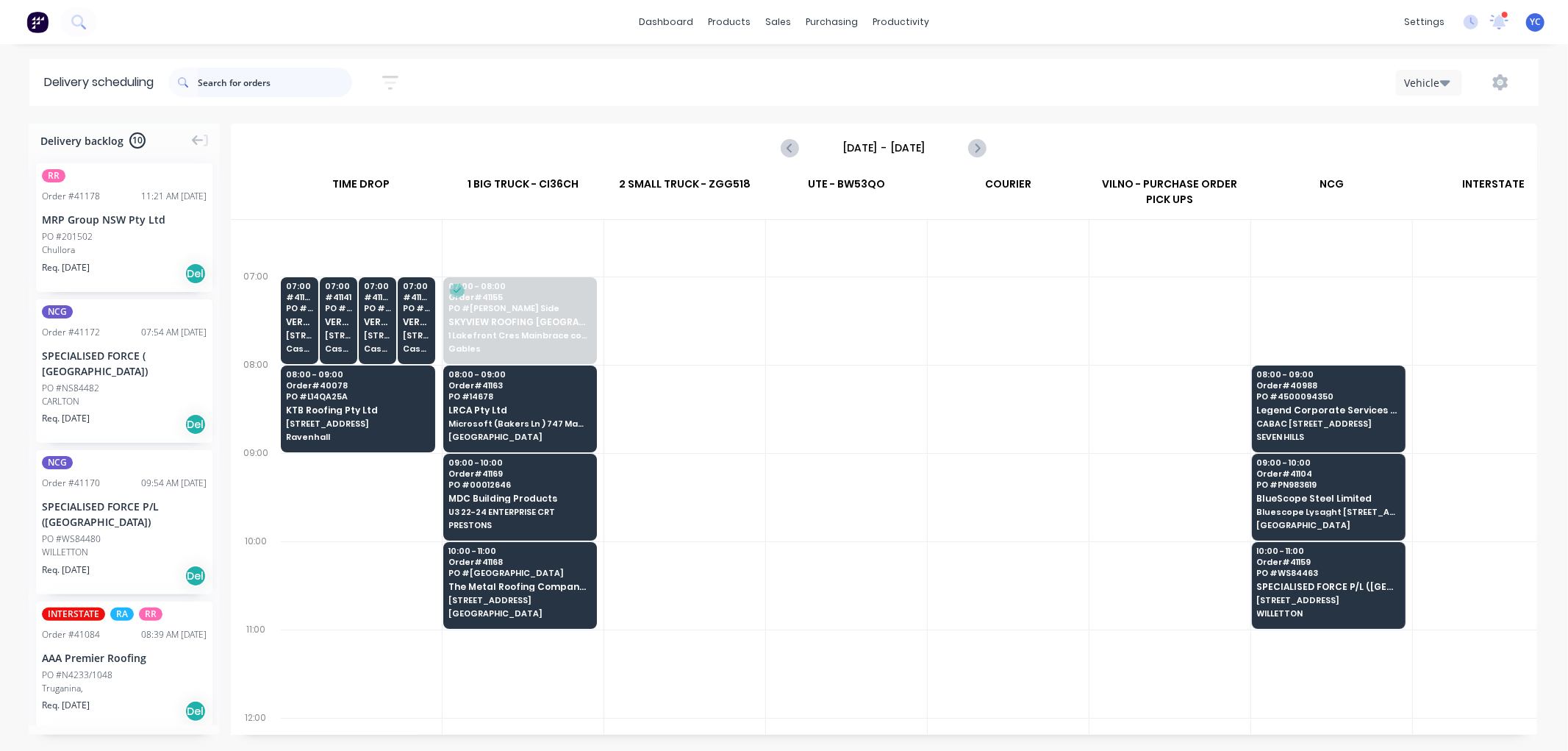
click at [274, 90] on input "text" at bounding box center [274, 82] width 154 height 29
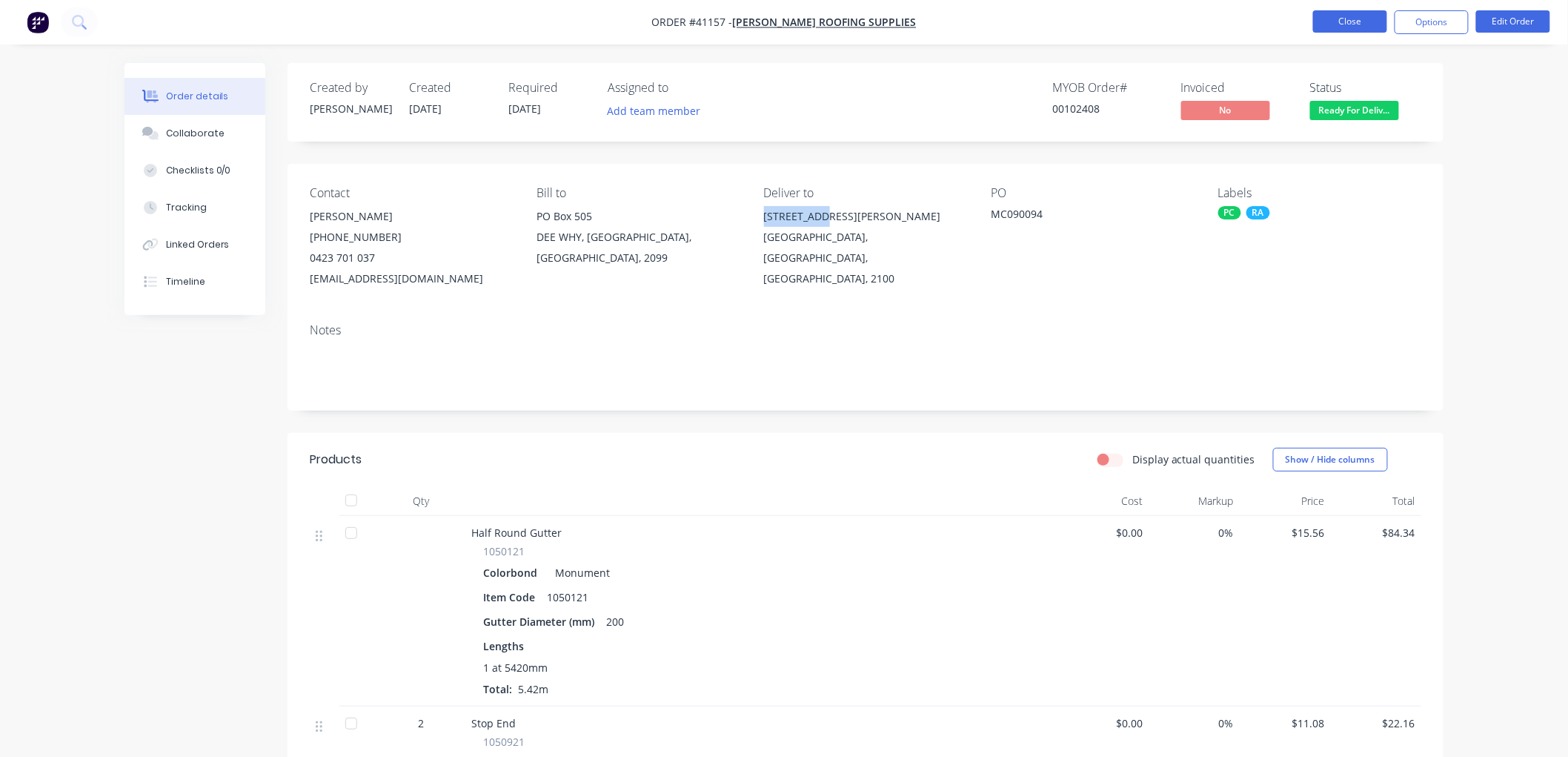
click at [1342, 25] on button "Close" at bounding box center [1350, 21] width 74 height 22
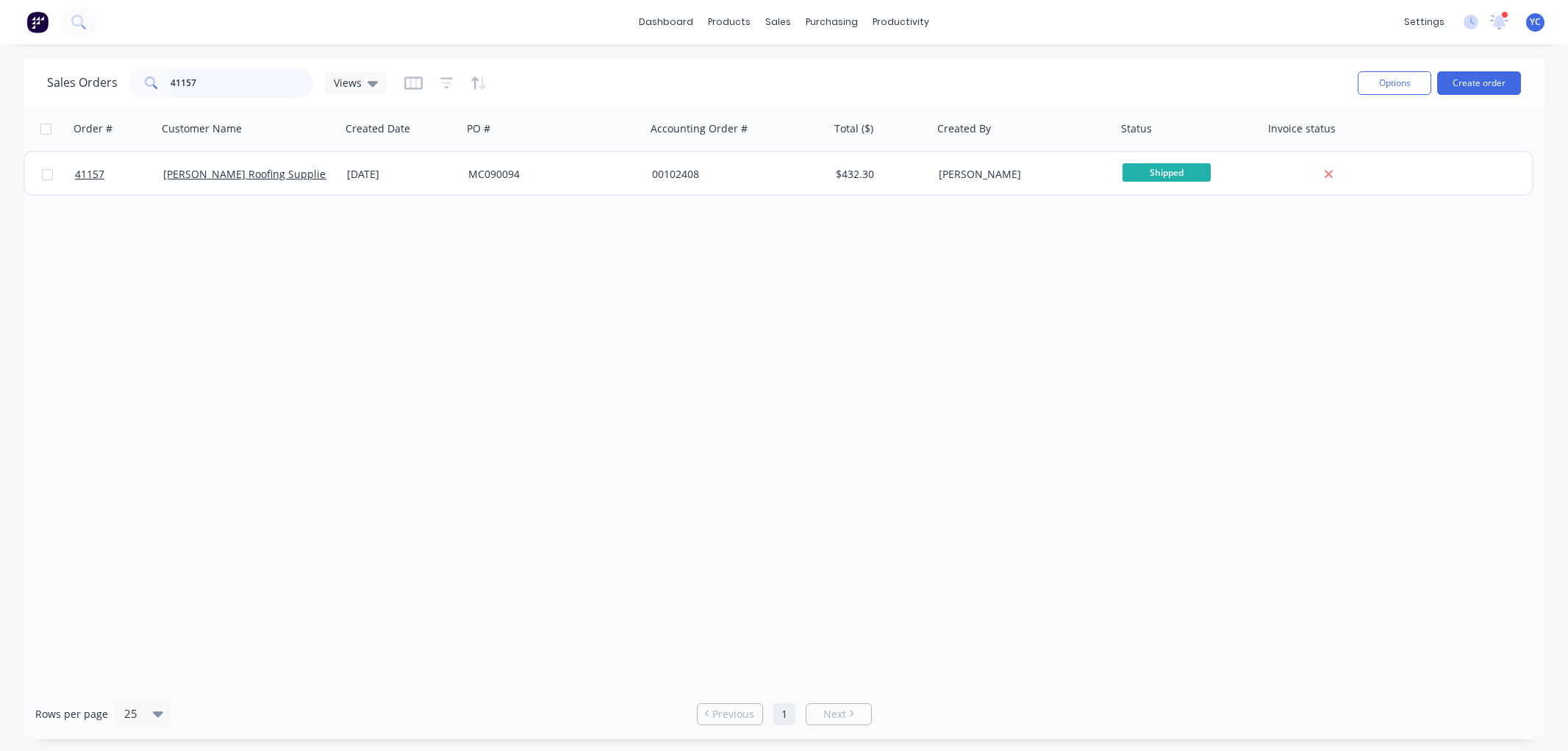
click at [284, 93] on input "41157" at bounding box center [242, 83] width 144 height 29
click at [284, 78] on input "41157" at bounding box center [242, 83] width 144 height 29
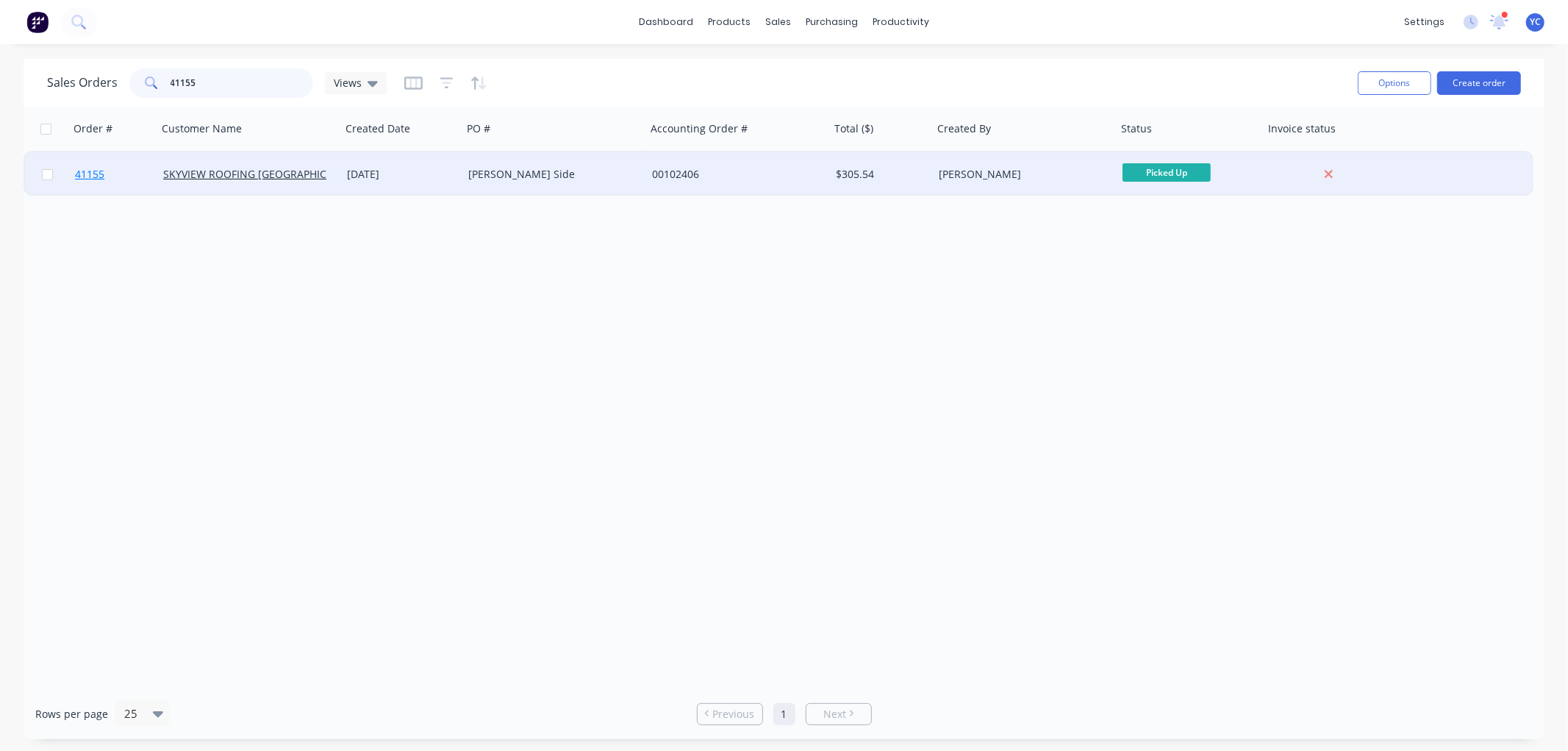
type input "41155"
click at [86, 167] on span "41155" at bounding box center [89, 175] width 29 height 15
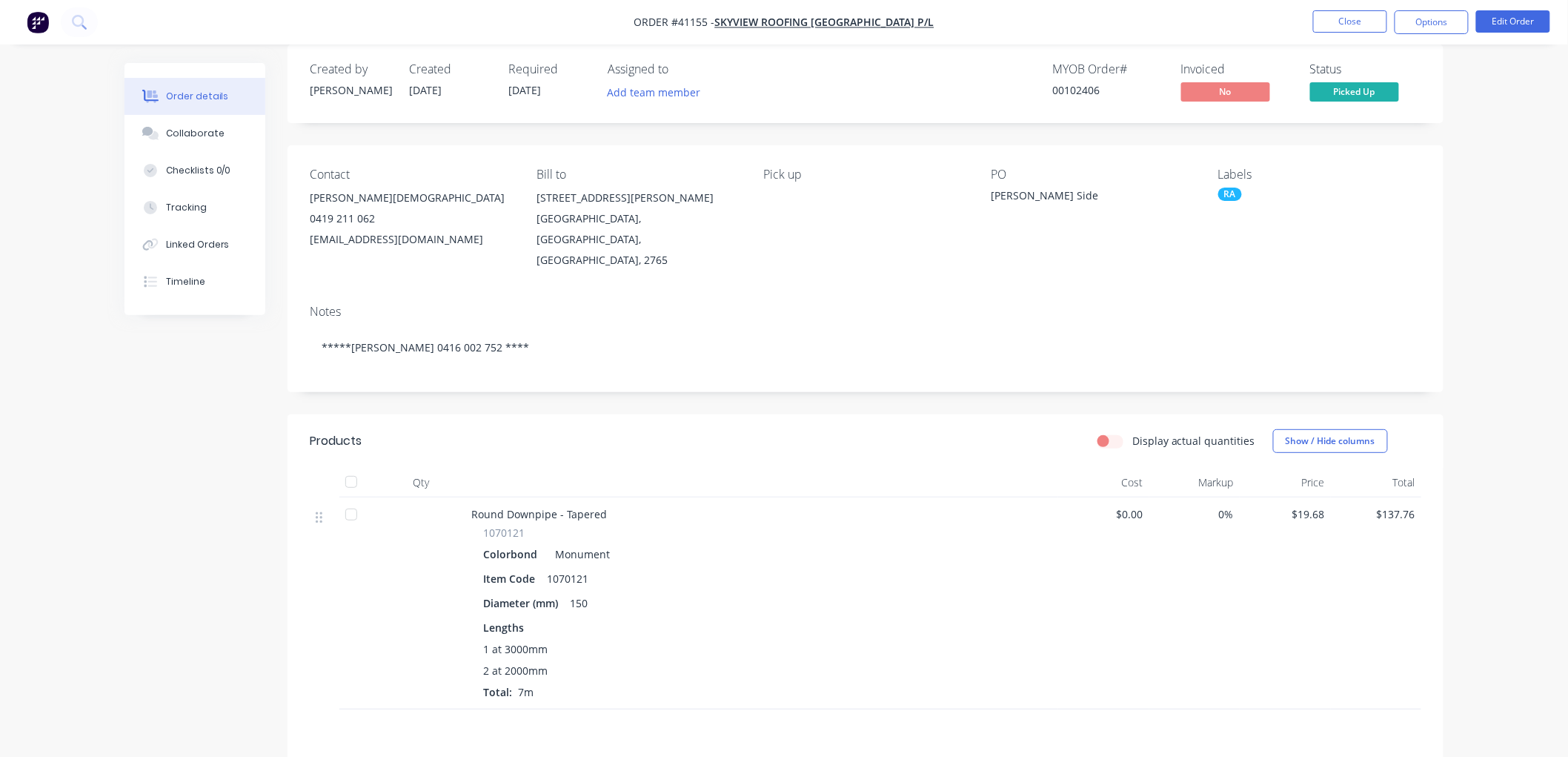
scroll to position [1, 0]
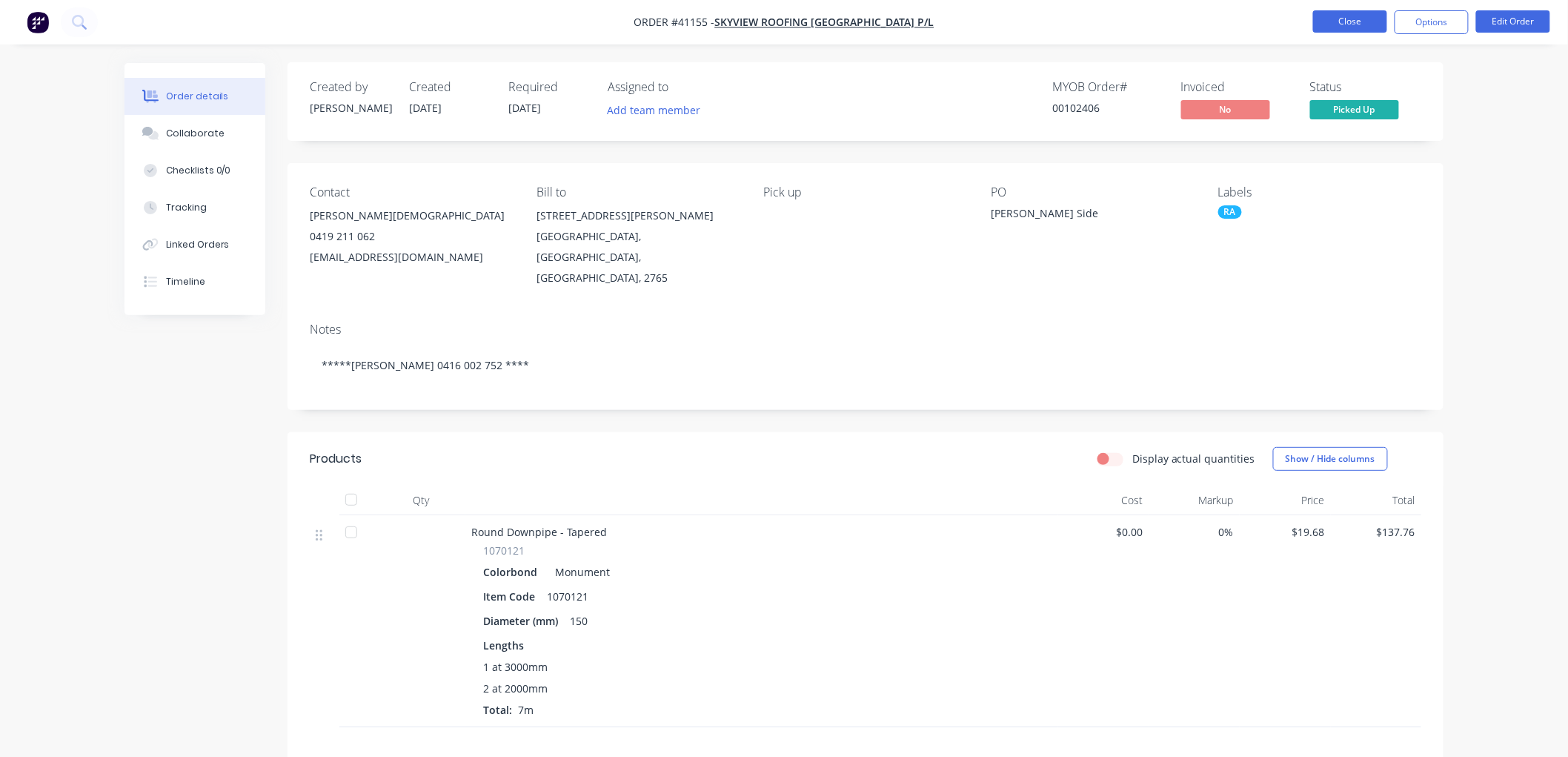
click at [1341, 23] on button "Close" at bounding box center [1350, 21] width 74 height 22
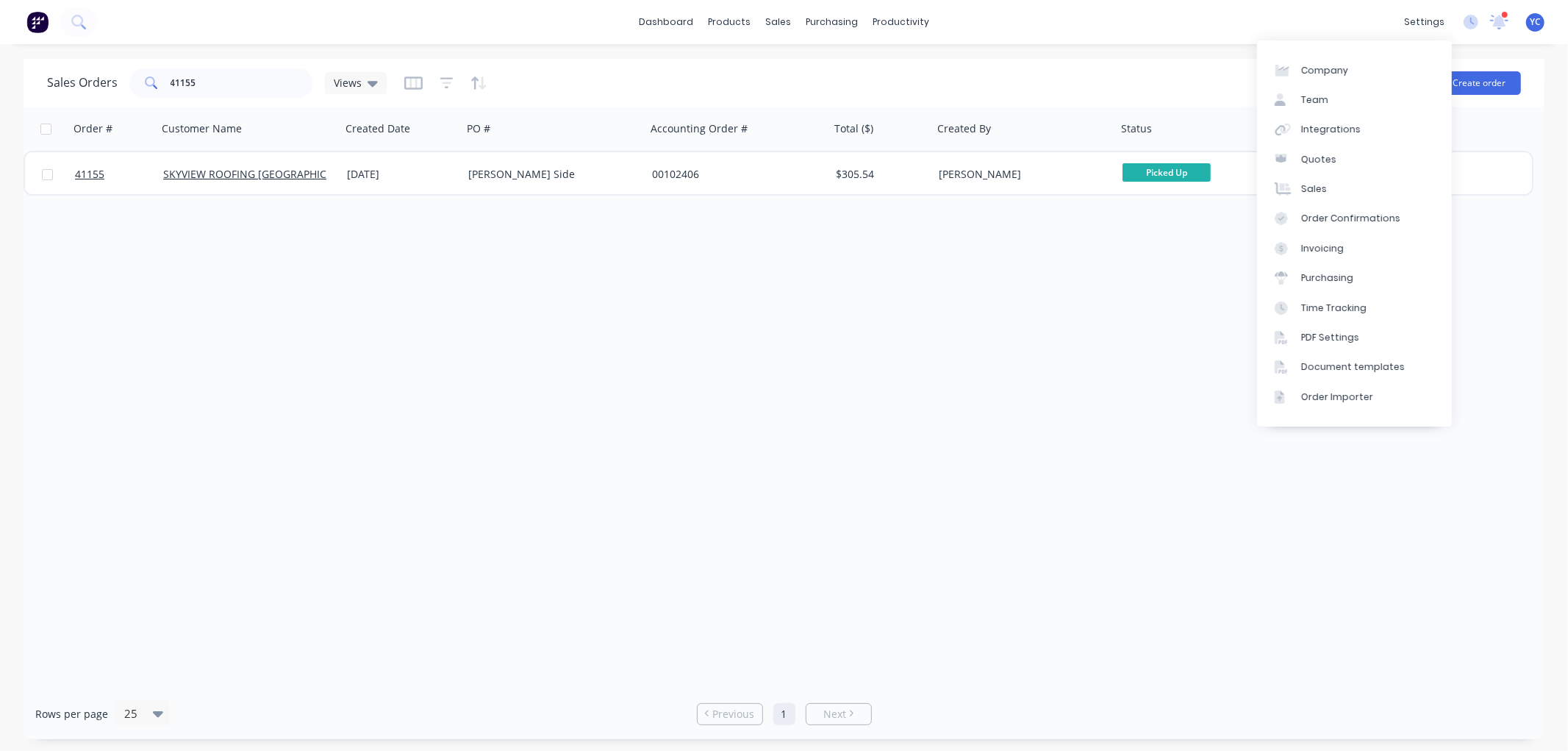
click at [1503, 17] on div at bounding box center [1505, 15] width 8 height 8
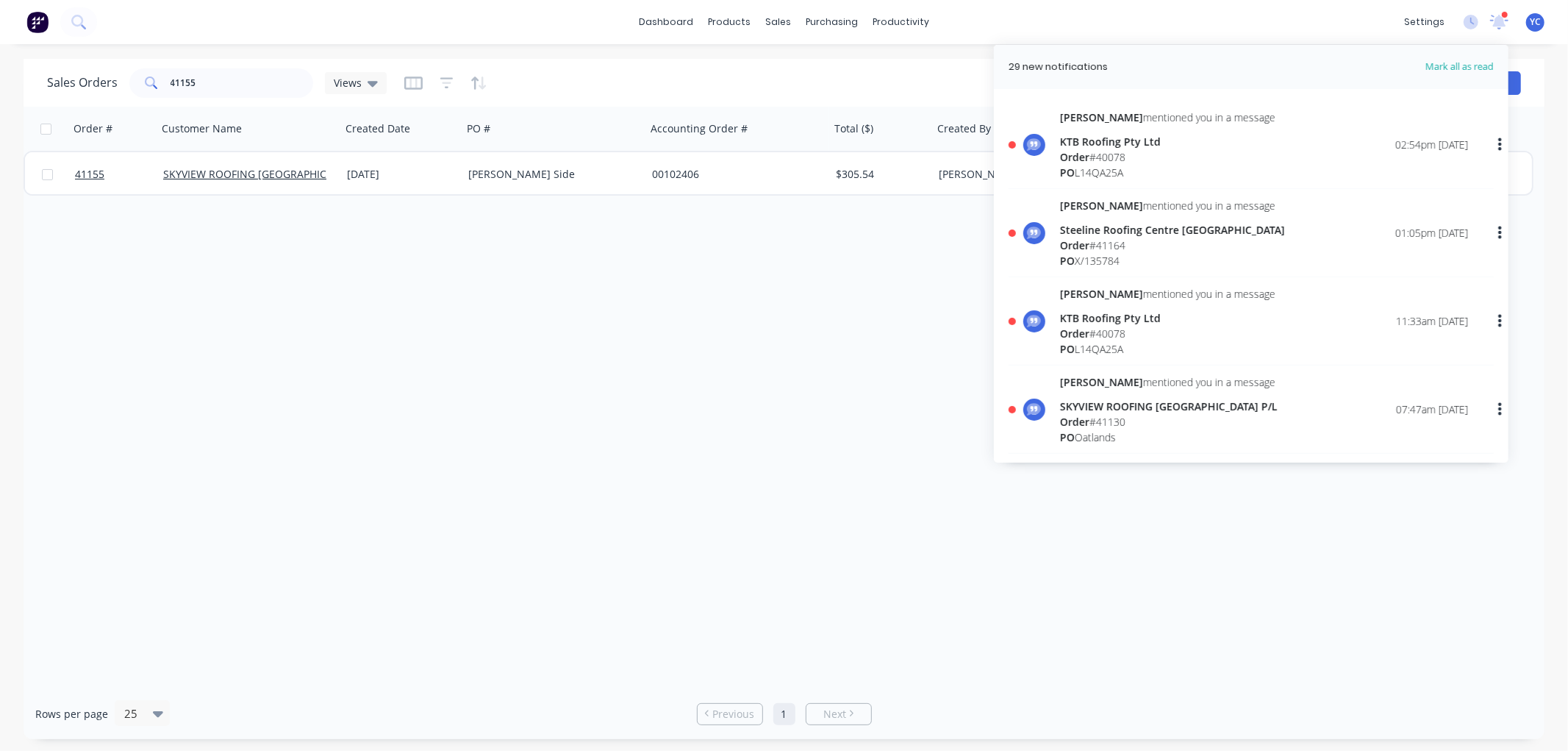
click at [1148, 144] on div "KTB Roofing Pty Ltd" at bounding box center [1167, 141] width 215 height 16
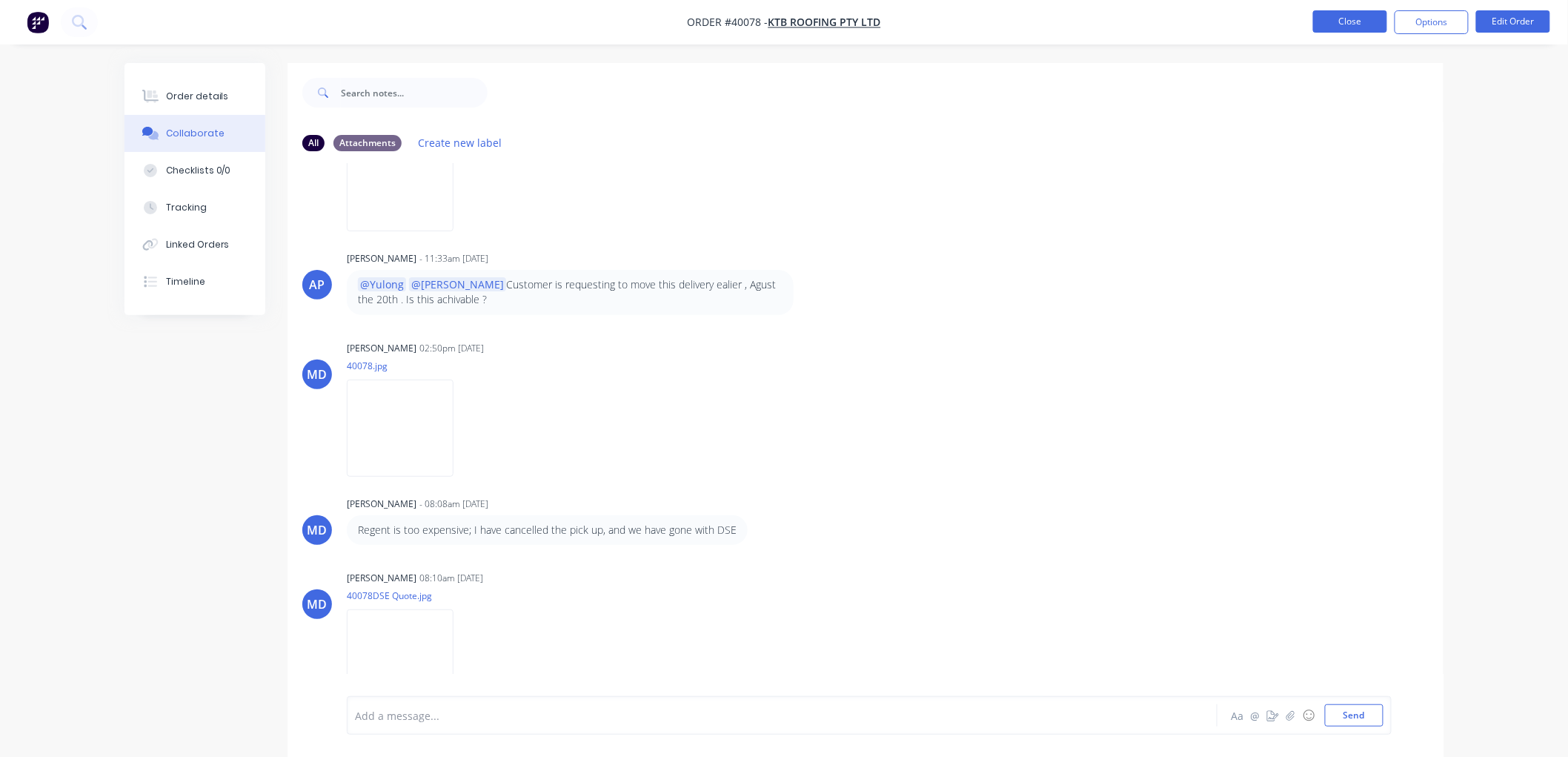
click at [1342, 20] on button "Close" at bounding box center [1350, 21] width 74 height 22
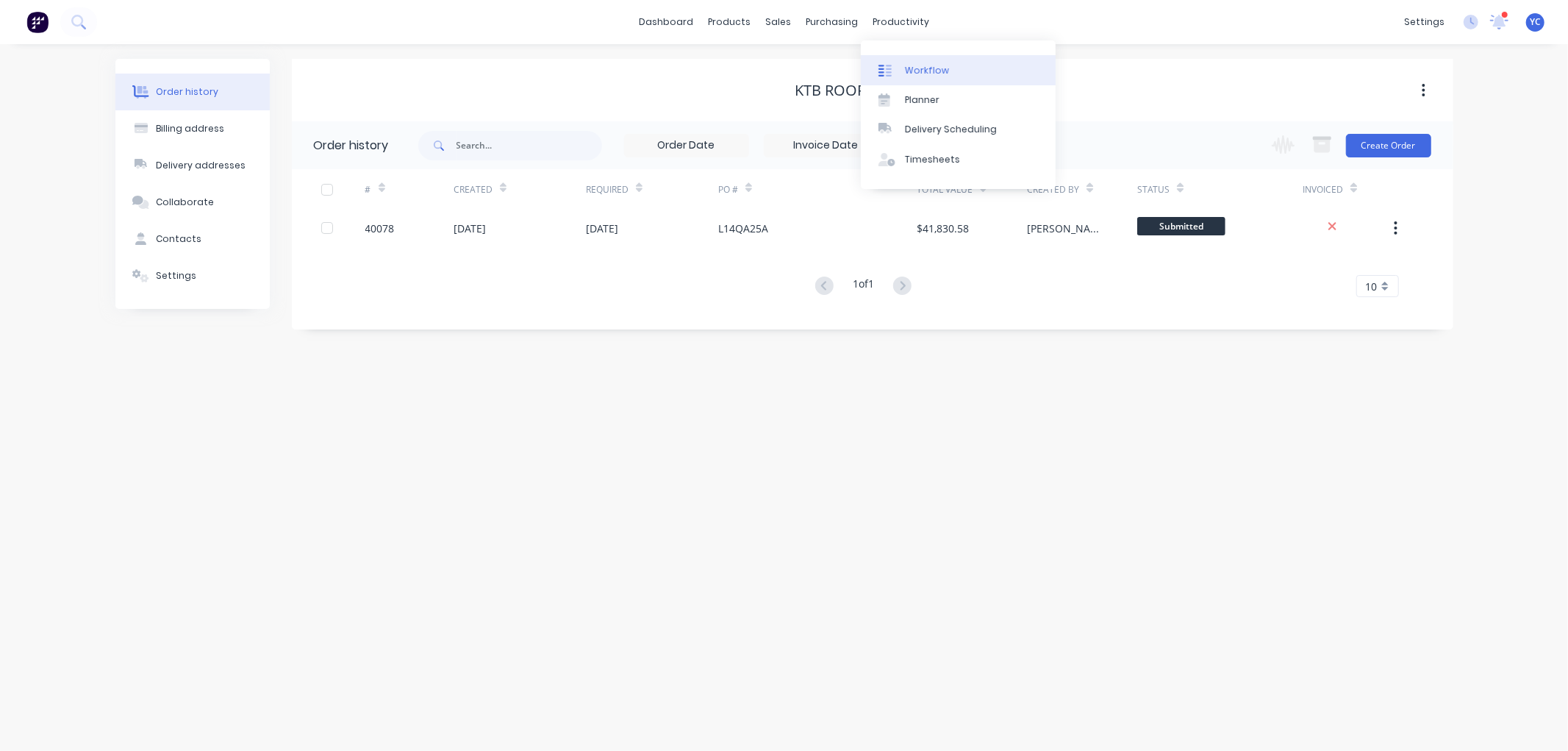
click at [942, 74] on div "Workflow" at bounding box center [927, 71] width 44 height 14
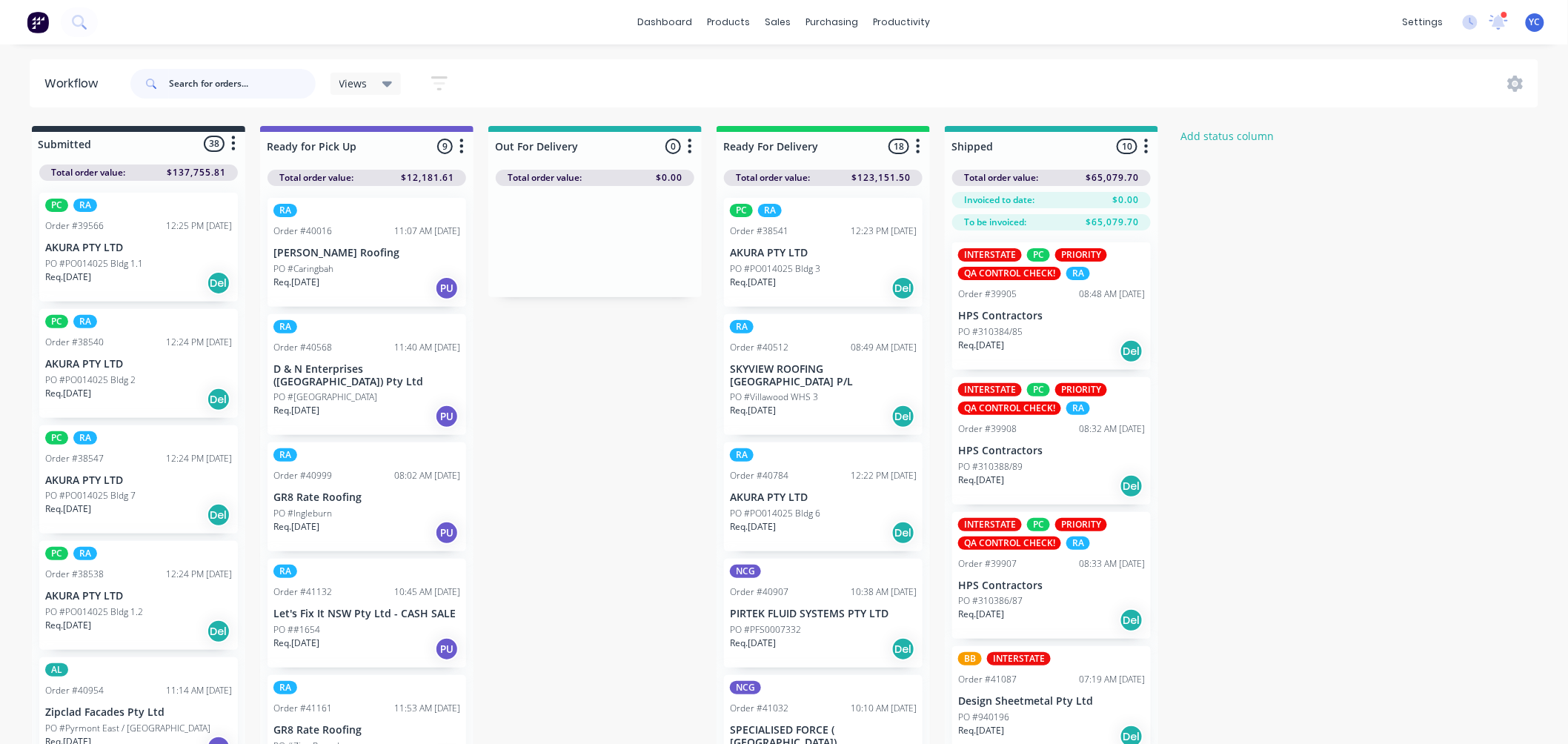
click at [262, 83] on input "text" at bounding box center [243, 83] width 147 height 30
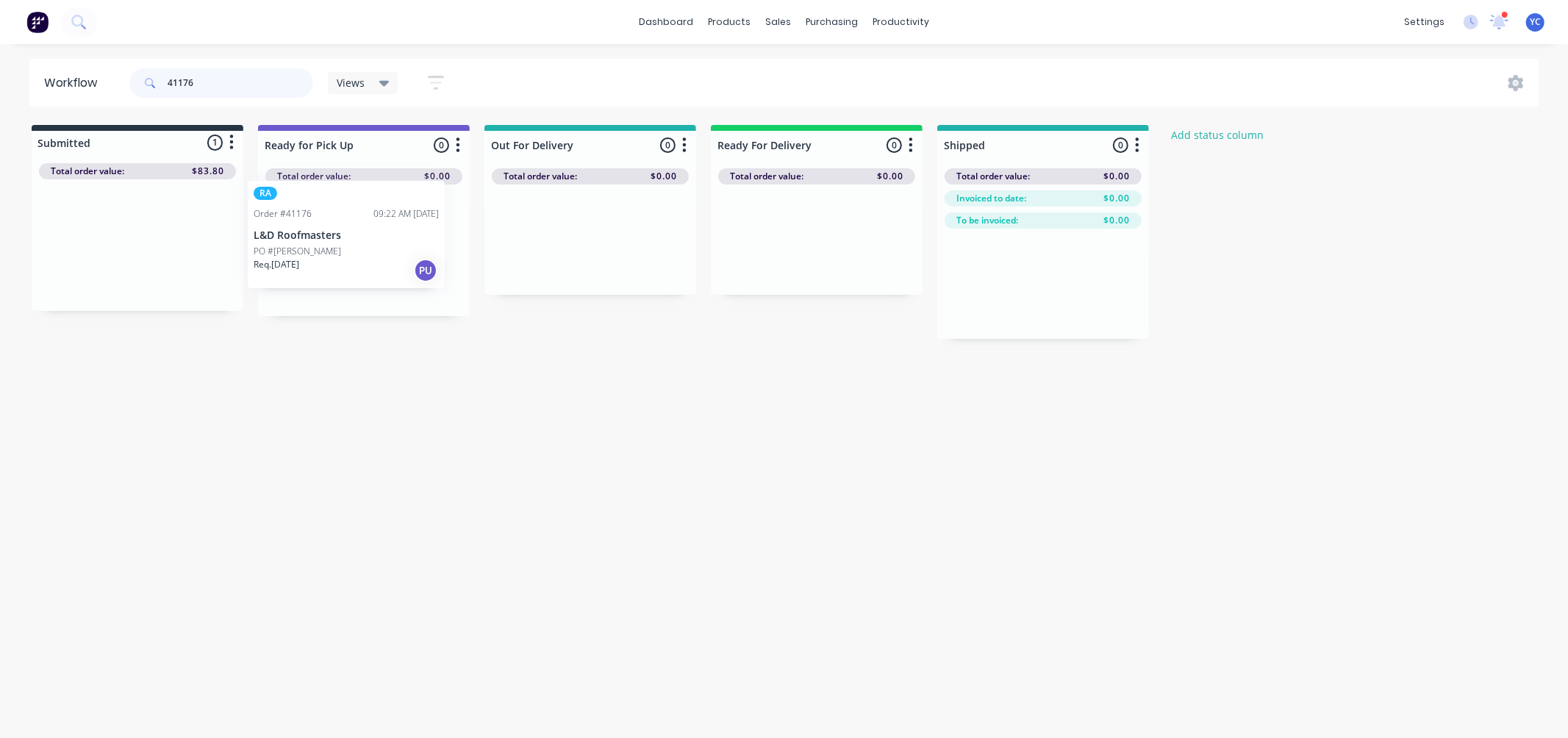
drag, startPoint x: 101, startPoint y: 261, endPoint x: 511, endPoint y: 225, distance: 411.6
click at [511, 225] on div "Submitted 1 Status colour #273444 hex #273444 Save Cancel Summaries Total order…" at bounding box center [788, 232] width 1599 height 214
type input "41176"
click at [223, 87] on input "41176" at bounding box center [241, 83] width 146 height 29
click at [219, 85] on input "41176" at bounding box center [241, 83] width 146 height 29
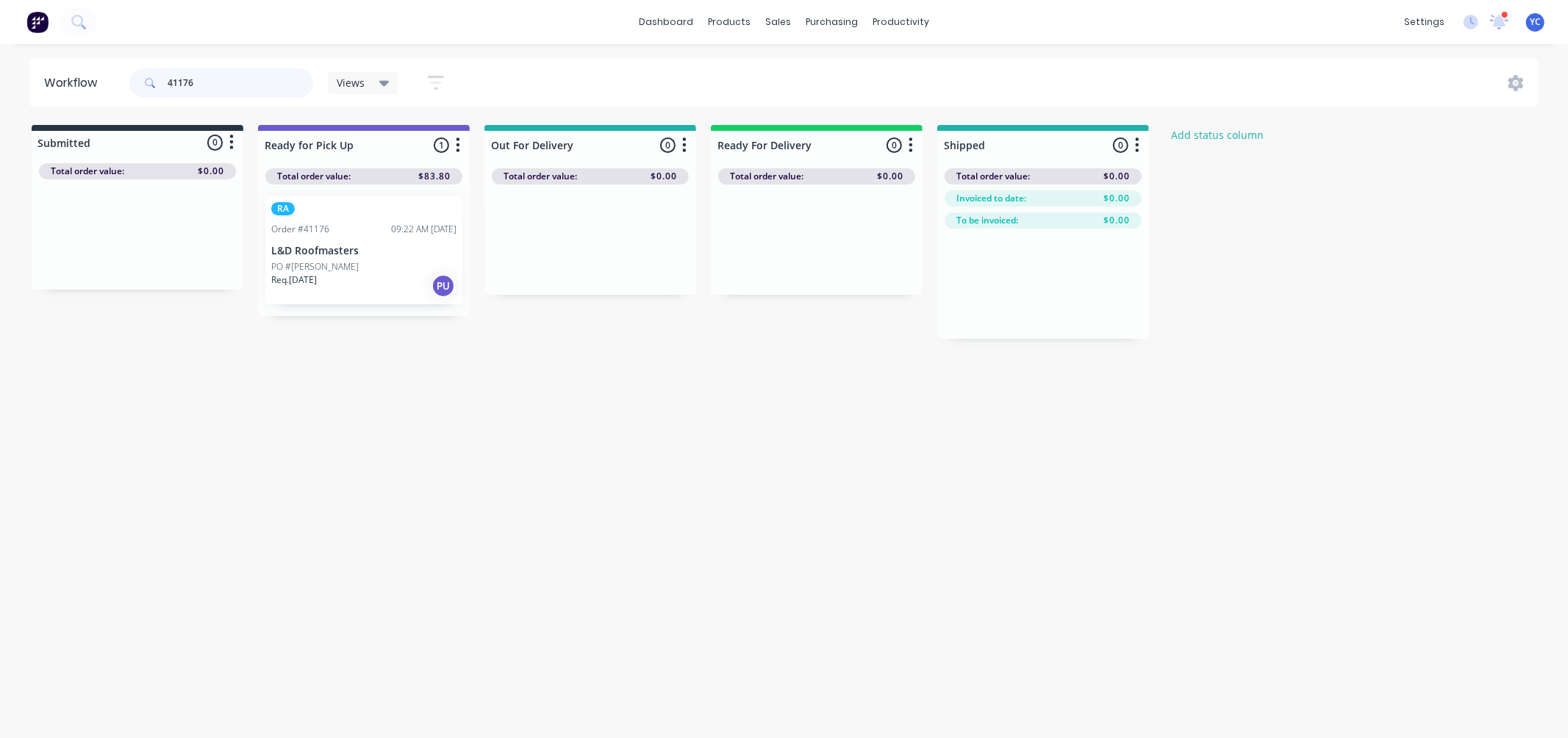
click at [217, 85] on input "41176" at bounding box center [241, 83] width 146 height 29
type input "14678"
click at [89, 250] on p "LRCA Pty Ltd" at bounding box center [138, 246] width 185 height 13
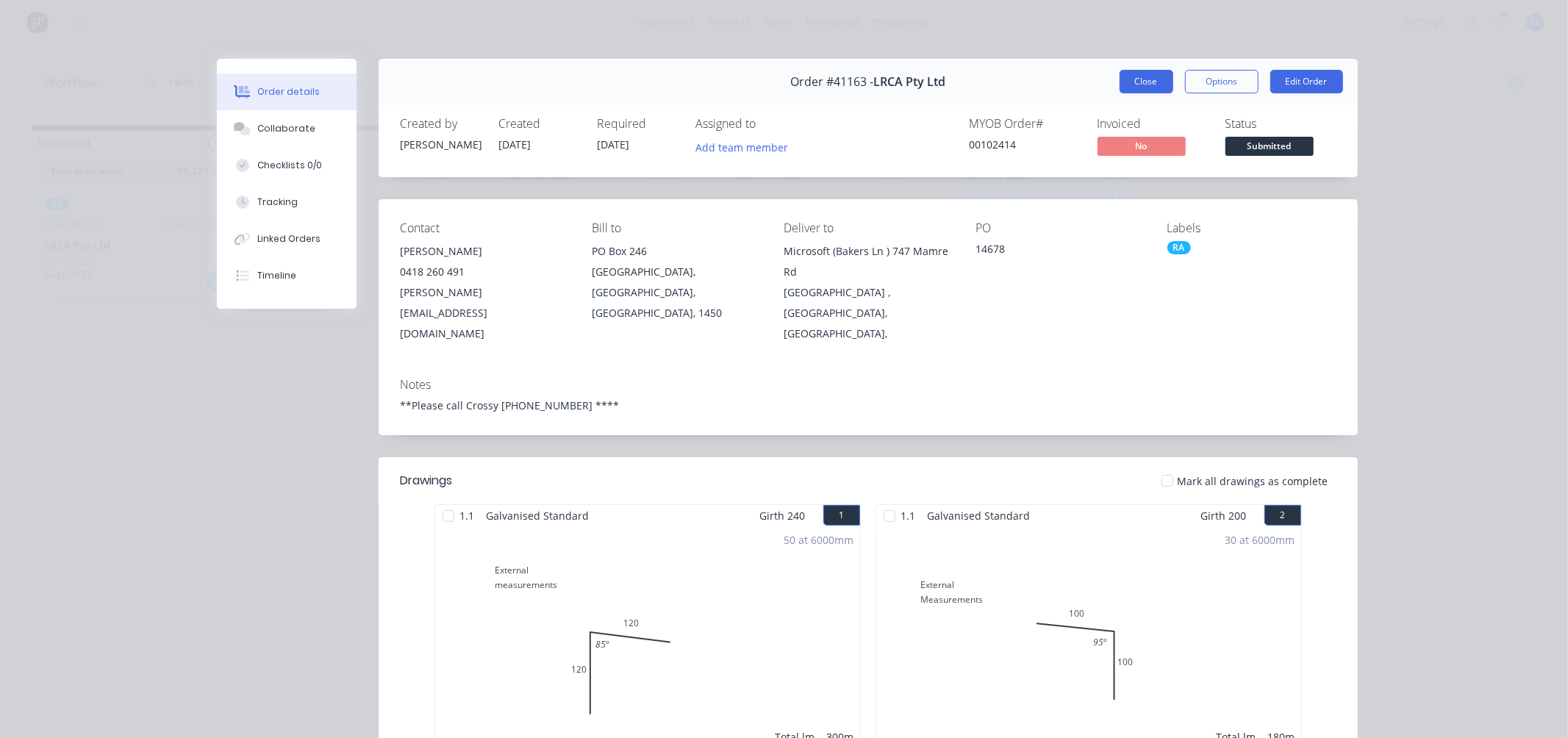
click at [1145, 81] on button "Close" at bounding box center [1145, 81] width 53 height 23
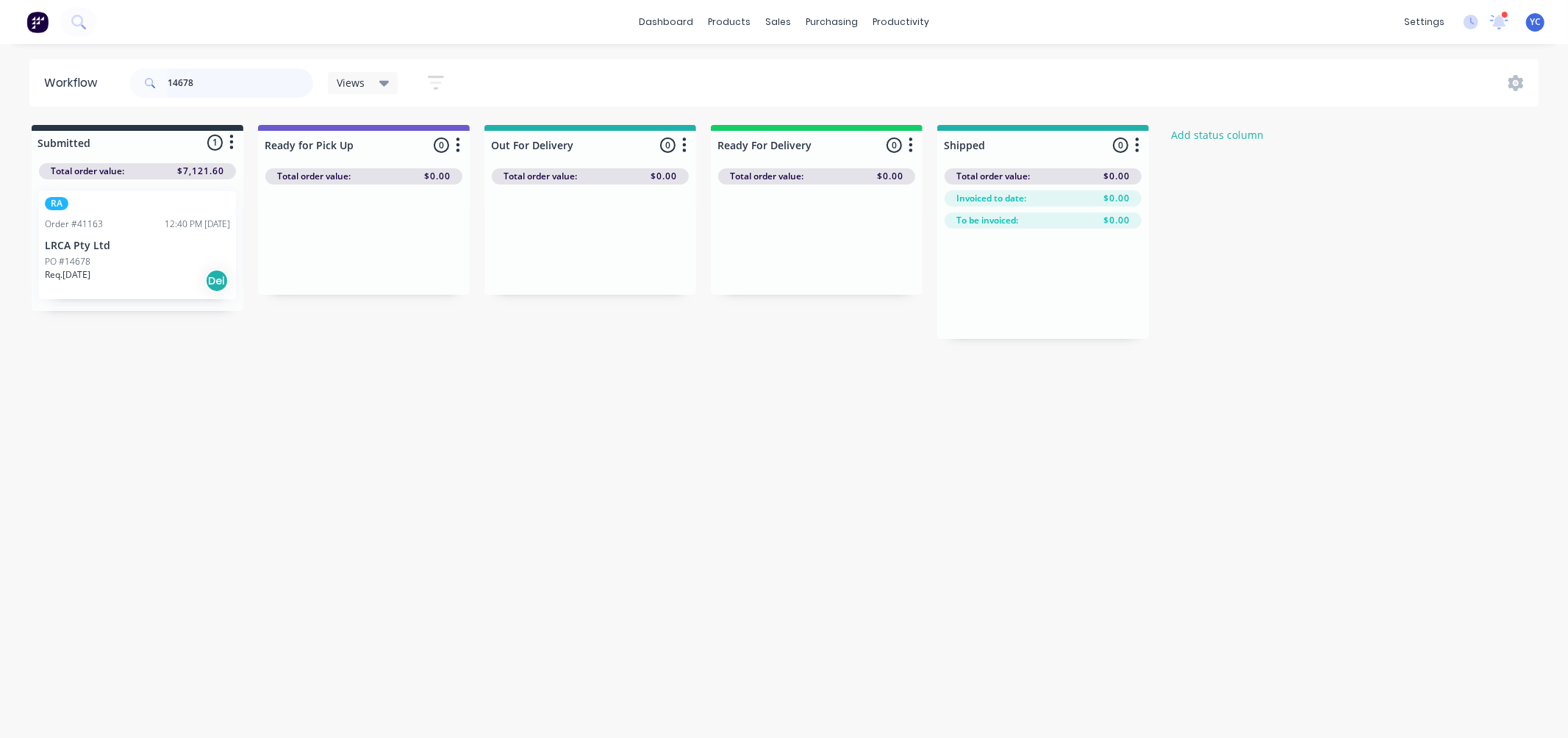
click at [232, 85] on input "14678" at bounding box center [241, 83] width 146 height 29
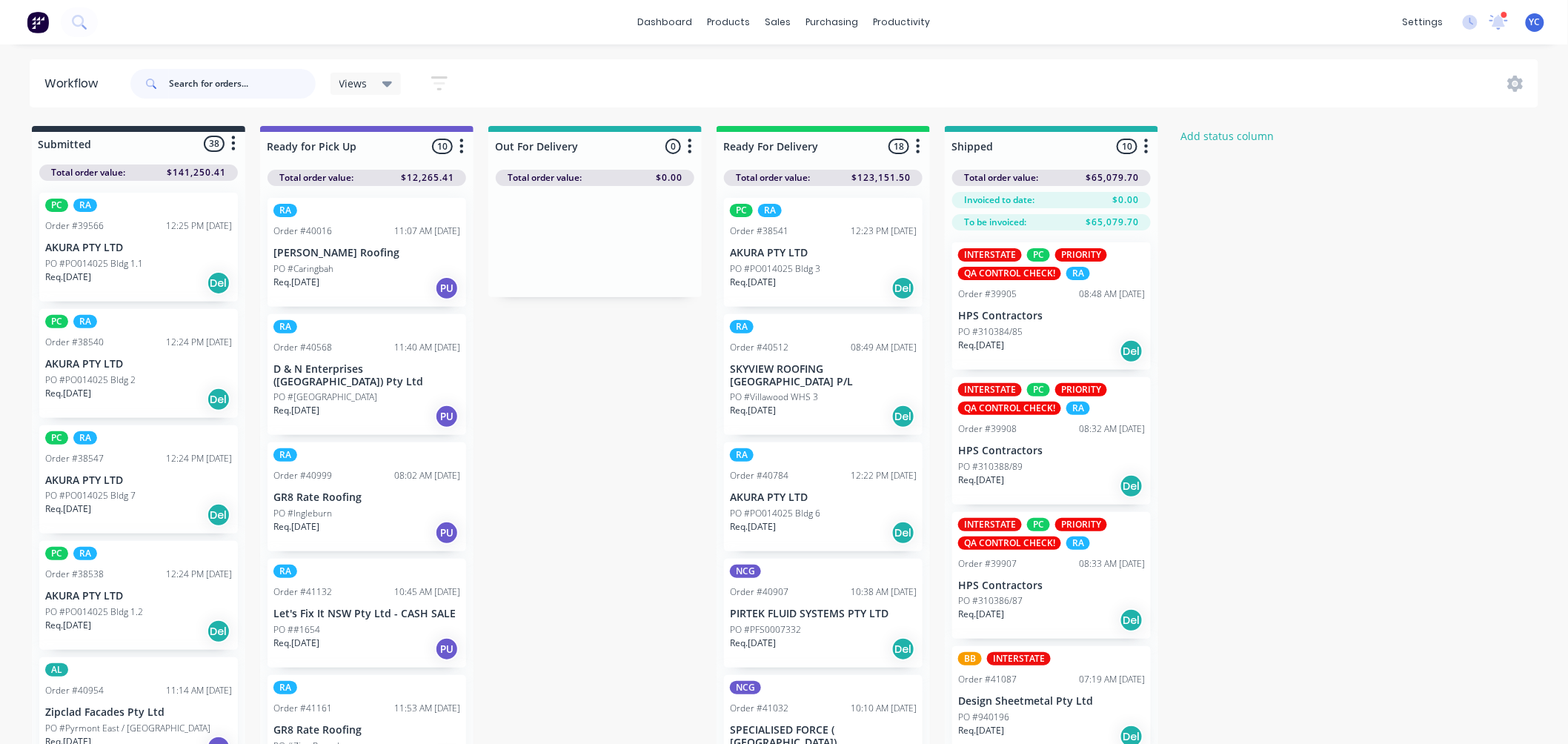
click at [253, 89] on input "text" at bounding box center [243, 83] width 147 height 30
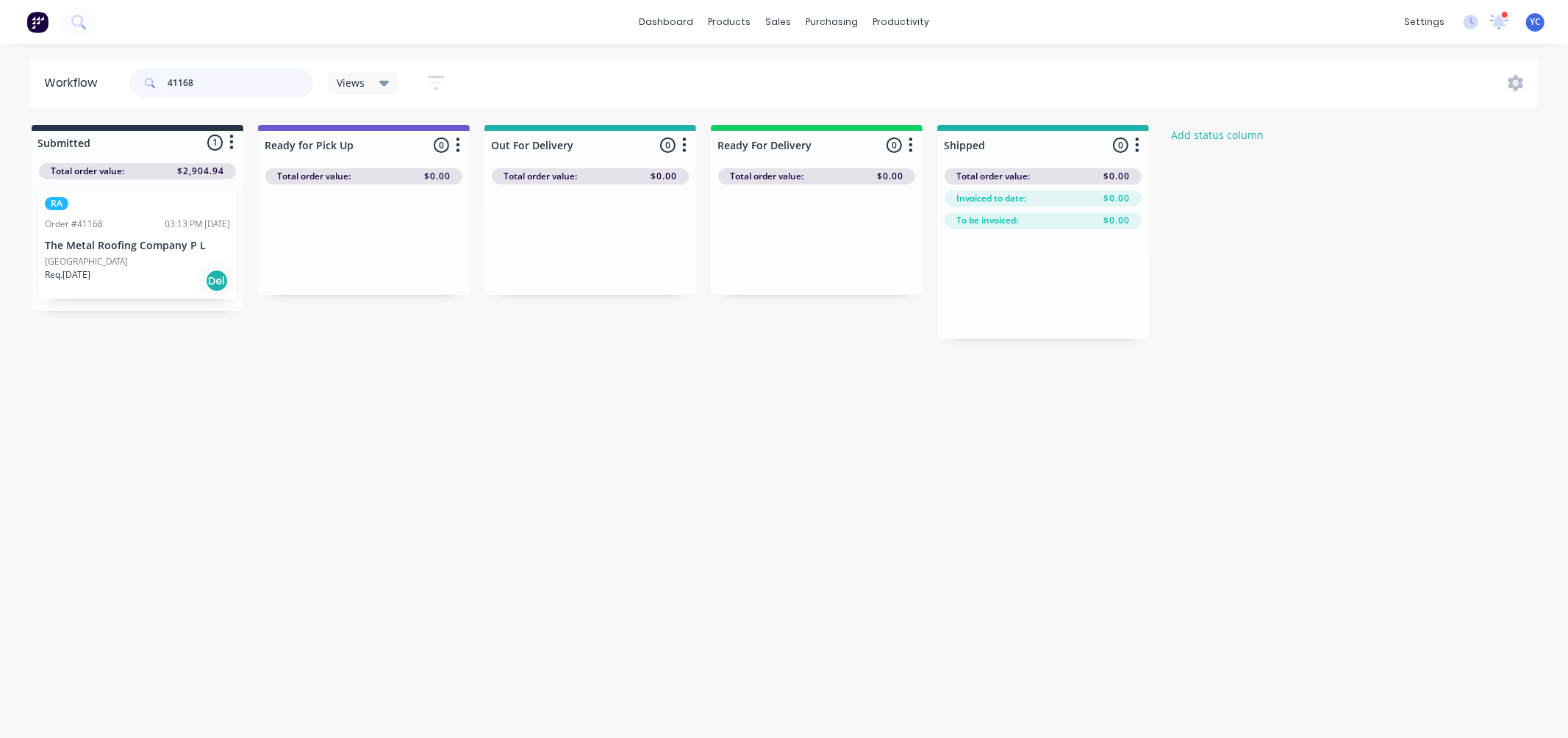
type input "41168"
click at [121, 262] on div "PO #Lane Cove" at bounding box center [138, 262] width 185 height 14
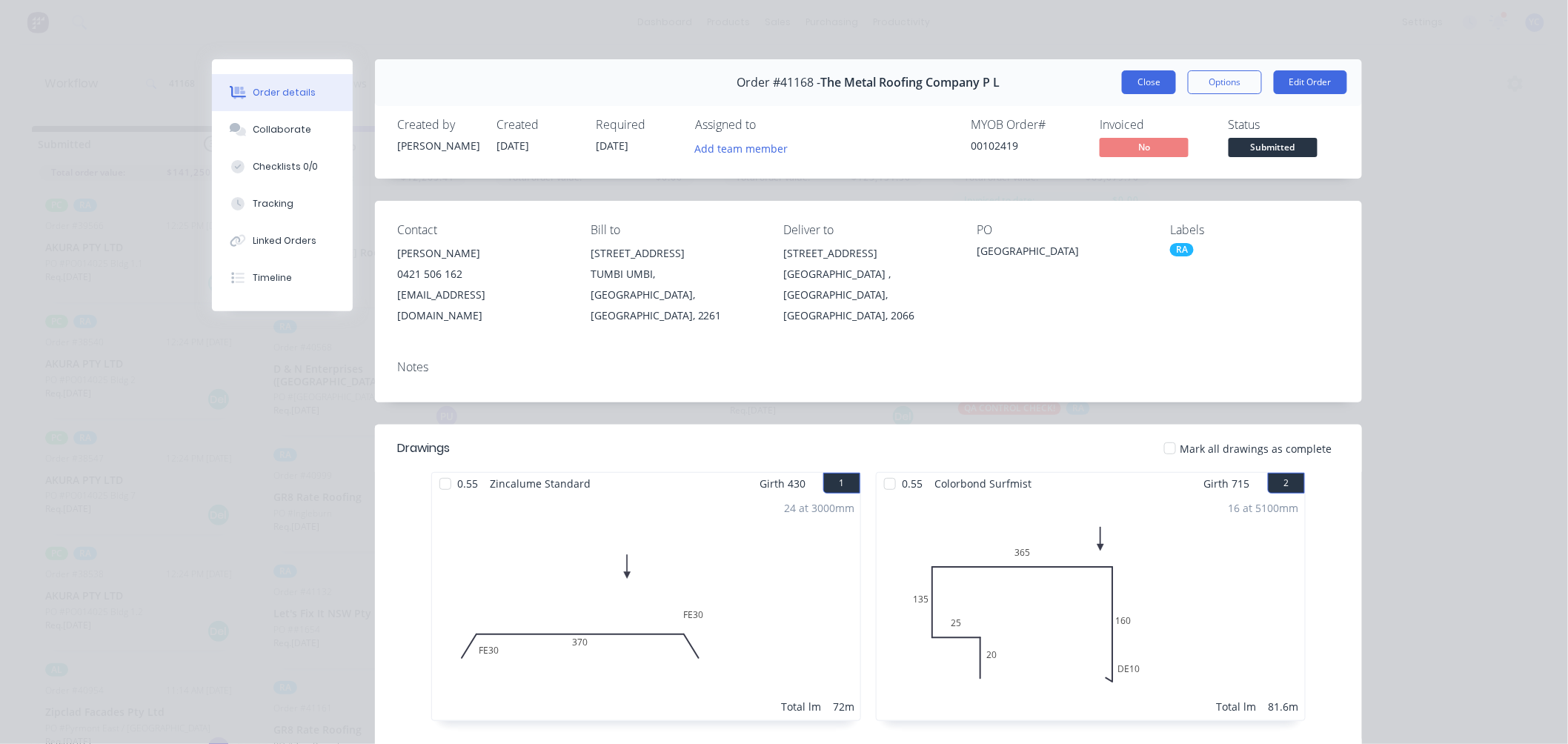
click at [1138, 85] on button "Close" at bounding box center [1149, 82] width 54 height 24
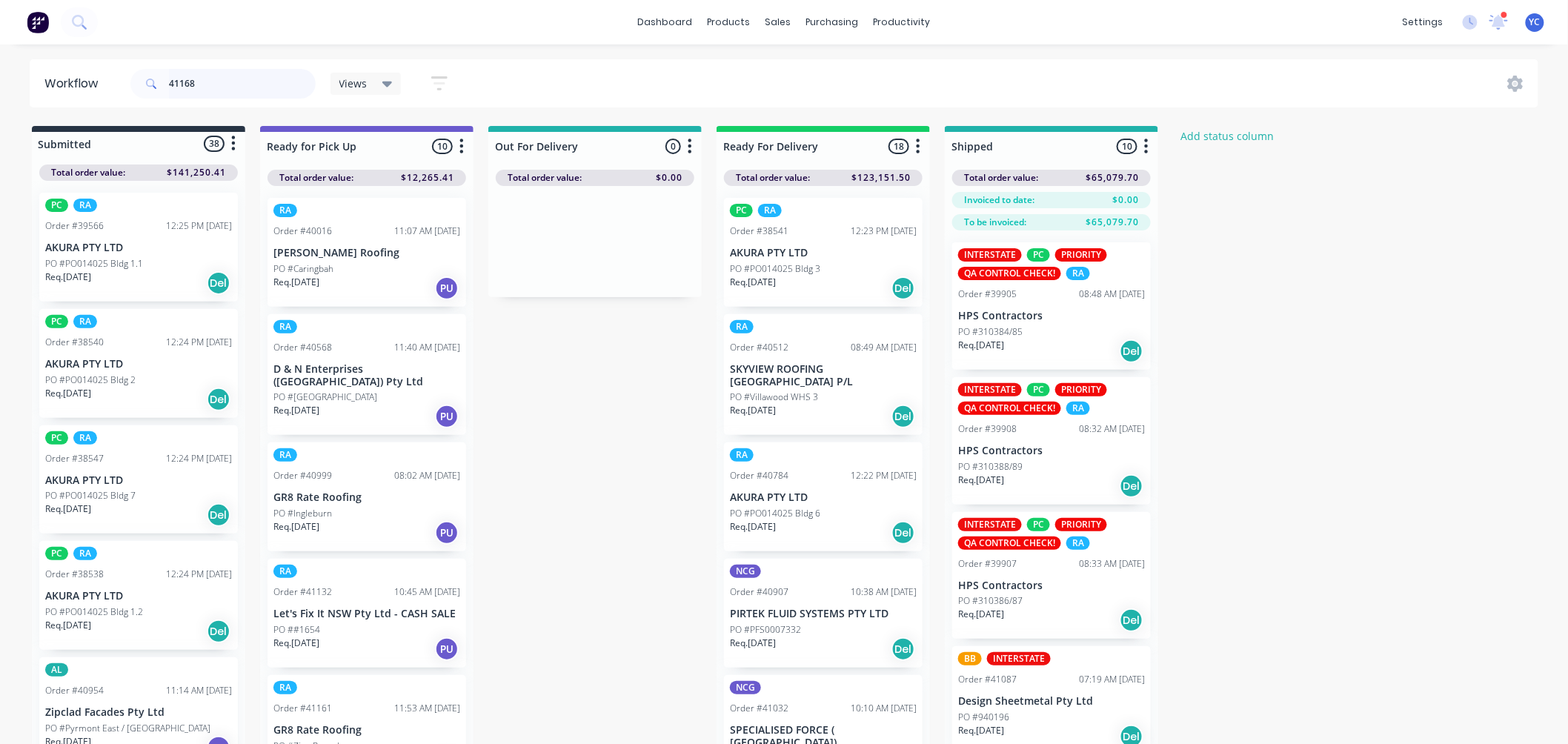
click at [209, 79] on input "41168" at bounding box center [243, 83] width 147 height 30
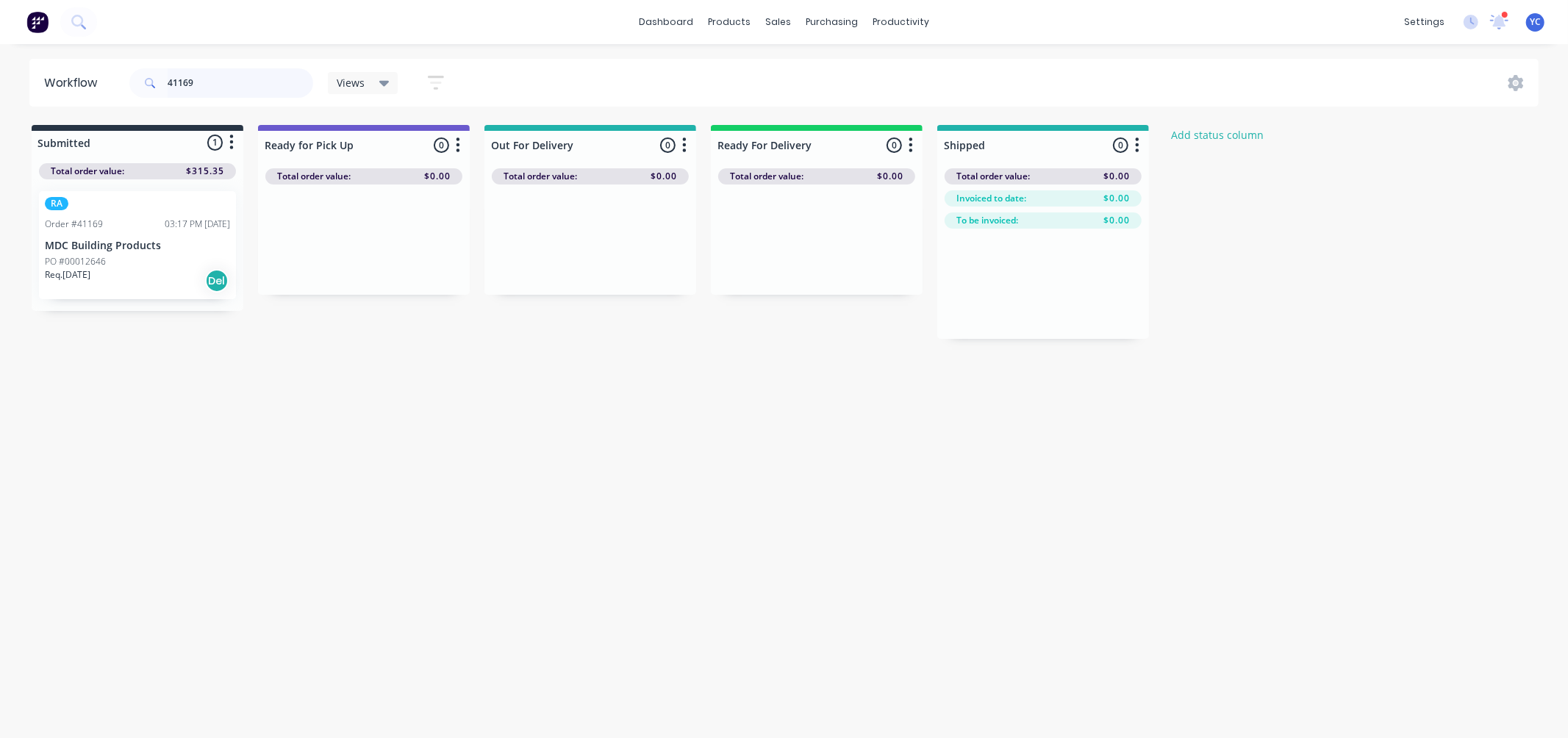
type input "41169"
click at [154, 260] on div "PO #00012646" at bounding box center [138, 262] width 185 height 14
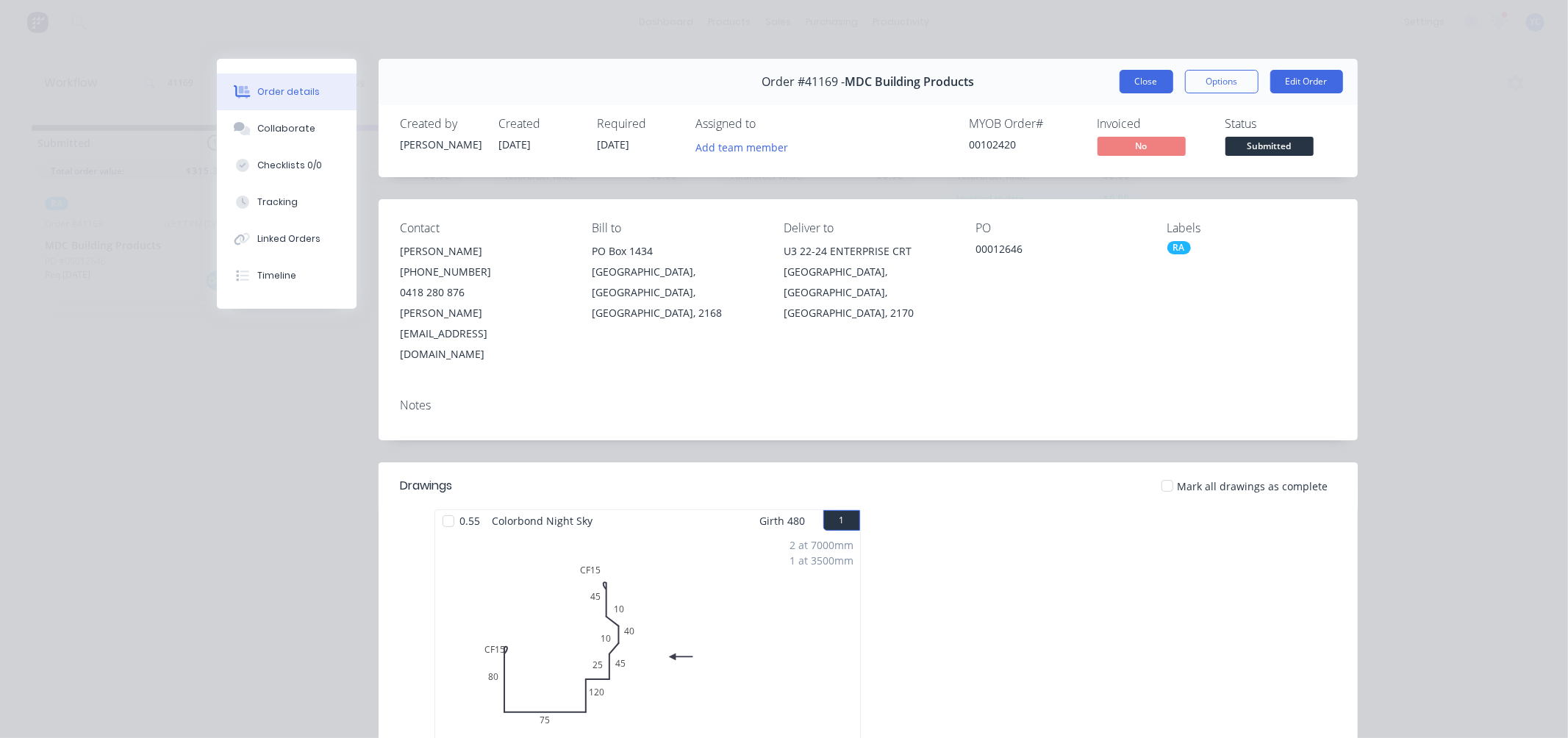
click at [1128, 86] on button "Close" at bounding box center [1145, 81] width 53 height 23
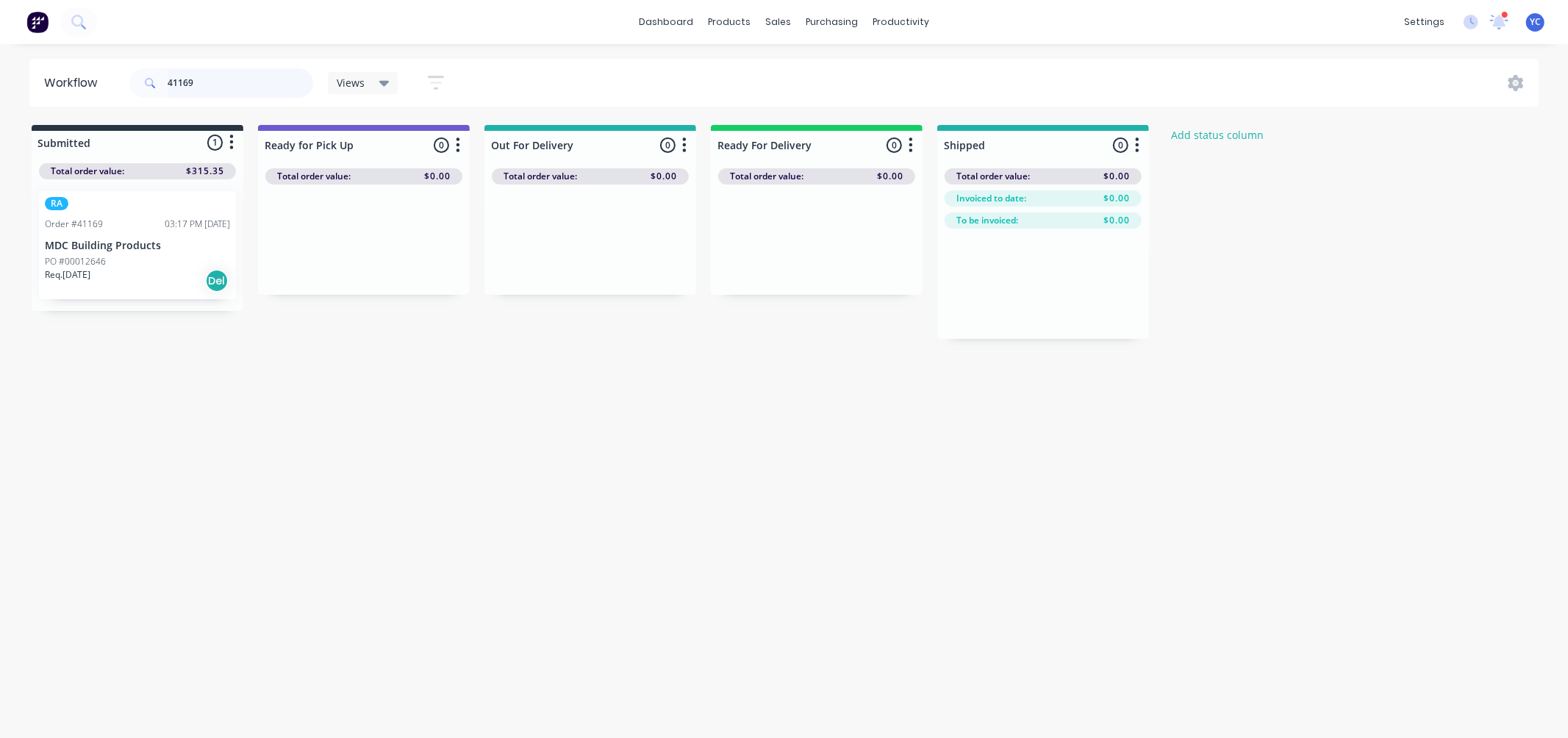
click at [262, 87] on input "41169" at bounding box center [241, 83] width 146 height 29
